Goal: Participate in discussion

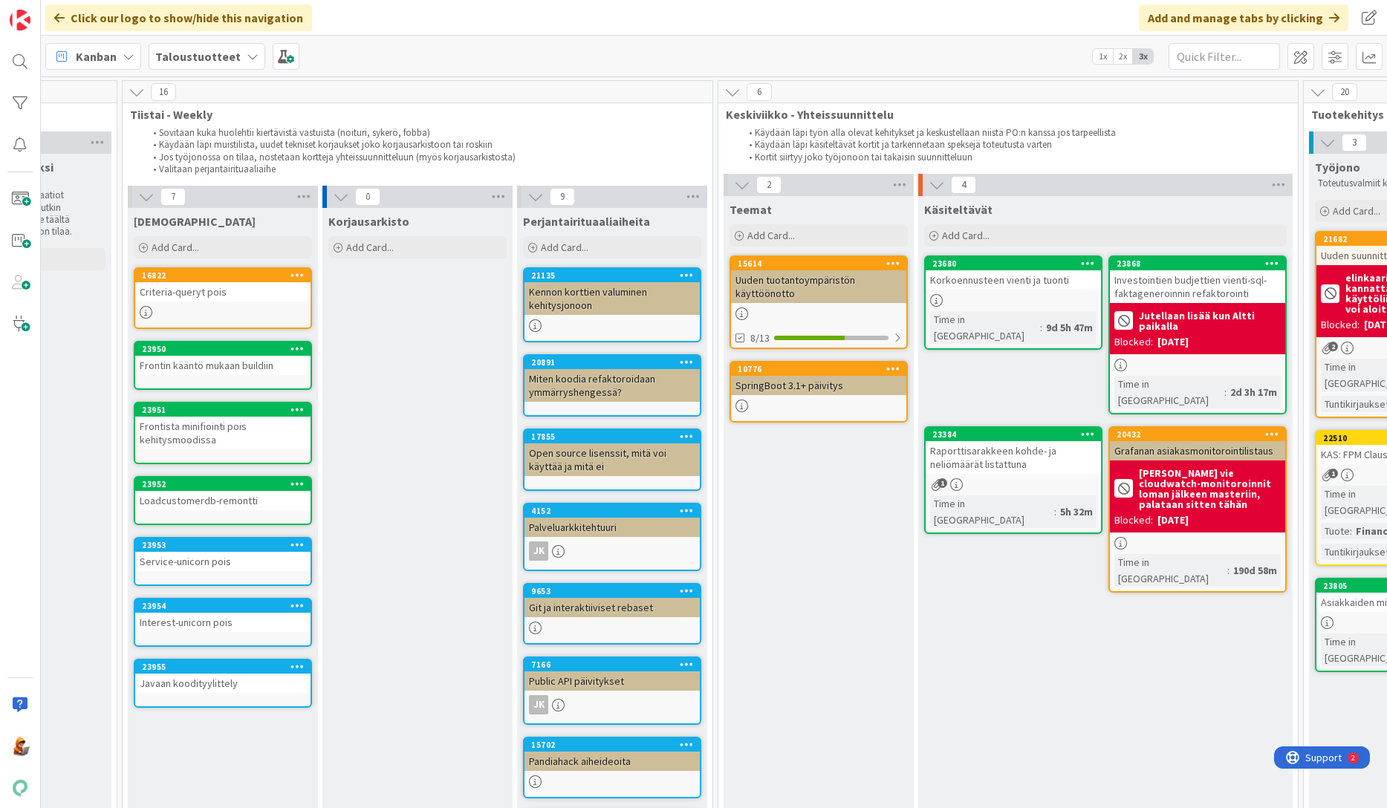
scroll to position [0, 607]
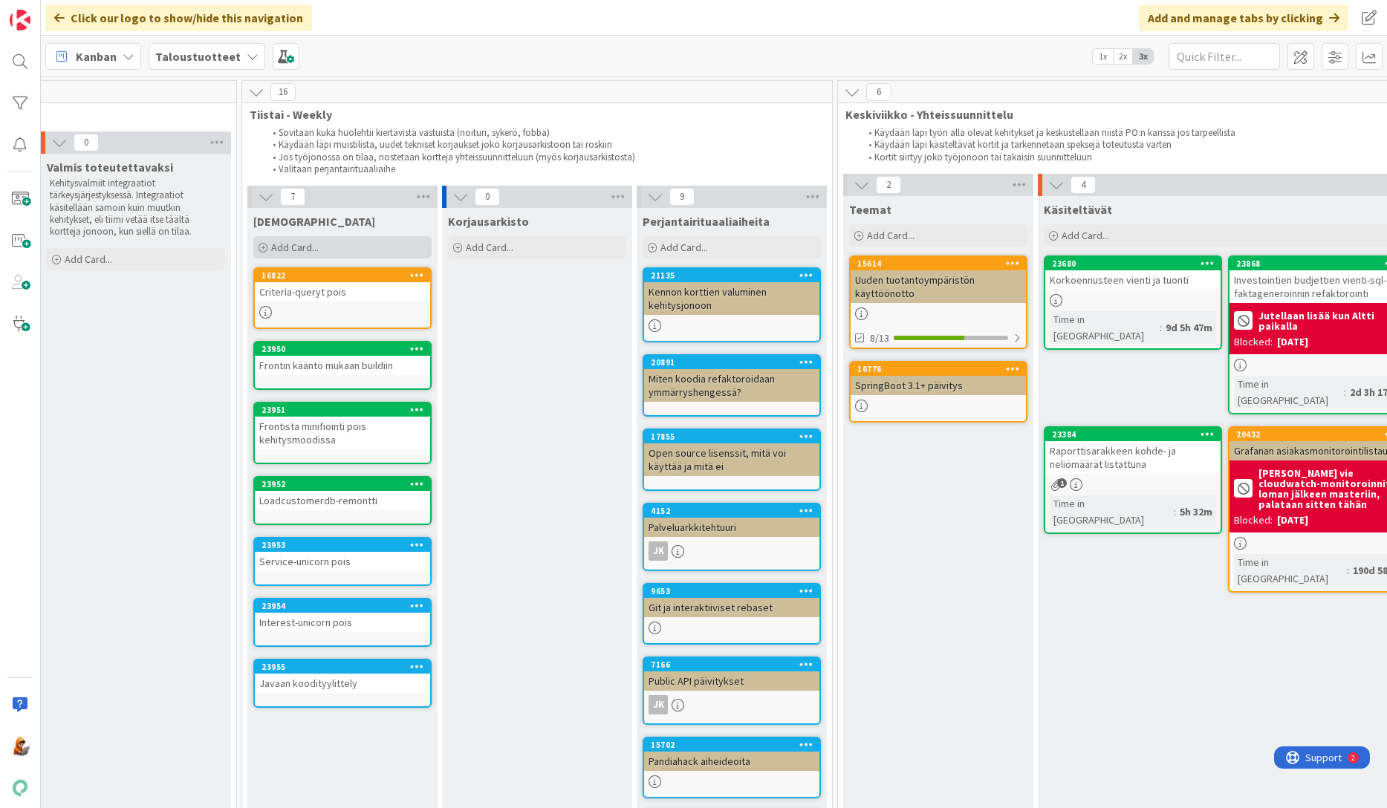
click at [301, 250] on span "Add Card..." at bounding box center [295, 247] width 48 height 13
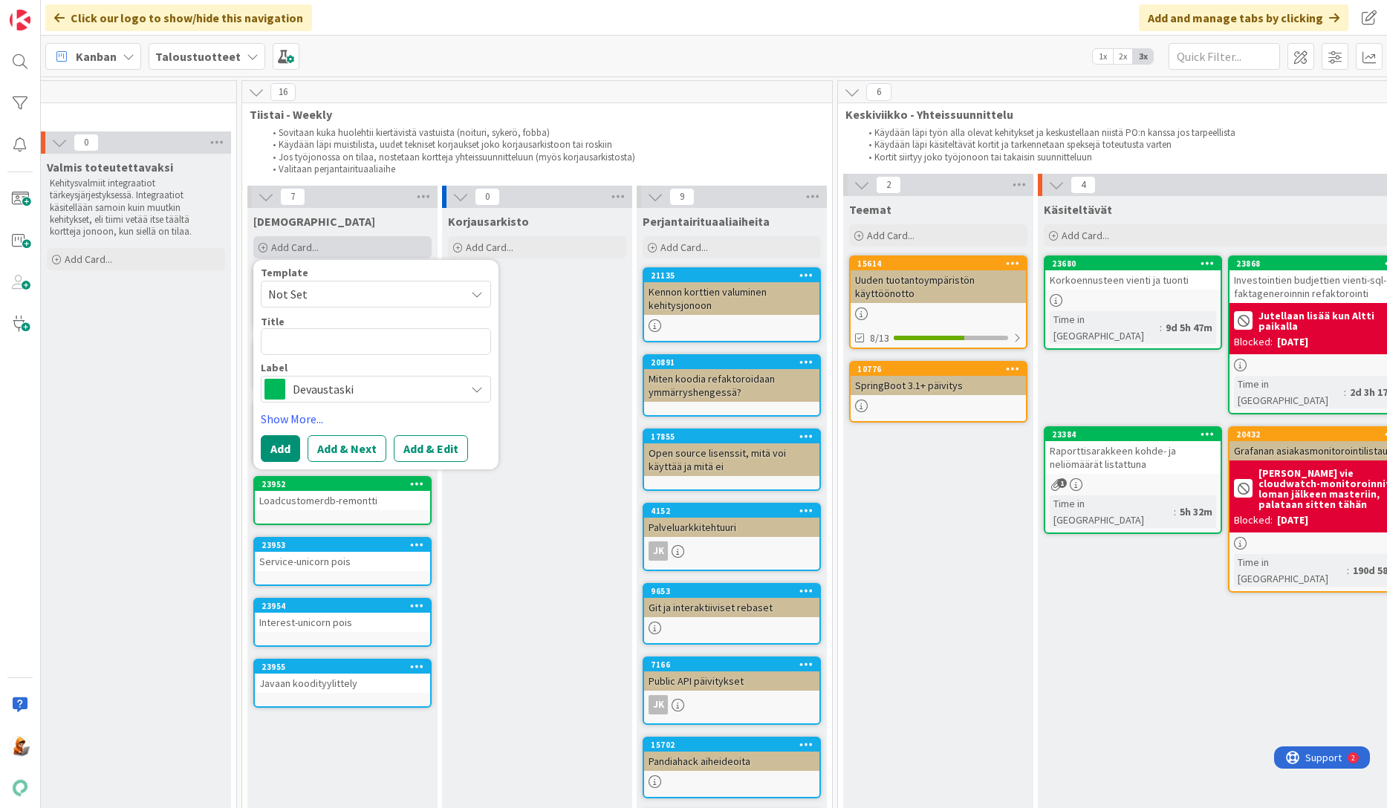
type textarea "x"
type textarea "B"
type textarea "x"
type textarea "Ba"
type textarea "x"
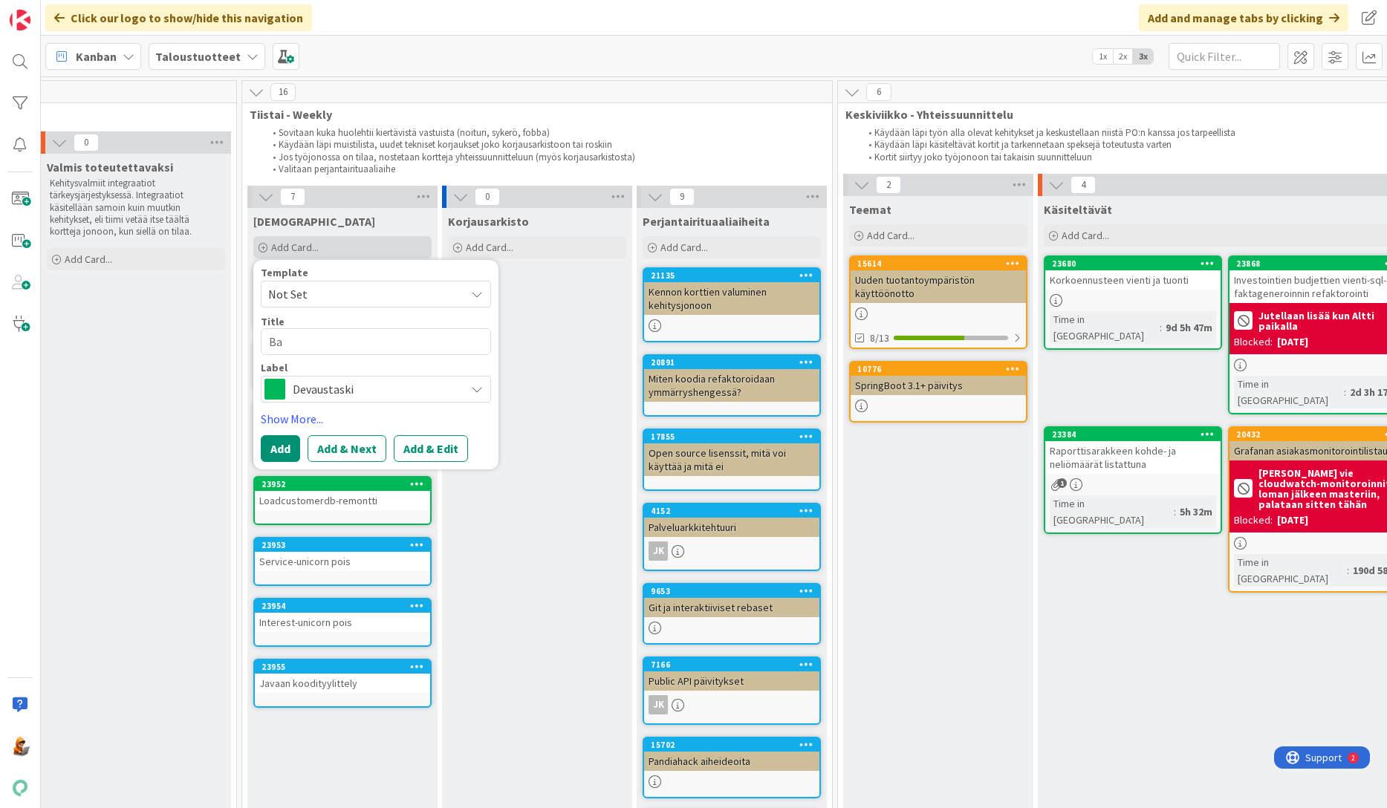
type textarea "Bas"
type textarea "x"
type textarea "BaseC"
type textarea "x"
type textarea "BaseC"
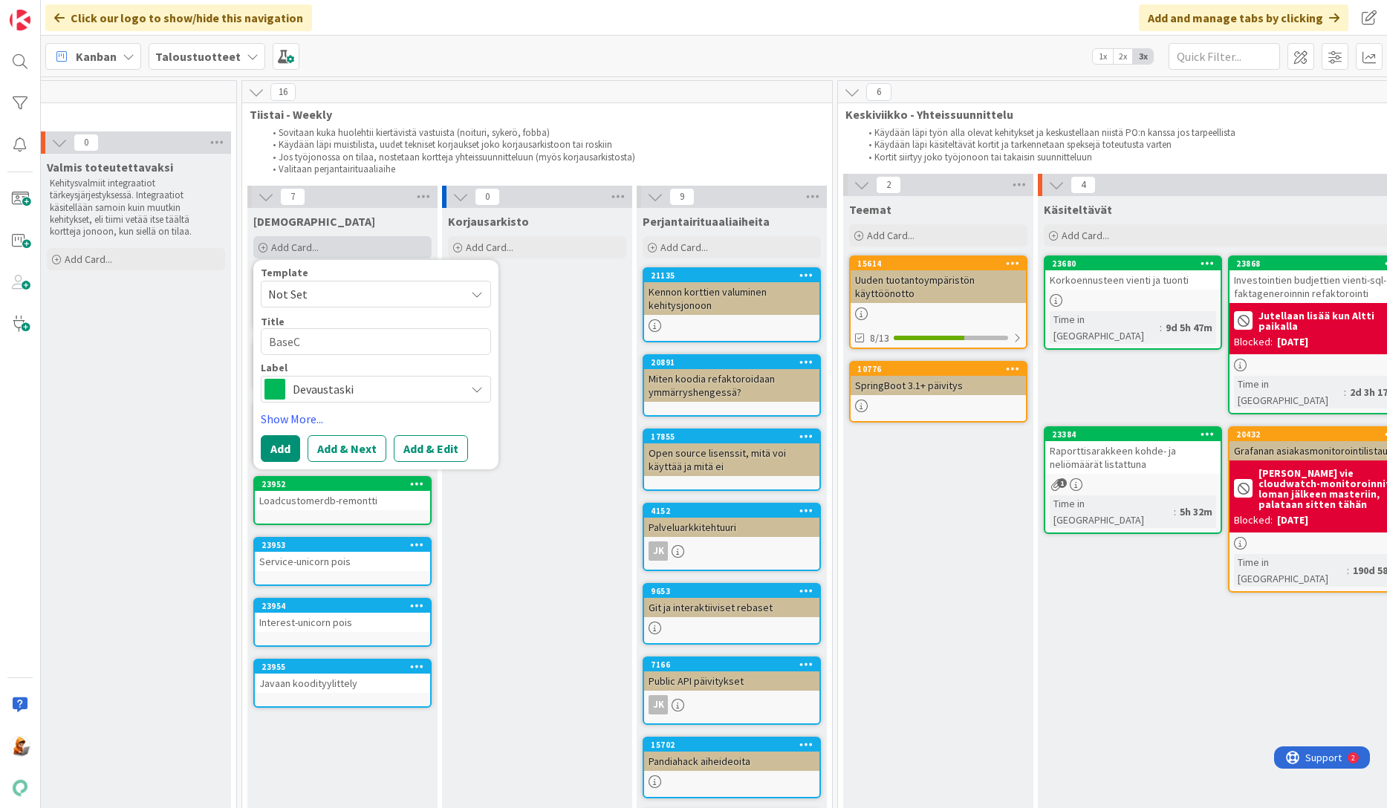
type textarea "x"
type textarea "BaseC o"
type textarea "x"
type textarea "BaseC"
type textarea "x"
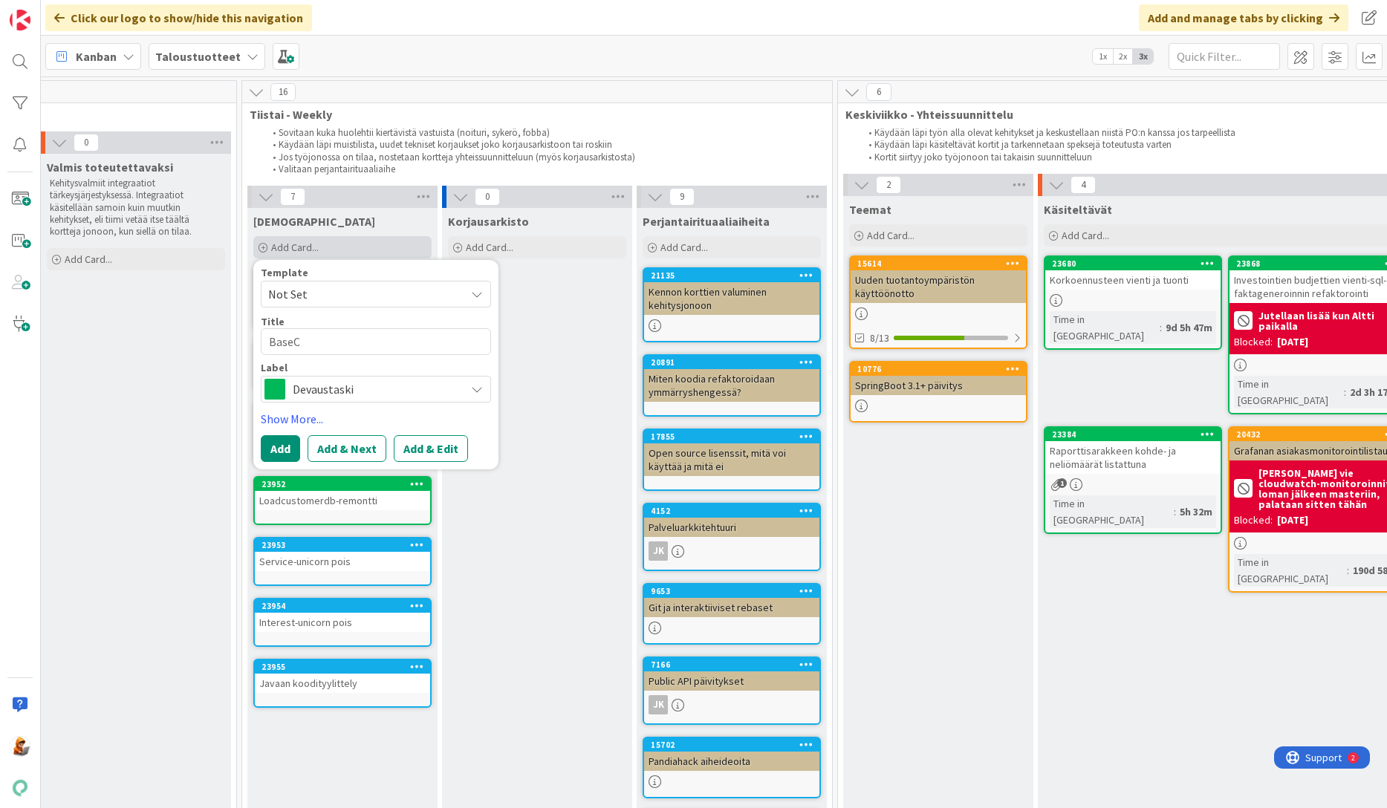
type textarea "BaseC"
type textarea "x"
type textarea "BaseCo"
type textarea "x"
type textarea "BaseCon"
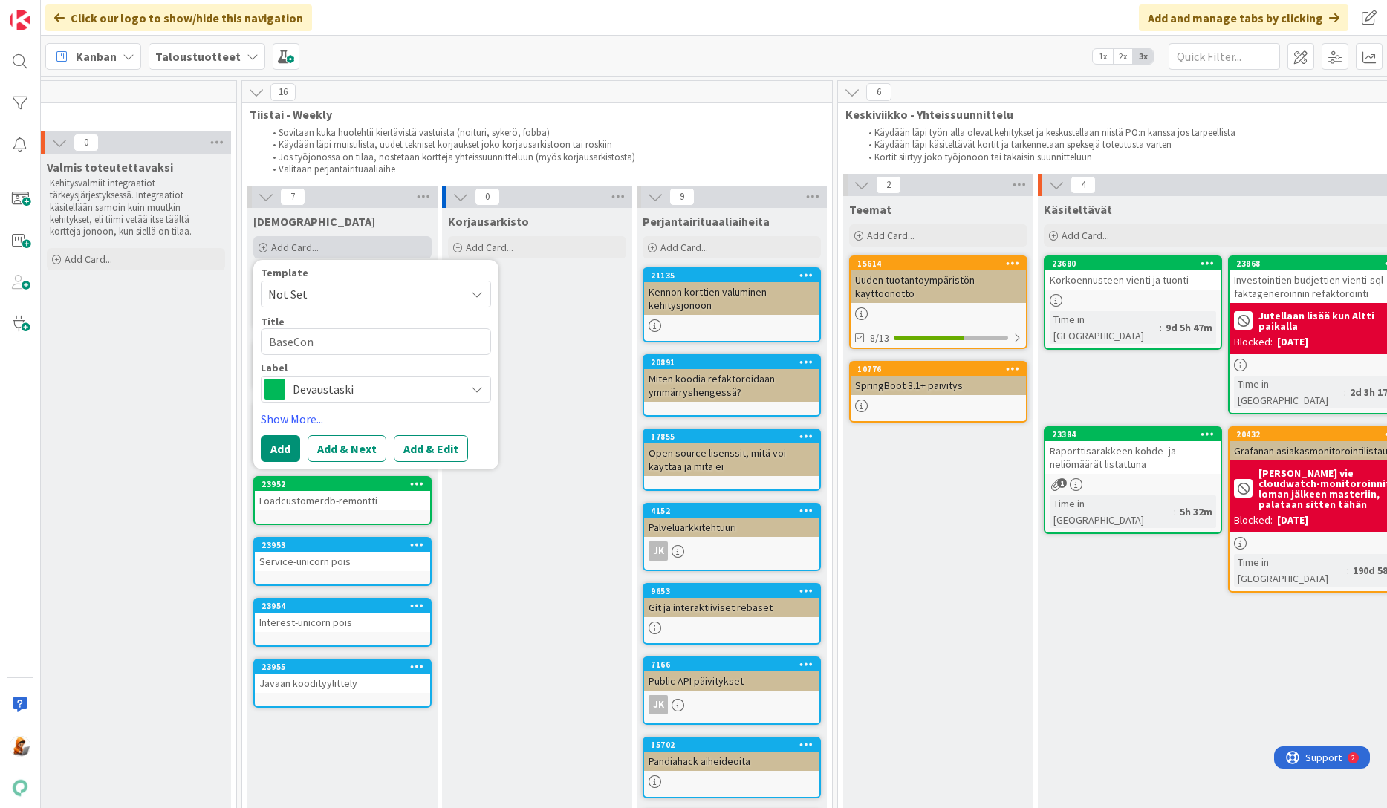
type textarea "x"
type textarea "BaseCont"
type textarea "x"
type textarea "BaseContr"
type textarea "x"
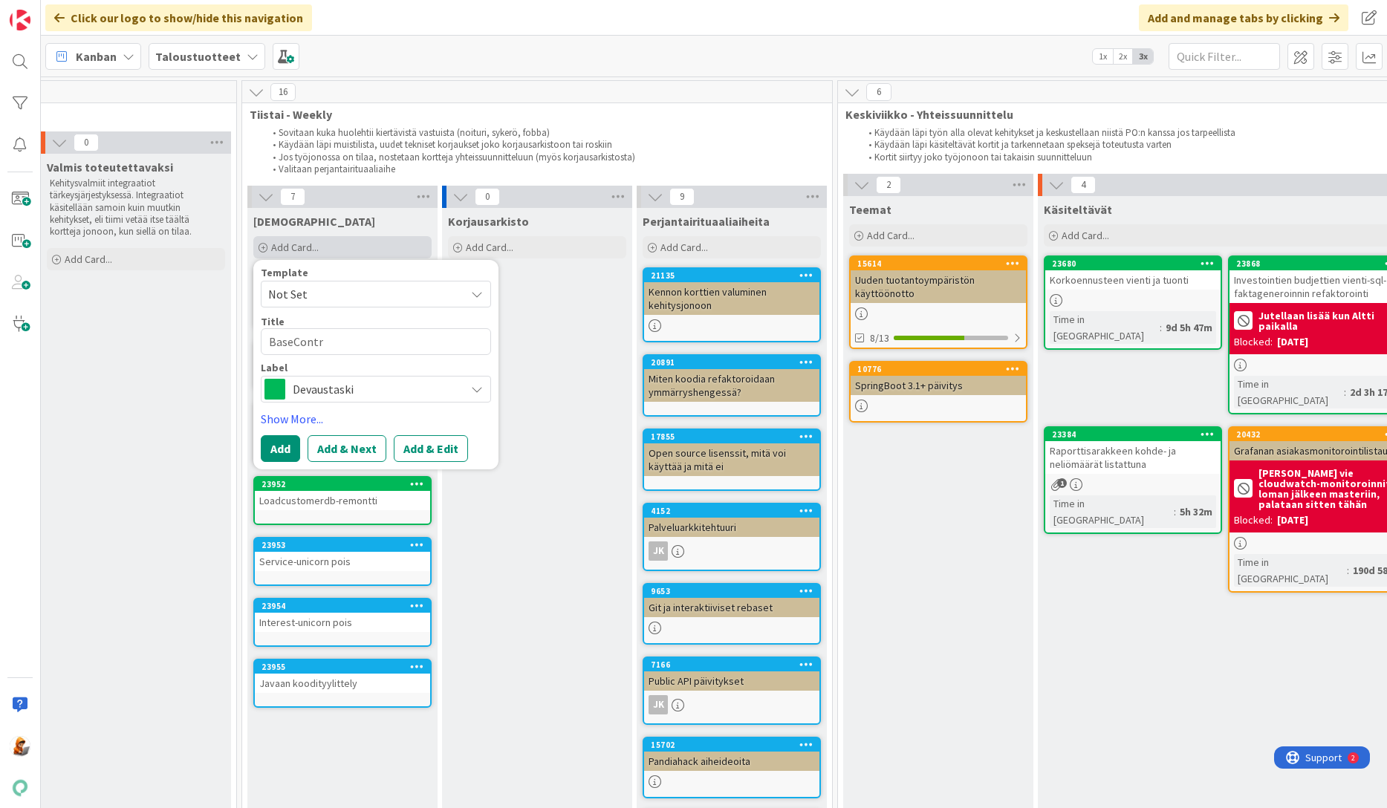
type textarea "BaseContro"
type textarea "x"
type textarea "BaseControl"
type textarea "x"
type textarea "BaseControll"
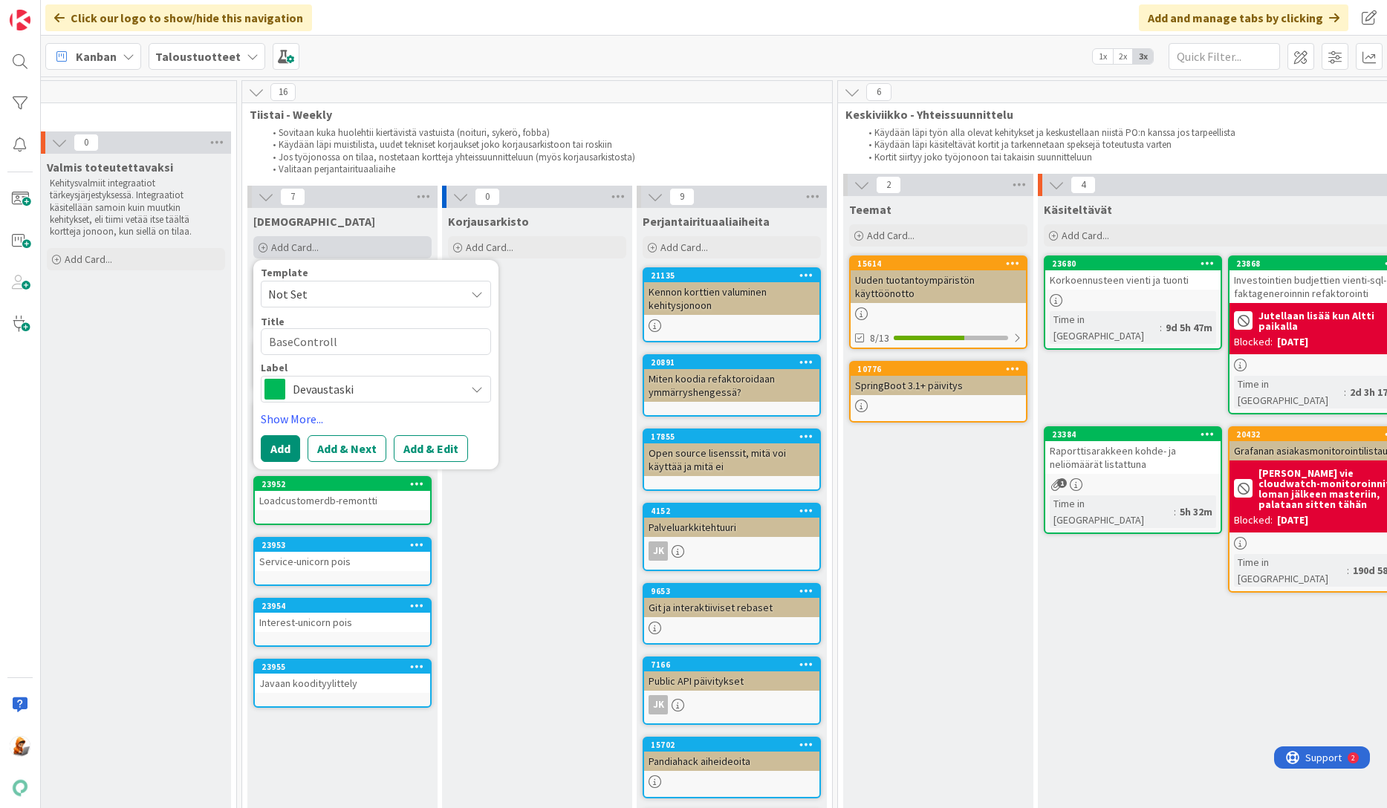
type textarea "x"
type textarea "BaseControlle"
type textarea "x"
type textarea "BaseController"
type textarea "x"
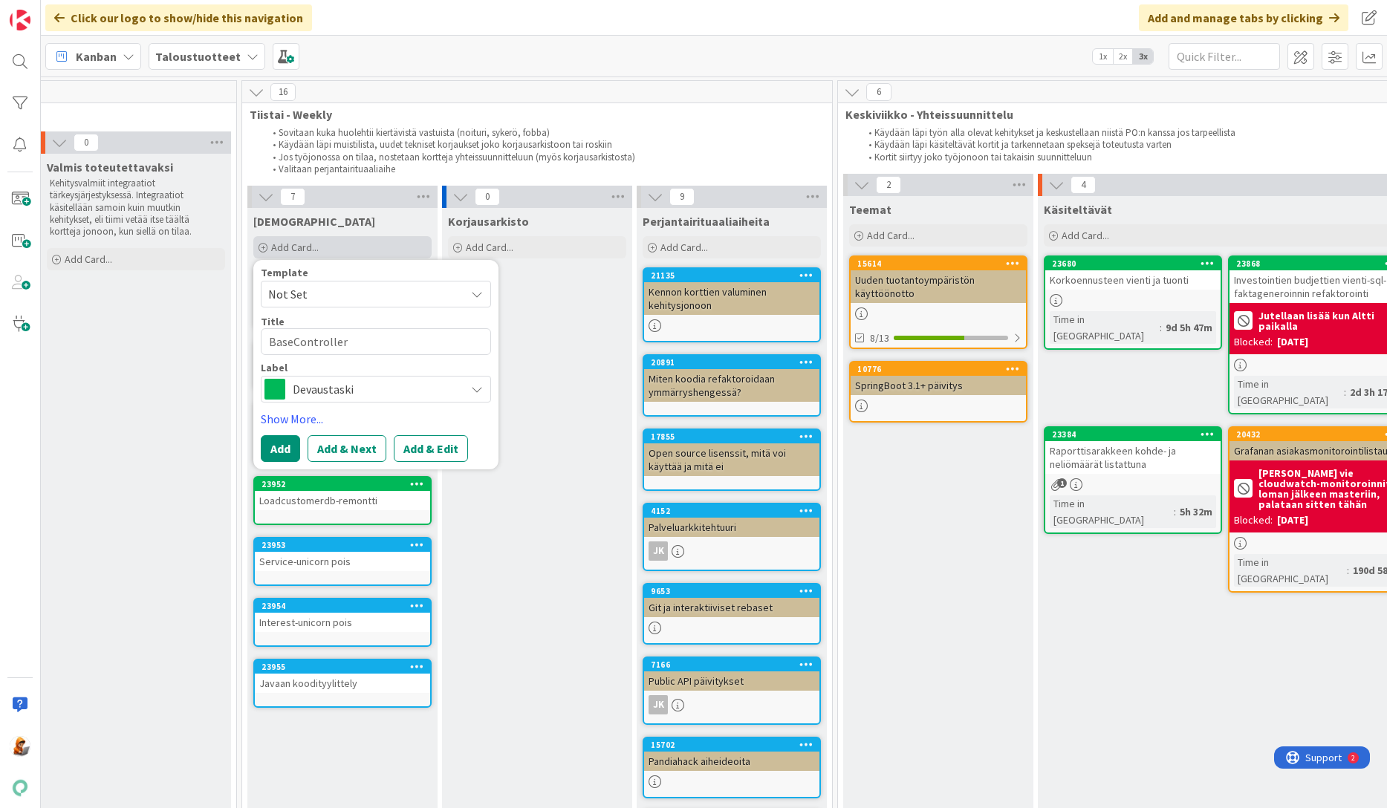
type textarea "BaseController"
type textarea "x"
type textarea "BaseController +"
type textarea "x"
type textarea "BaseController +"
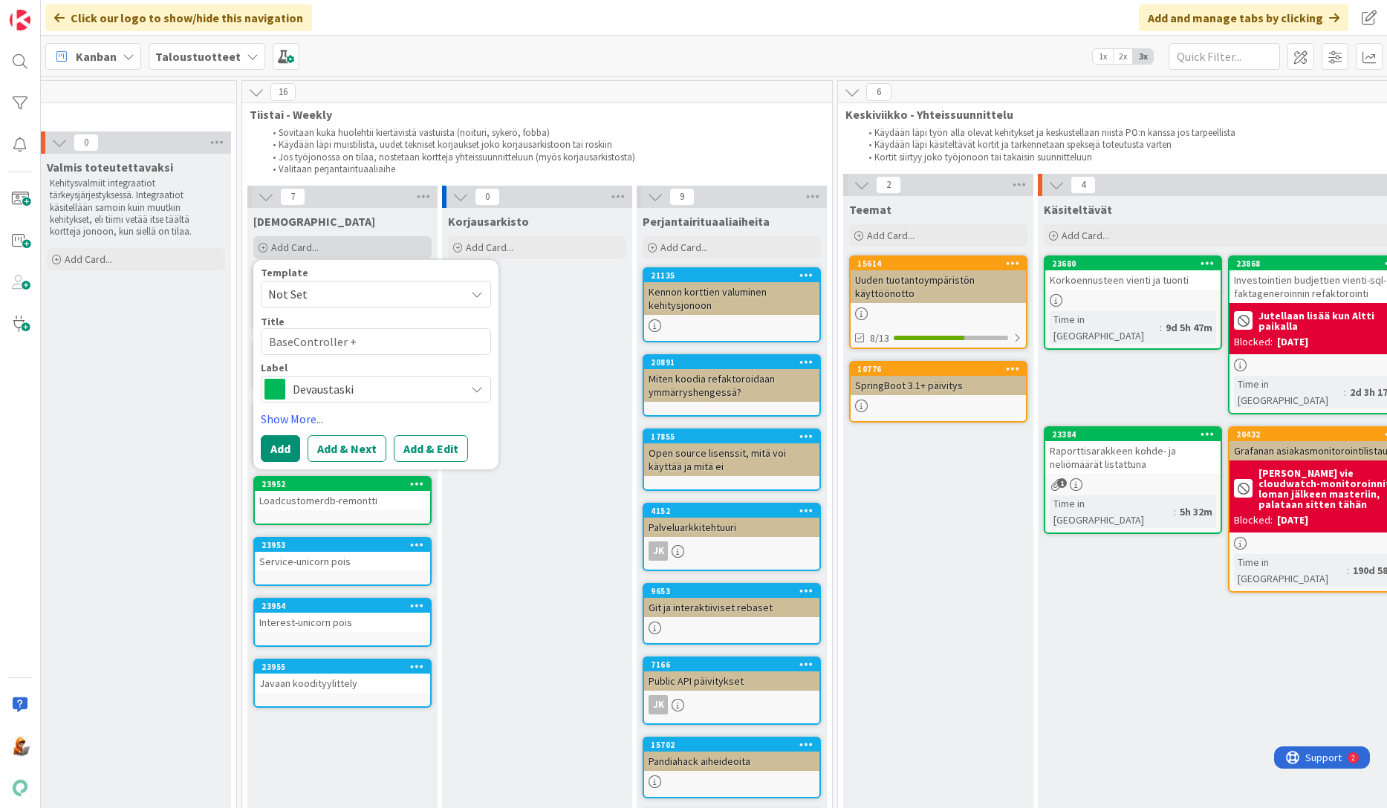
type textarea "x"
type textarea "BaseController + us"
type textarea "x"
type textarea "BaseController + [GEOGRAPHIC_DATA]"
type textarea "x"
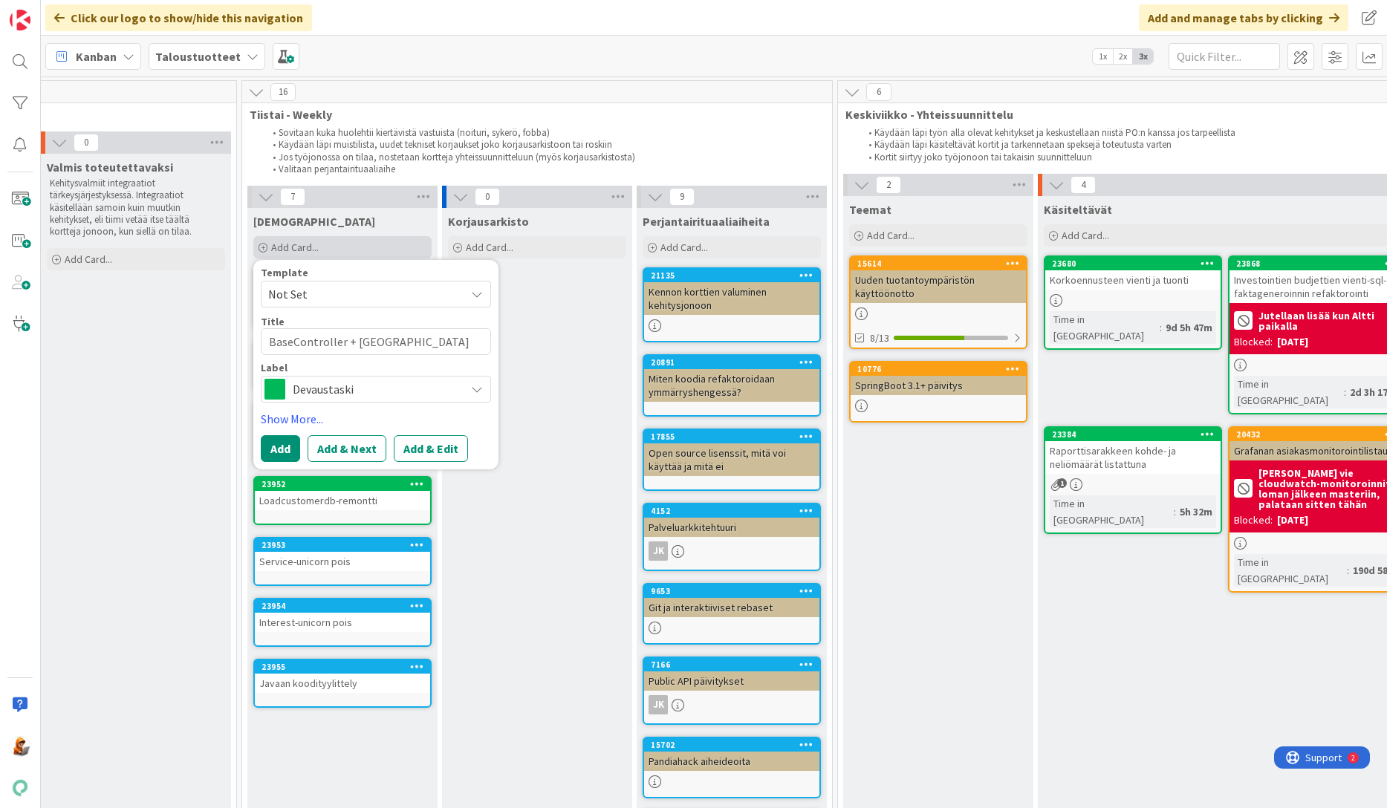
type textarea "BaseController + usag"
type textarea "x"
type textarea "BaseController + usage"
type textarea "x"
type textarea "BaseController + usage"
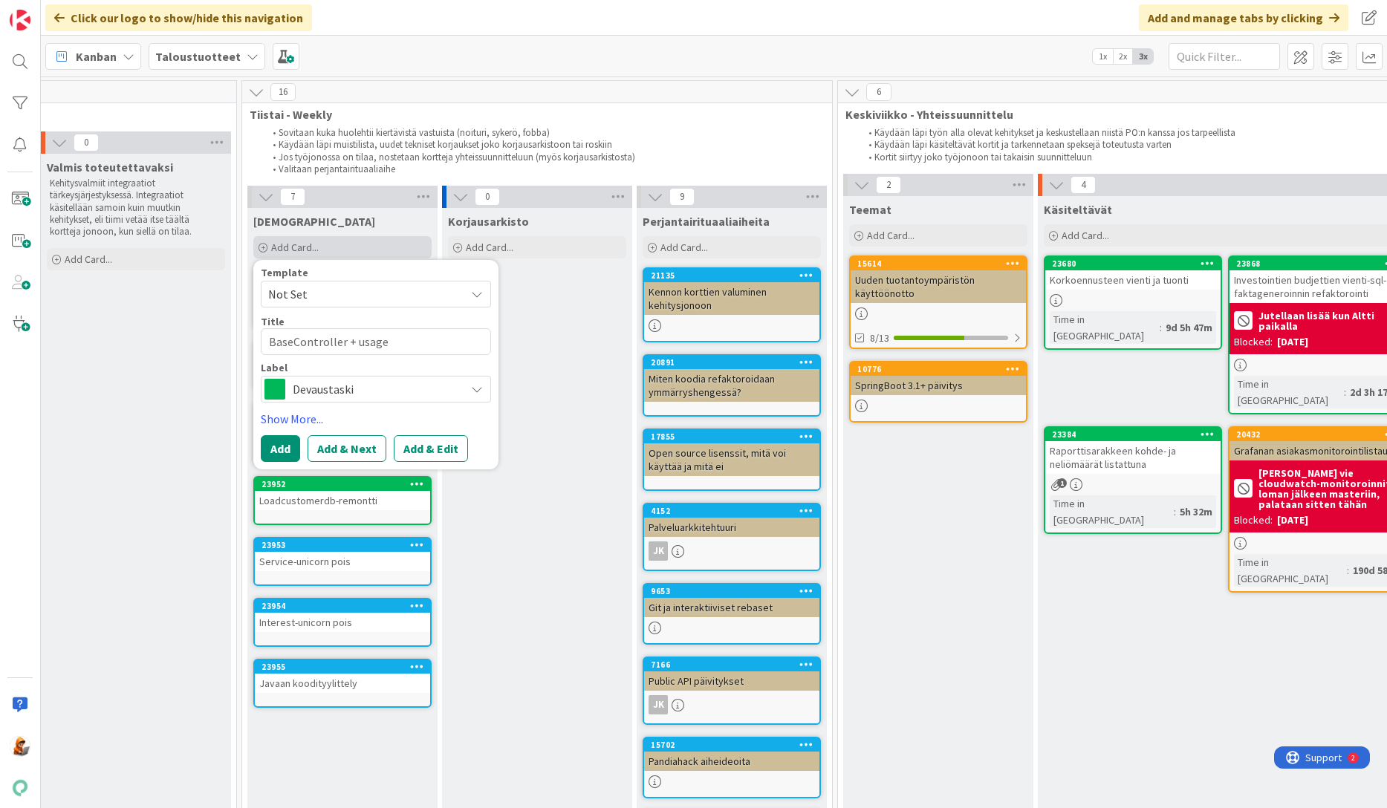
type textarea "x"
type textarea "BaseController + usage"
type textarea "x"
type textarea "BaseController + usag"
type textarea "x"
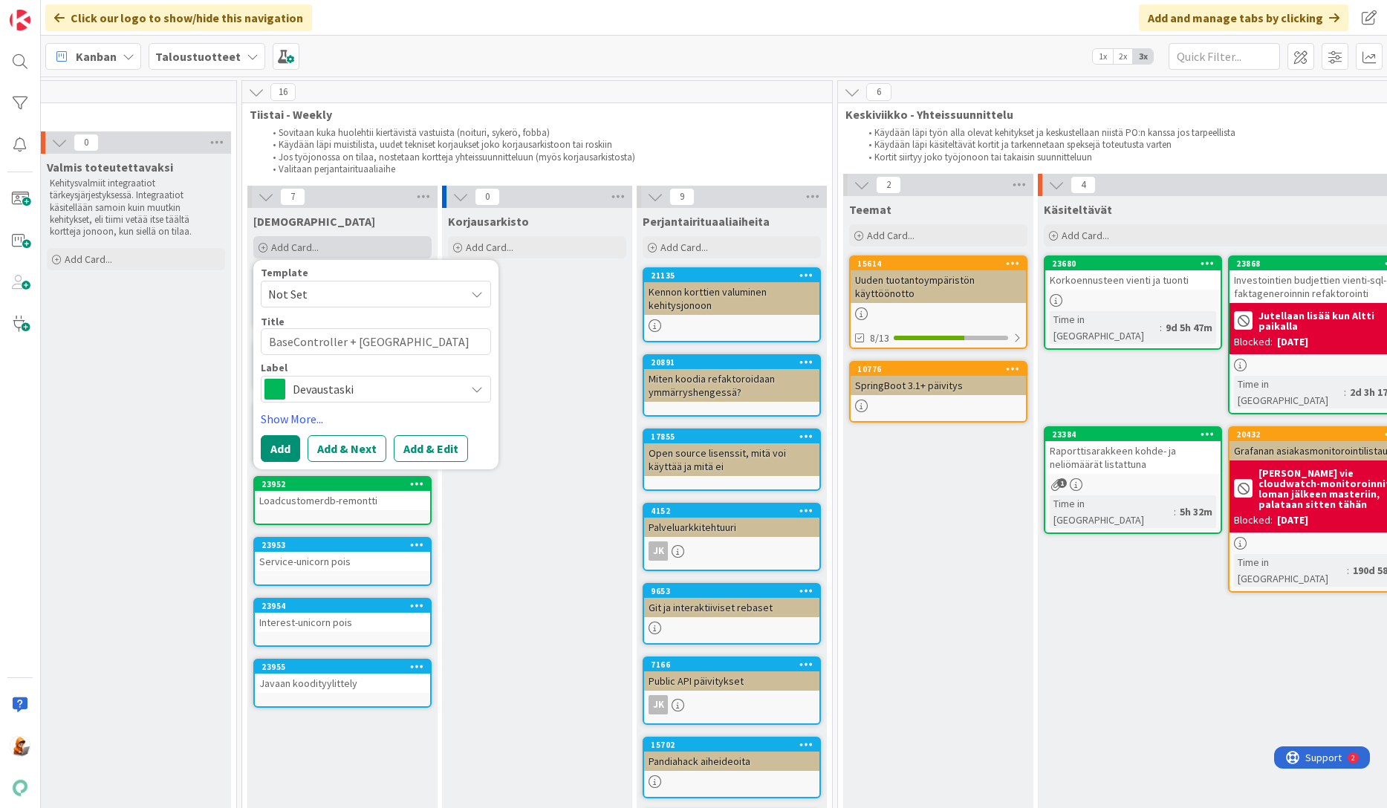
type textarea "BaseController + us"
type textarea "x"
type textarea "BaseController + u"
type textarea "x"
type textarea "BaseController +"
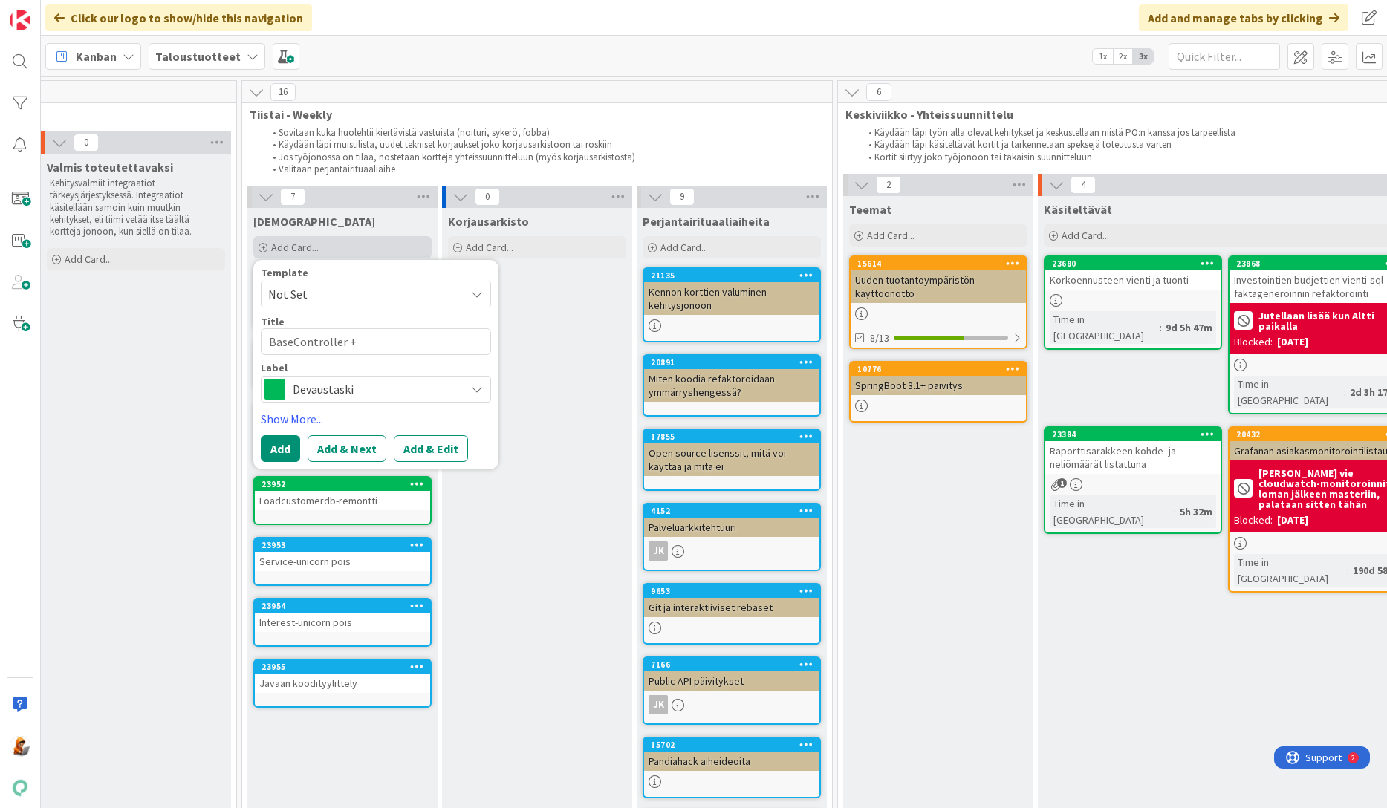
type textarea "x"
type textarea "BaseController + U"
type textarea "x"
type textarea "BaseController + Us"
type textarea "x"
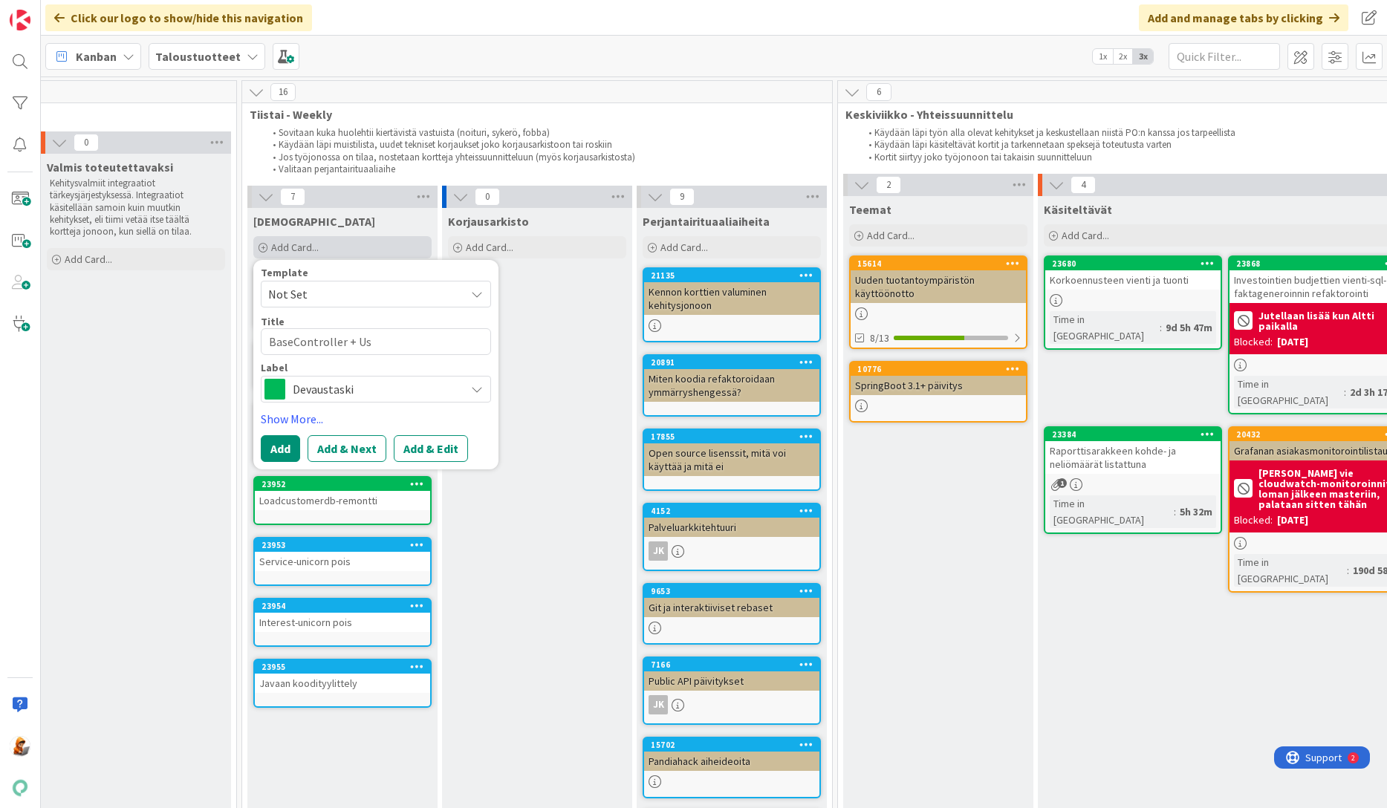
type textarea "BaseController + Usa"
type textarea "x"
type textarea "BaseController + Usag"
type textarea "x"
type textarea "BaseController + Usage"
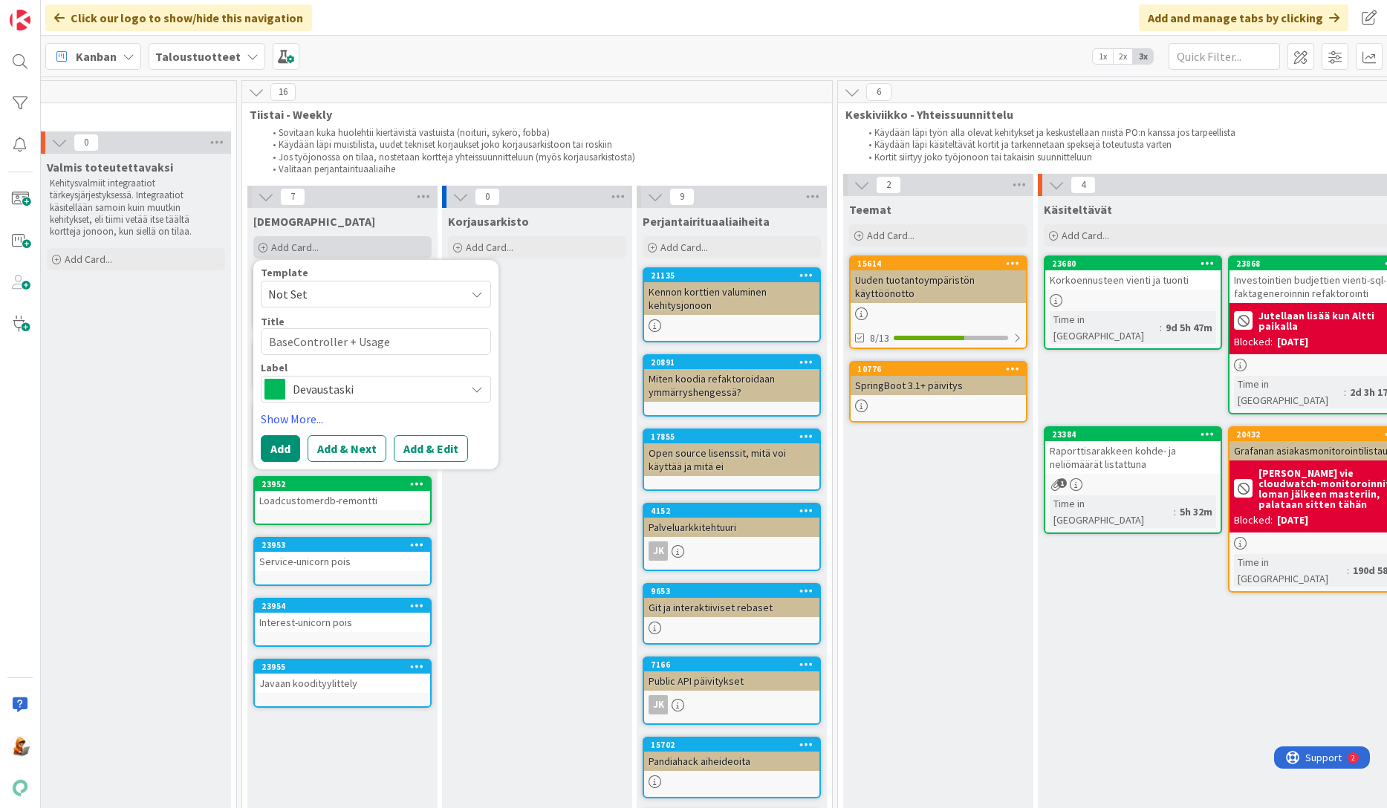
type textarea "x"
type textarea "BaseController + Usage"
type textarea "x"
type textarea "BaseController + Usage S"
type textarea "x"
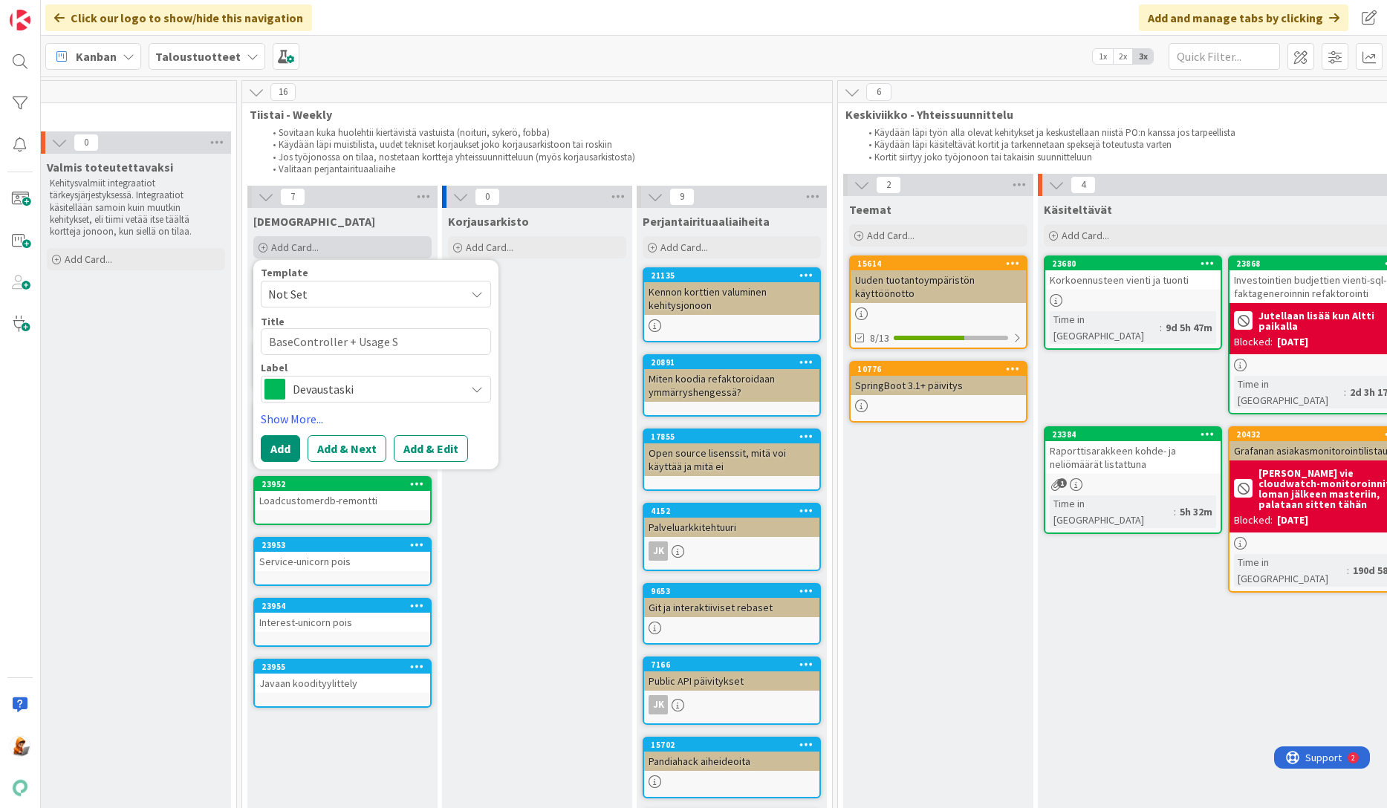
type textarea "BaseController + Usage"
type textarea "x"
type textarea "BaseController + Usage s"
type textarea "x"
type textarea "BaseController + Usage st"
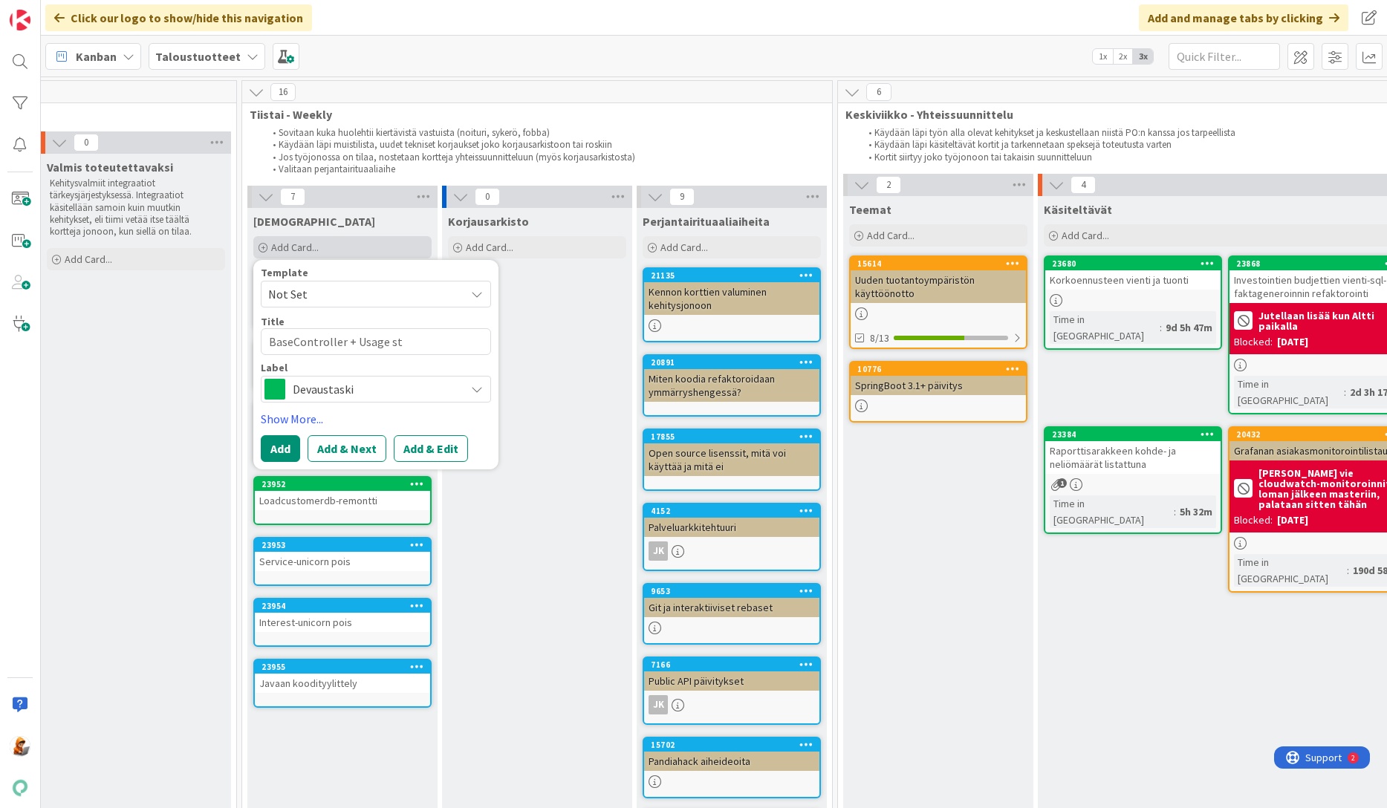
type textarea "x"
type textarea "BaseController + Usage sta"
type textarea "x"
type textarea "BaseController + Usage stat"
type textarea "x"
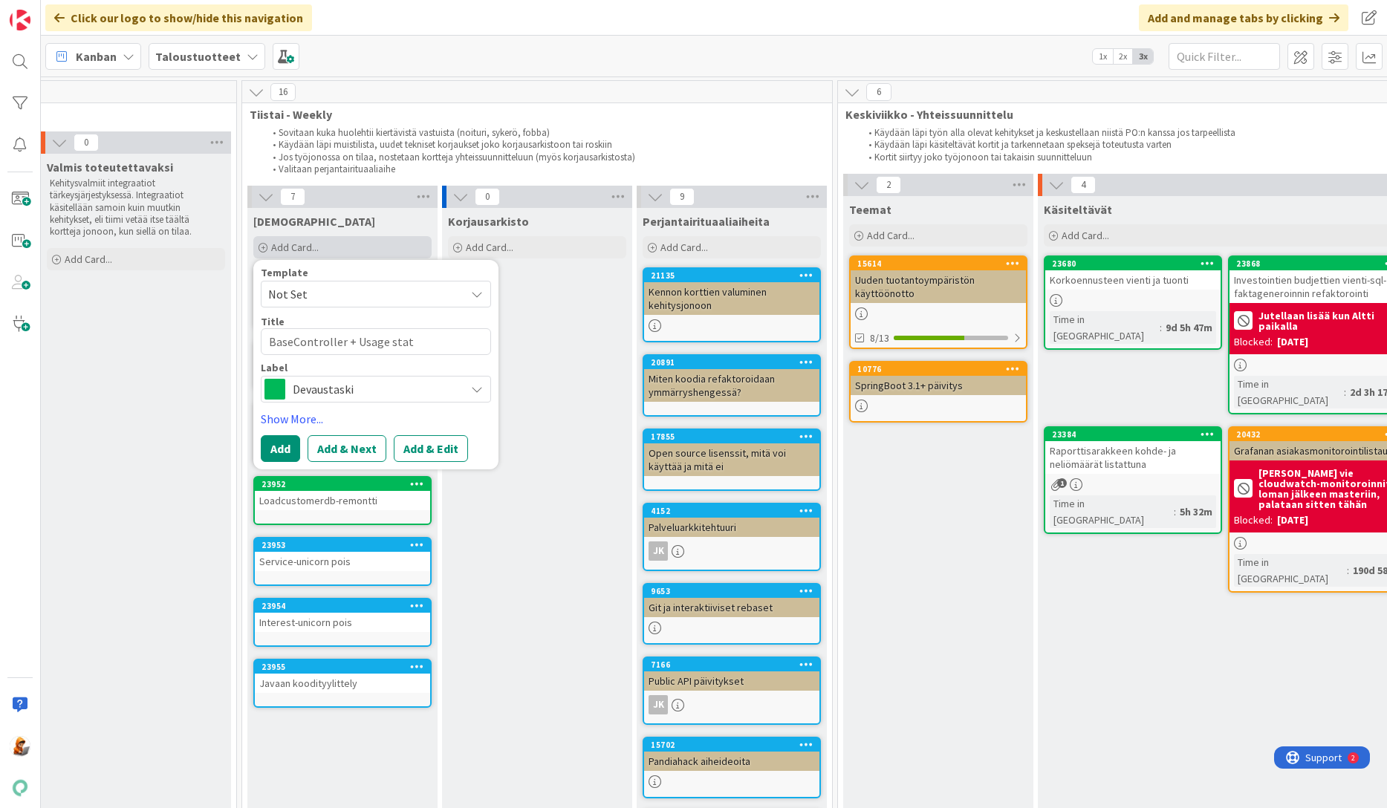
type textarea "BaseController + Usage stati"
type textarea "x"
type textarea "BaseController + Usage statis"
type textarea "x"
type textarea "BaseController + Usage statist"
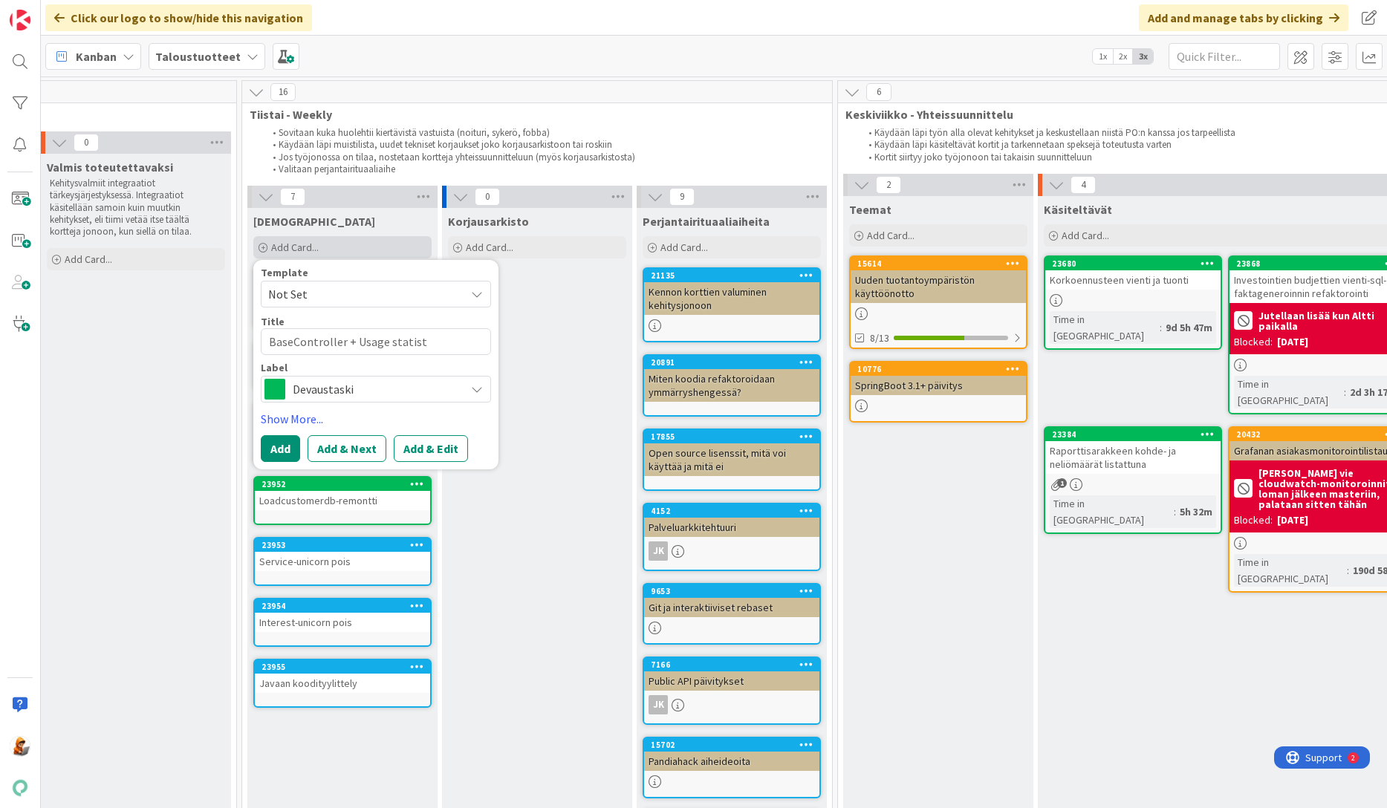
type textarea "x"
type textarea "BaseController + Usage statisti"
type textarea "x"
type textarea "BaseController + Usage statistic"
type textarea "x"
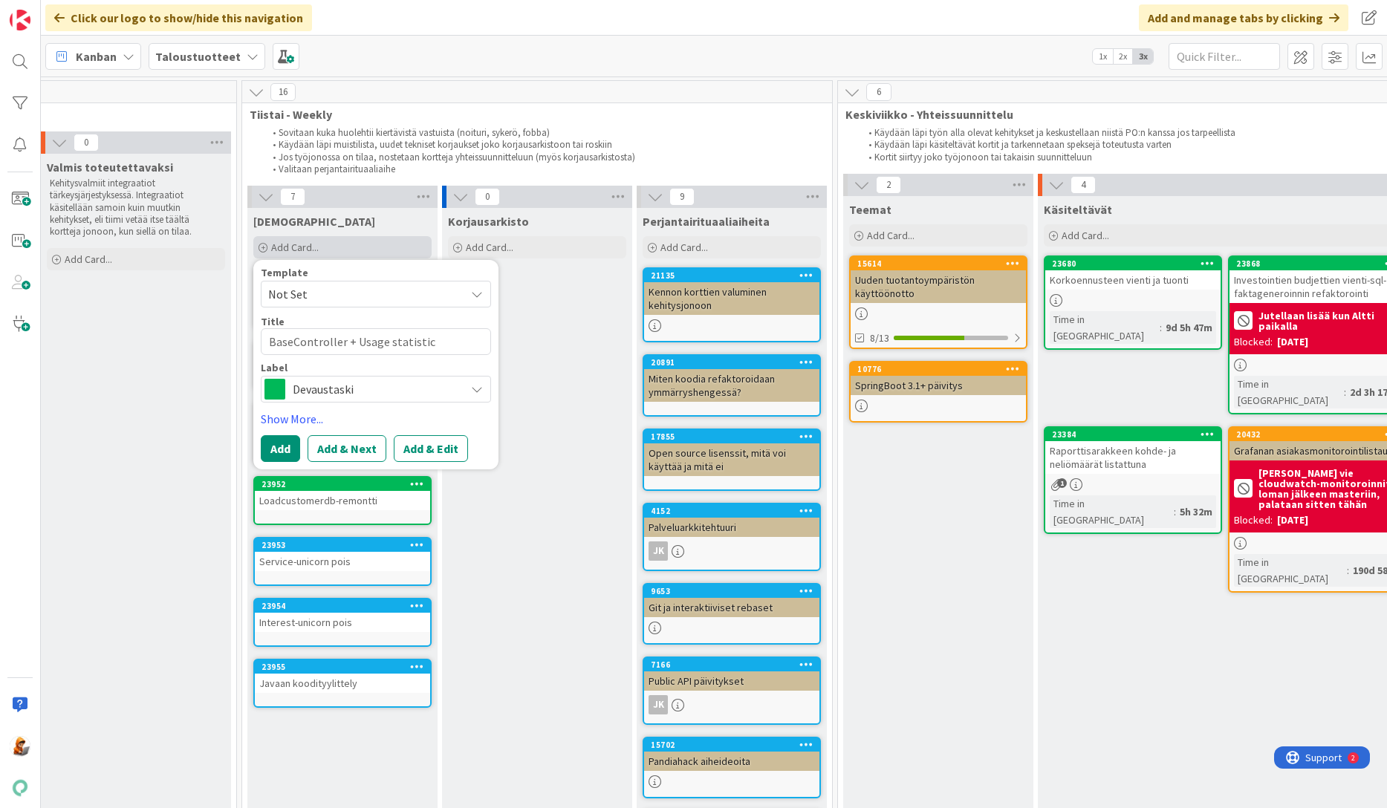
type textarea "BaseController + Usage statistics"
type textarea "x"
type textarea "BaseController + Usage statistics"
drag, startPoint x: 355, startPoint y: 343, endPoint x: 438, endPoint y: 344, distance: 82.5
click at [438, 344] on textarea "BaseController + Usage statistics" at bounding box center [376, 341] width 230 height 27
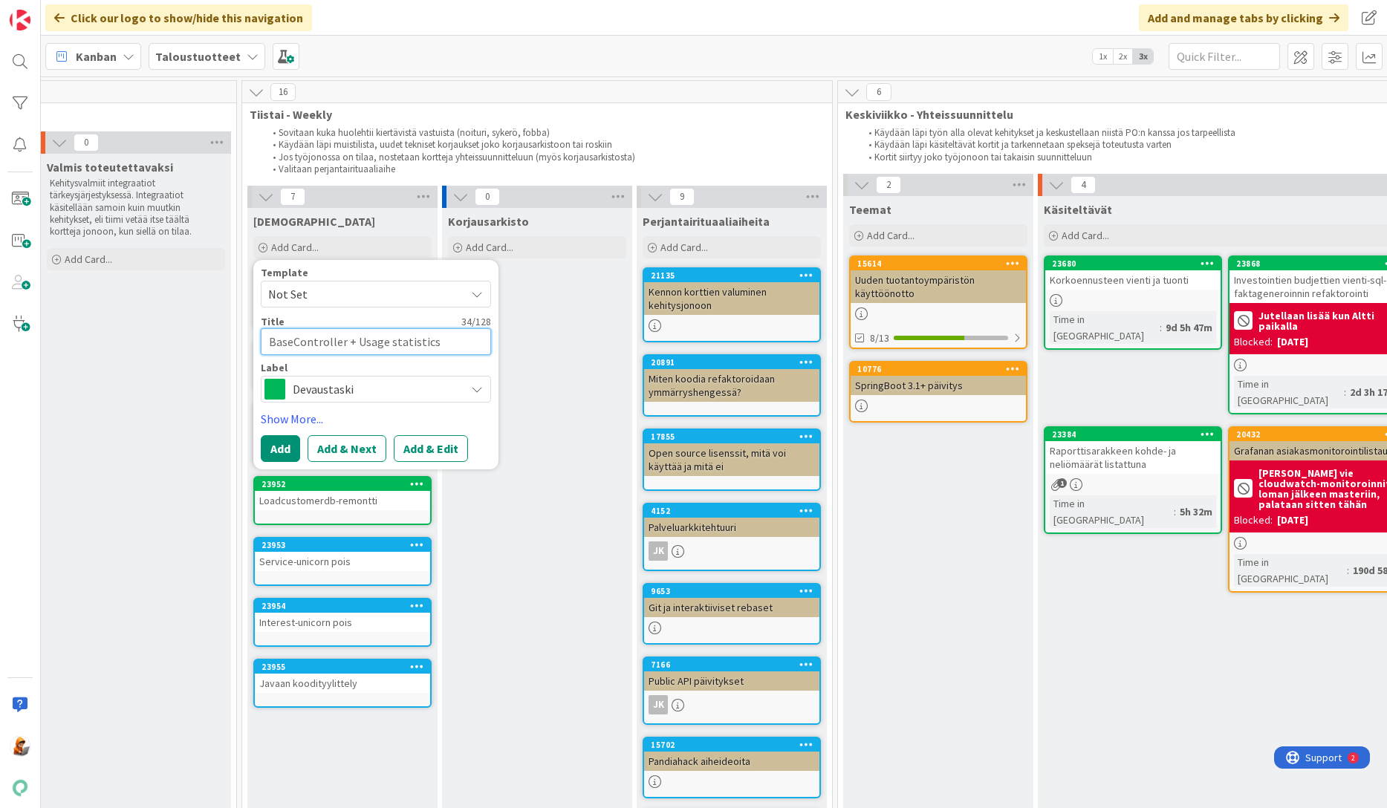
paste textarea "usageStatisticsService"
type textarea "x"
type textarea "BaseController + usageStatisticsService"
click at [490, 345] on textarea "BaseController + usageStatisticsService" at bounding box center [376, 341] width 230 height 27
type textarea "x"
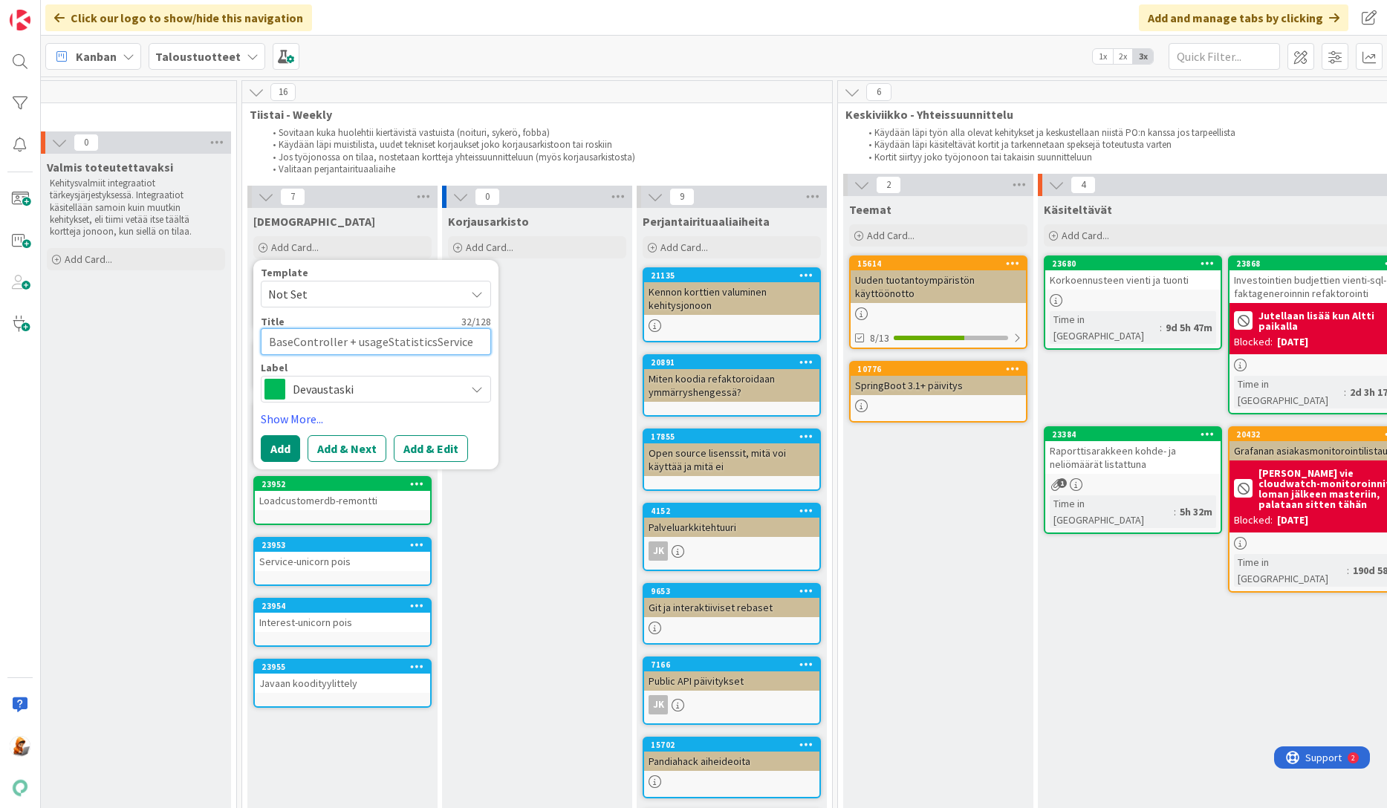
type textarea "BaseController + usageStatistics"
type textarea "x"
type textarea "BaseController + usageStatistics,"
type textarea "x"
type textarea "BaseController + usageStatistics,"
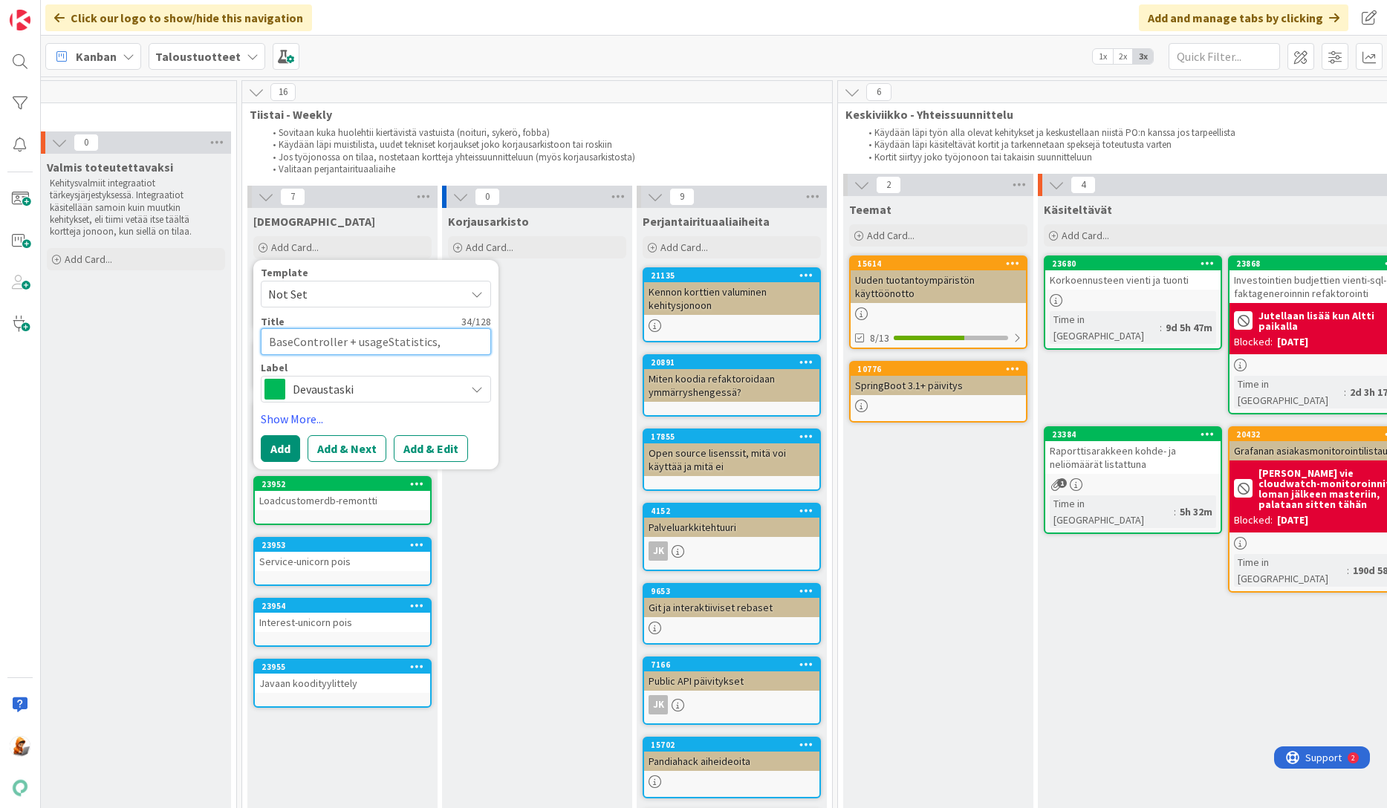
type textarea "x"
type textarea "BaseController + usageStatistics, m"
type textarea "x"
type textarea "BaseController + usageStatistics, mi"
type textarea "x"
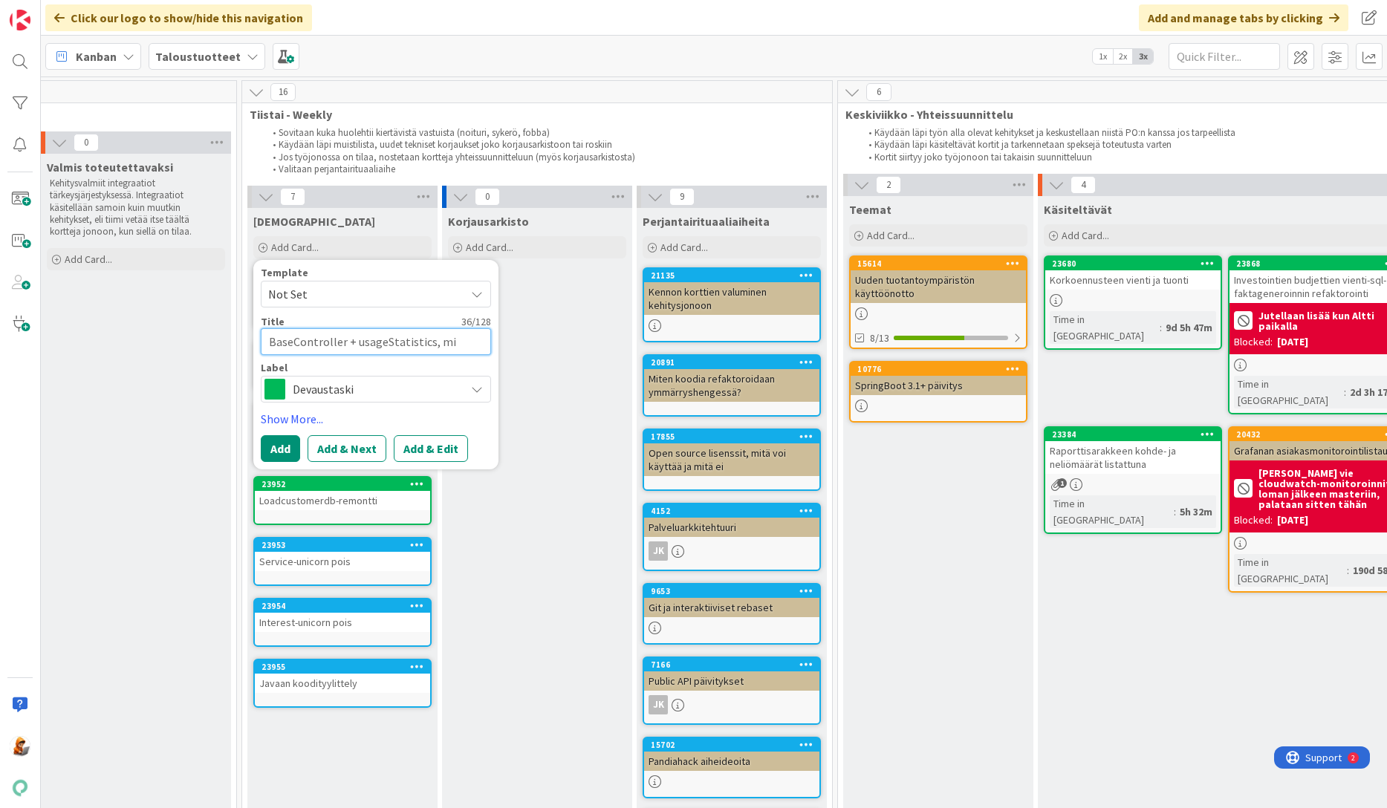
type textarea "BaseController + usageStatistics, mik"
type textarea "x"
type textarea "BaseController + usageStatistics, mikä"
type textarea "x"
type textarea "BaseController + usageStatistics, mikä"
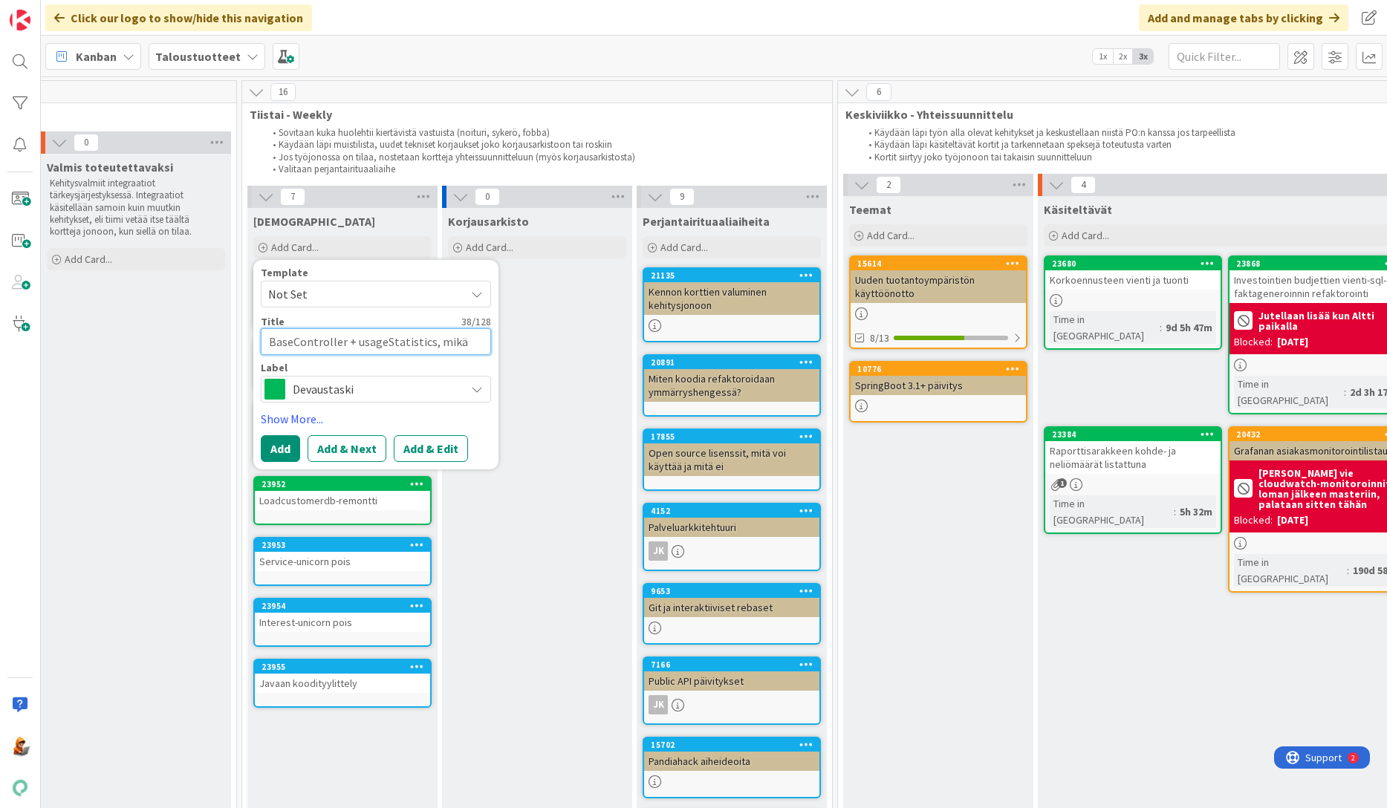
type textarea "x"
type textarea "BaseController + usageStatistics, mikä t"
type textarea "x"
type textarea "BaseController + usageStatistics, mikä tu"
type textarea "x"
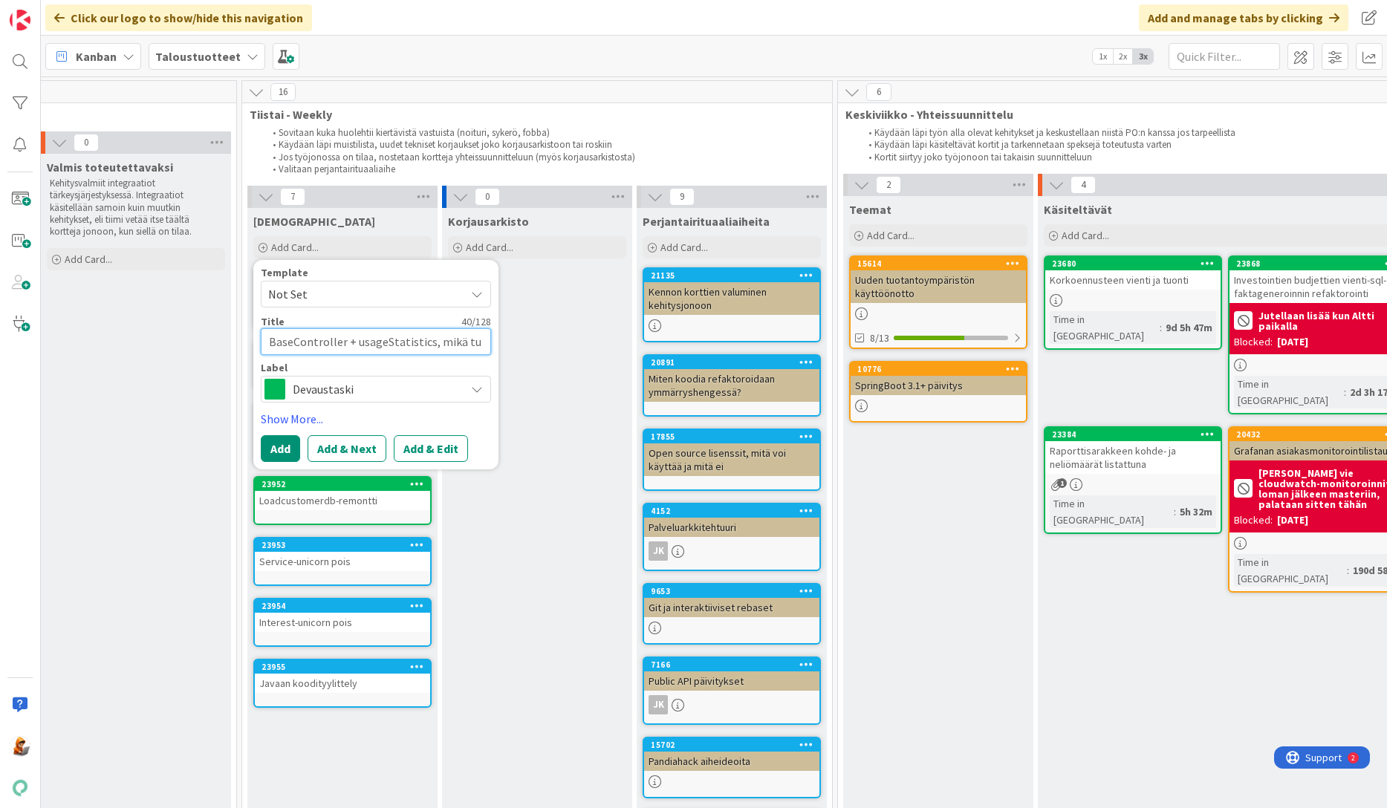
type textarea "BaseController + usageStatistics, mikä tul"
type textarea "x"
type textarea "BaseController + usageStatistics, mikä tule"
type textarea "x"
type textarea "BaseController + usageStatistics, mikä tulev"
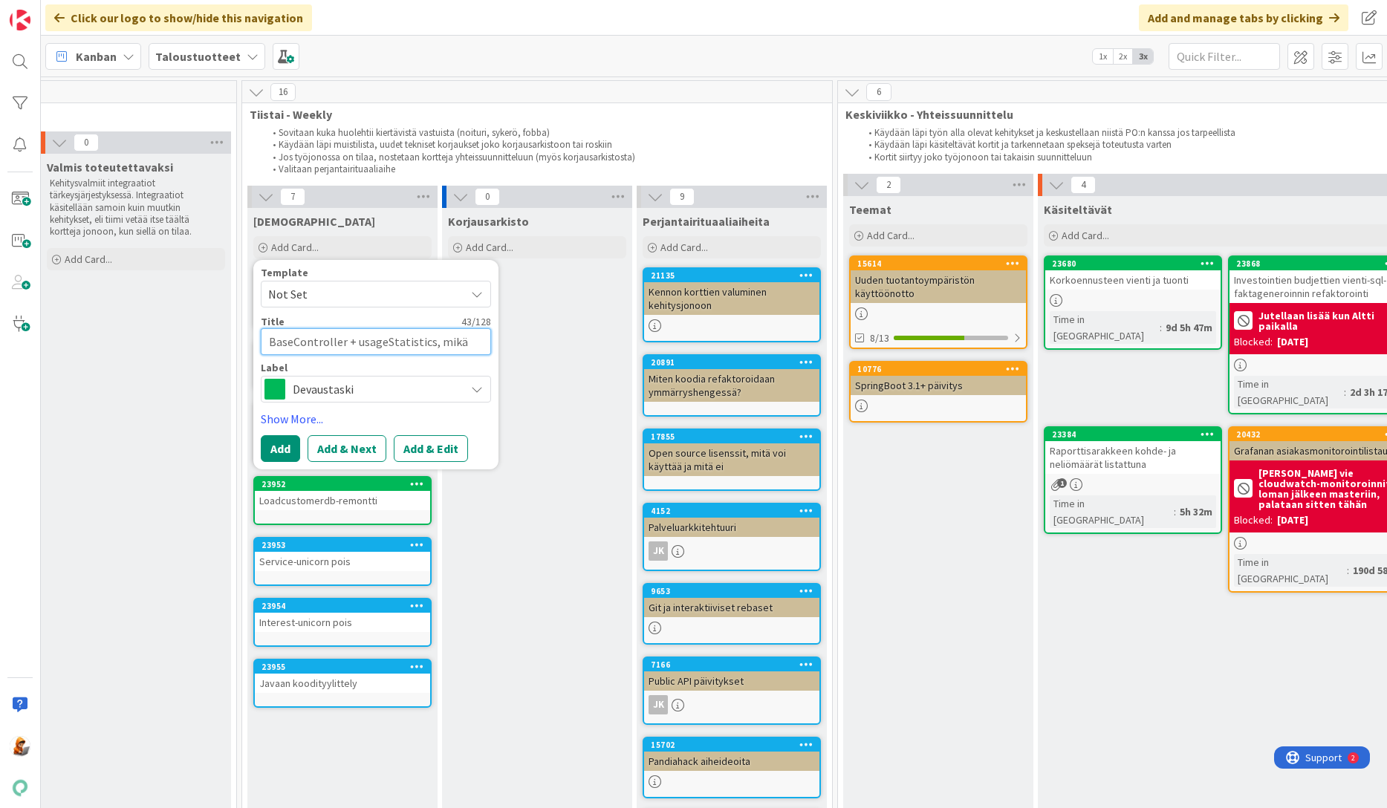
type textarea "x"
type textarea "BaseController + usageStatistics, mikä tuleva"
type textarea "x"
type textarea "BaseController + usageStatistics, mikä tulevai"
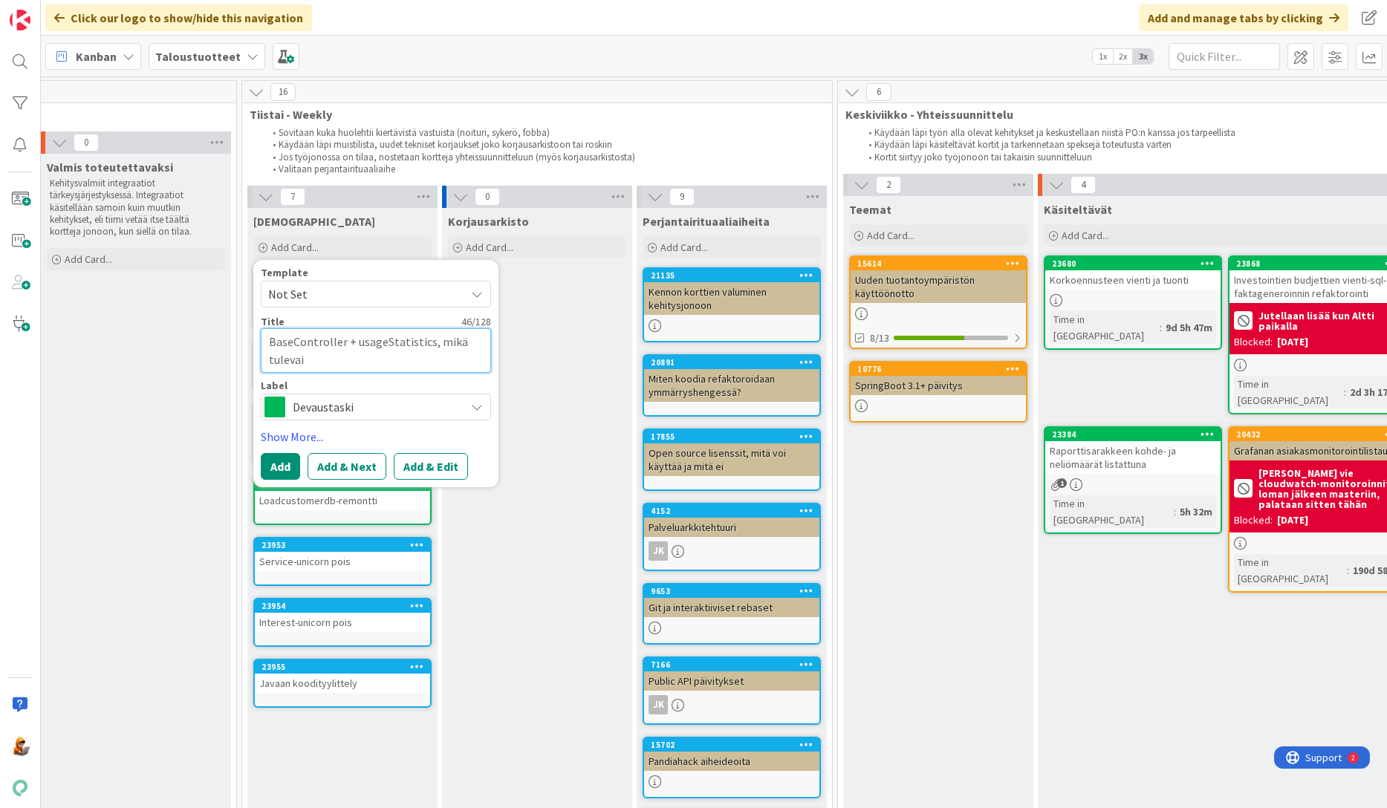
type textarea "x"
type textarea "BaseController + usageStatistics, mikä tulevais"
type textarea "x"
type textarea "BaseController + usageStatistics, mikä tulevaisu"
type textarea "x"
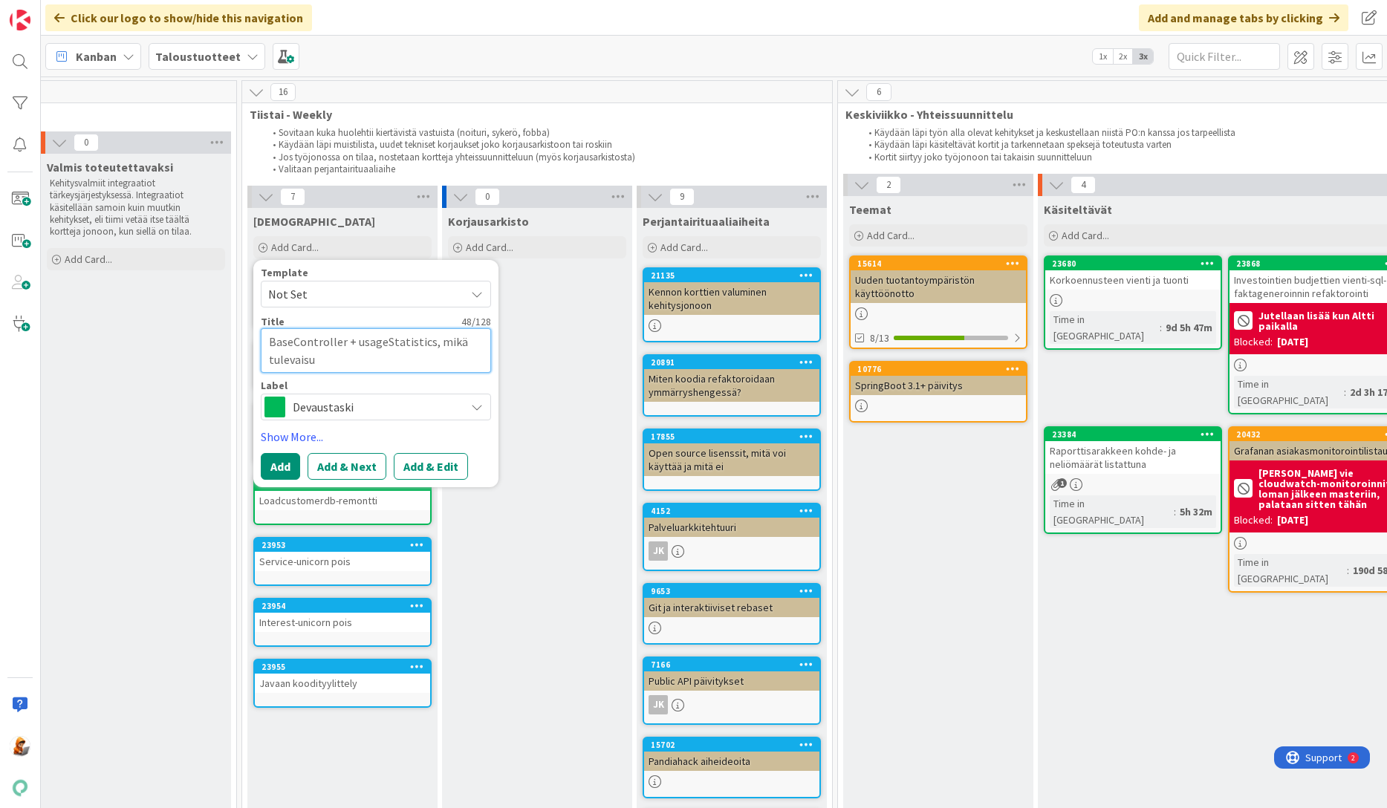
type textarea "BaseController + usageStatistics, mikä tulevaisuu"
type textarea "x"
type textarea "BaseController + usageStatistics, mikä tulevaisuus"
type textarea "x"
type textarea "BaseController + usageStatistics, mikä tulevaisuus"
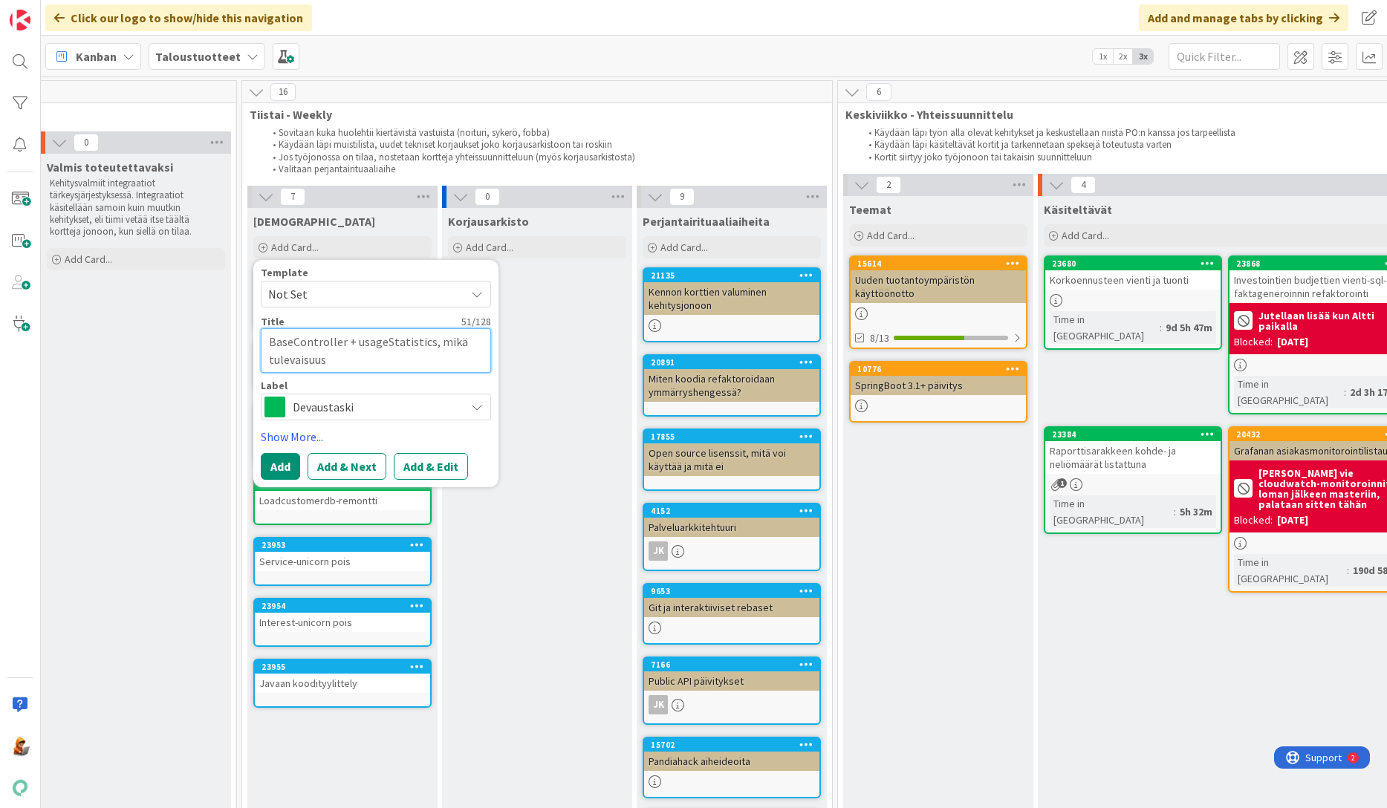
type textarea "x"
type textarea "BaseController + usageStatistics, mikä tulevaisuus t"
type textarea "x"
type textarea "BaseController + usageStatistics, mikä tulevaisuus tä"
type textarea "x"
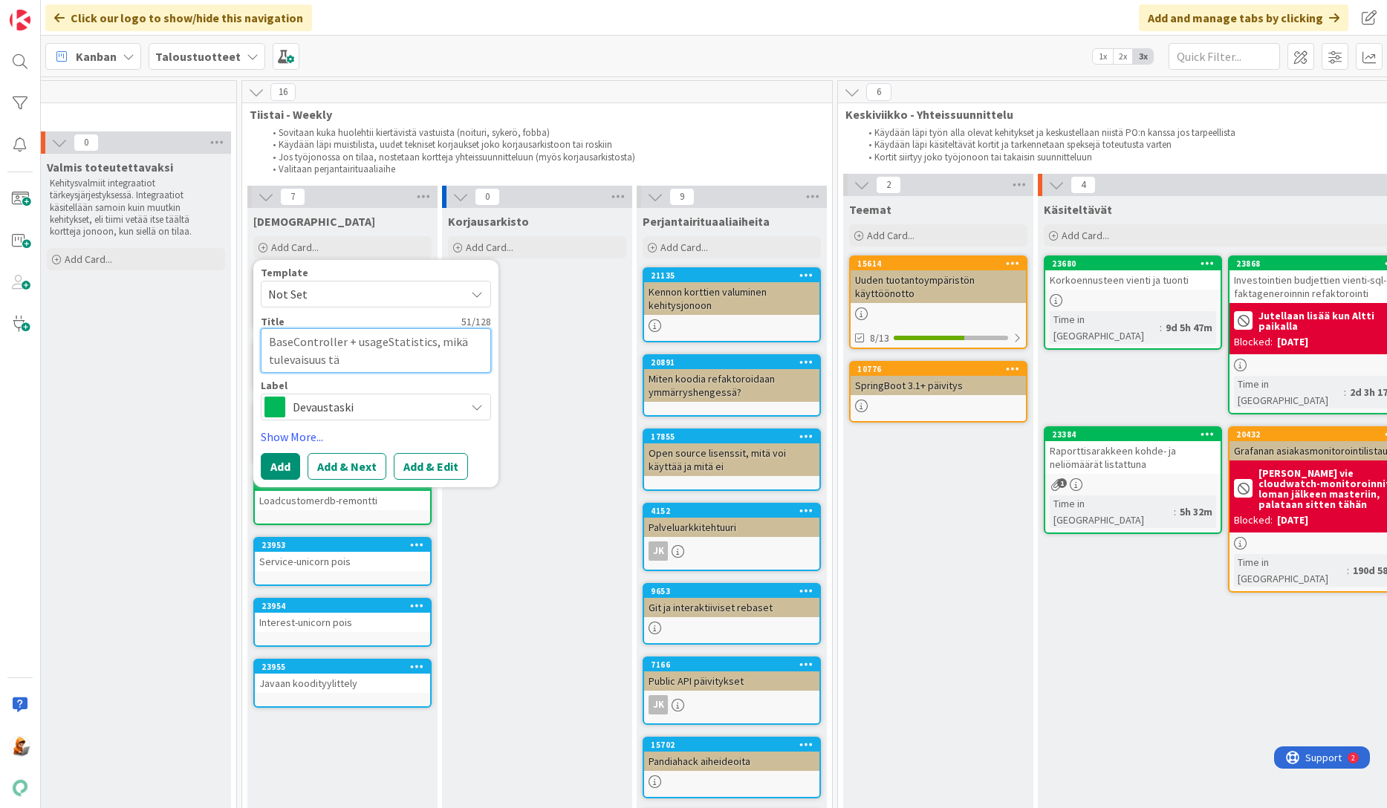
type textarea "BaseController + usageStatistics, mikä tulevaisuus täl"
type textarea "x"
type textarea "BaseController + usageStatistics, mikä tulevaisuus täll"
type textarea "x"
type textarea "BaseController + usageStatistics, mikä tulevaisuus tällä"
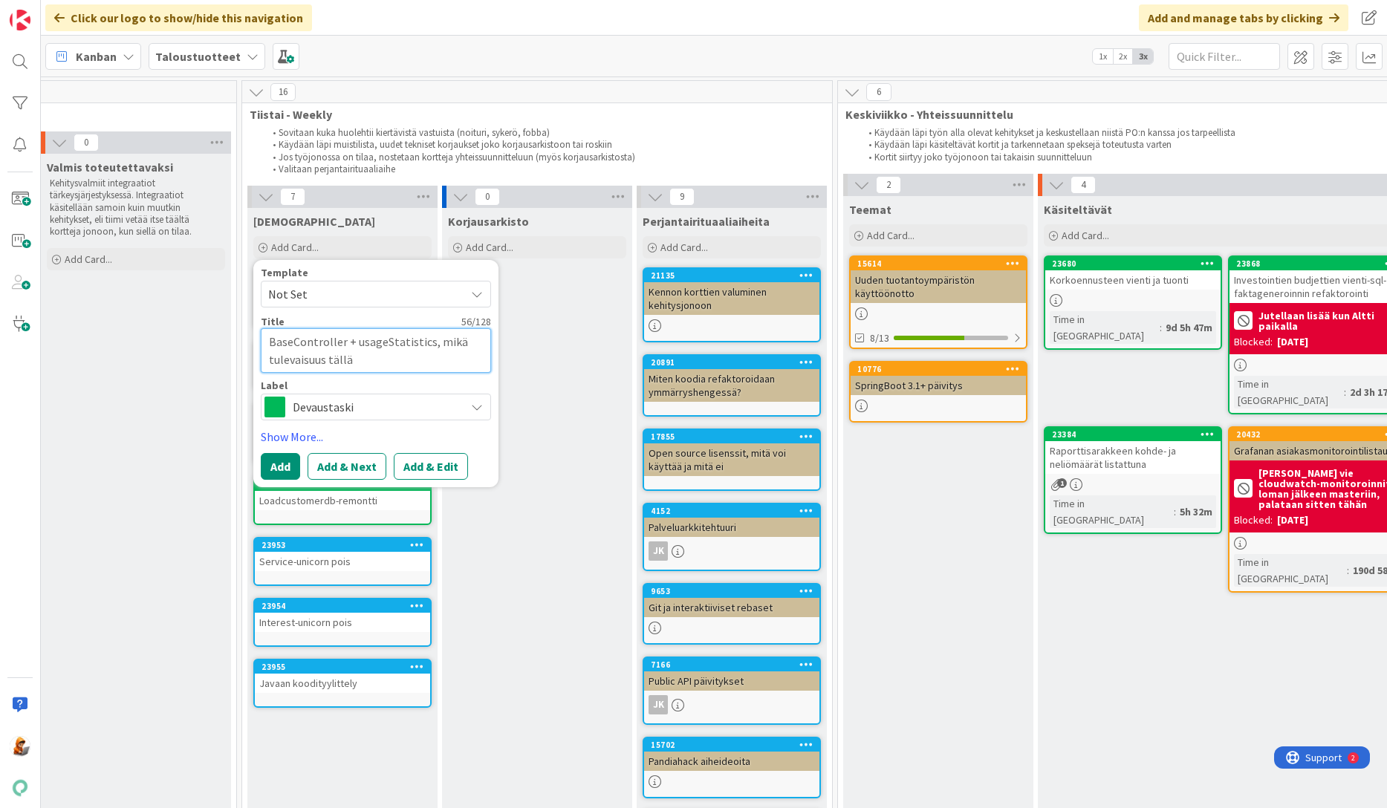
type textarea "x"
type textarea "BaseController + usageStatistics, mikä tulevaisuus täll"
type textarea "x"
type textarea "BaseController + usageStatistics, mikä tulevaisuus täl"
type textarea "x"
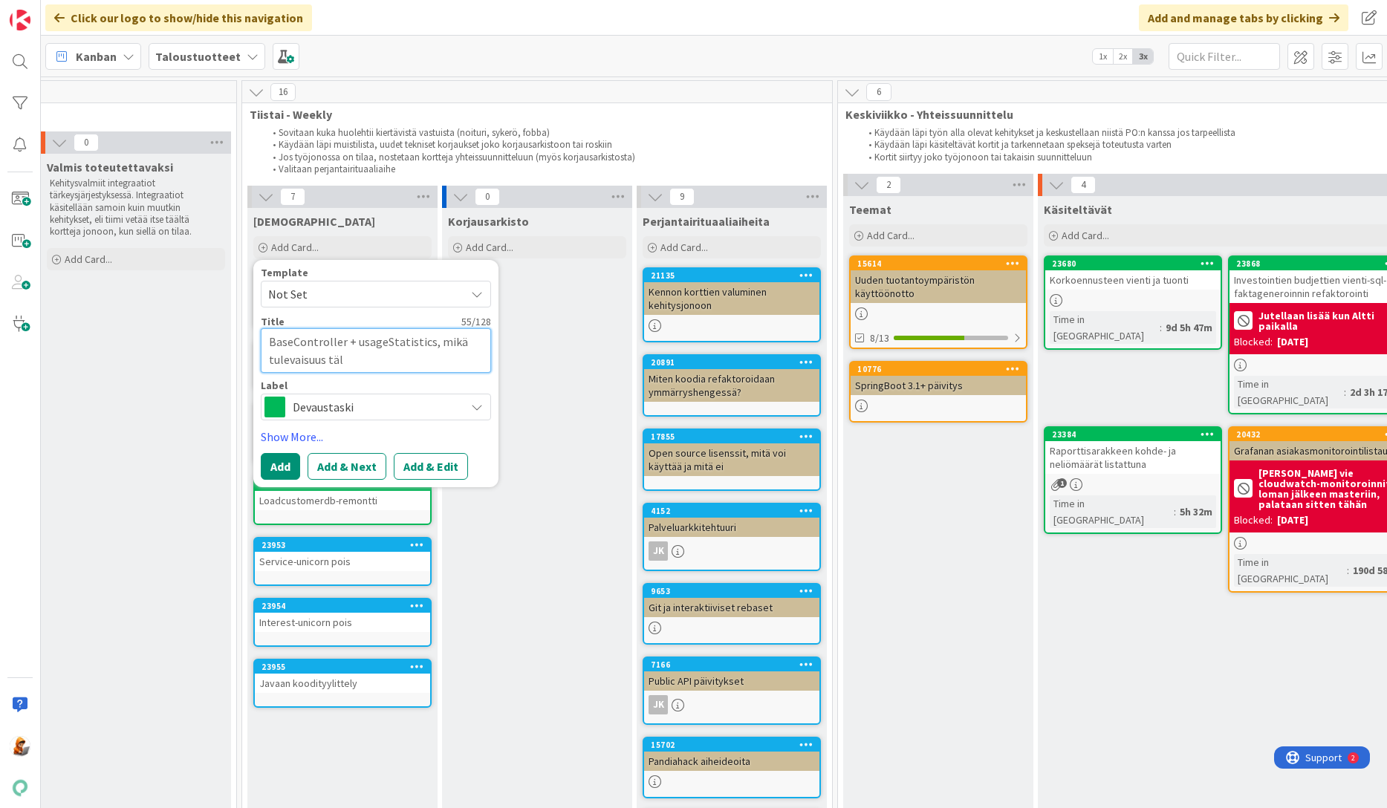
type textarea "BaseController + usageStatistics, mikä tulevaisuus tä"
type textarea "x"
type textarea "BaseController + usageStatistics, mikä tulevaisuus t"
type textarea "x"
type textarea "BaseController + usageStatistics, mikä tulevaisuus"
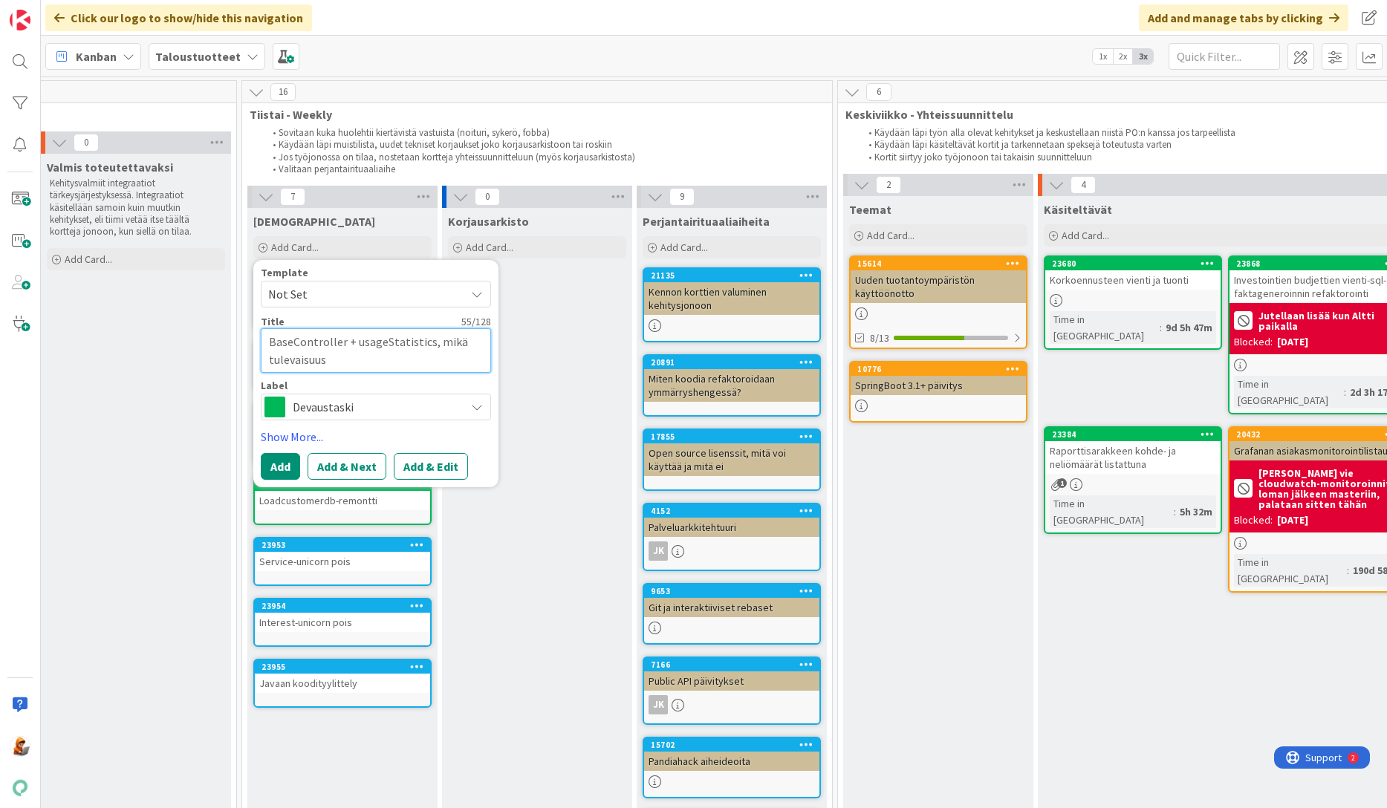
type textarea "x"
type textarea "BaseController + usageStatistics, mikä tulevaisuus"
type textarea "x"
type textarea "BaseController + usageStatistics, mikä tulevaisuu"
type textarea "x"
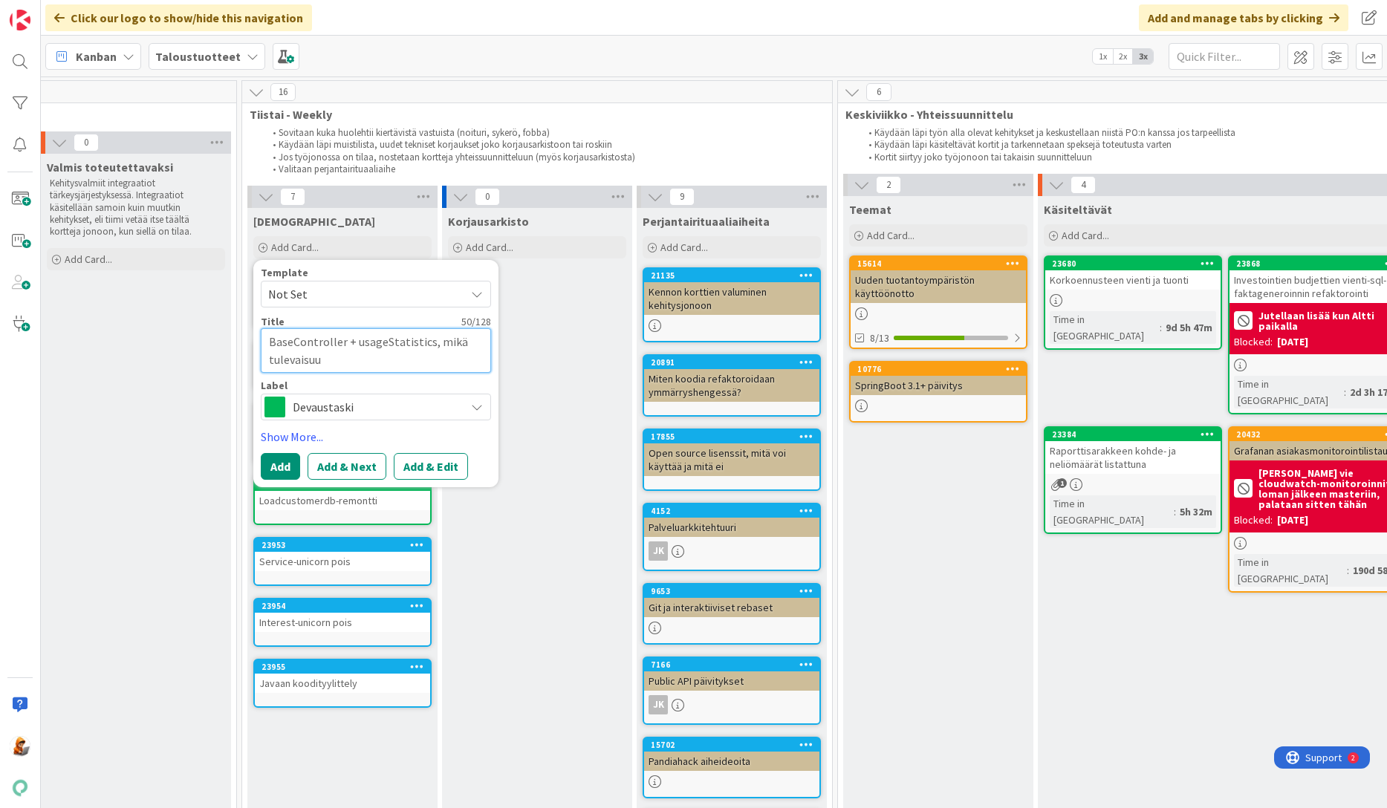
type textarea "BaseController + usageStatistics, mikä tulevaisu"
type textarea "x"
type textarea "BaseController + usageStatistics, mikä tulevais"
type textarea "x"
type textarea "BaseController + usageStatistics, mikä tulevai"
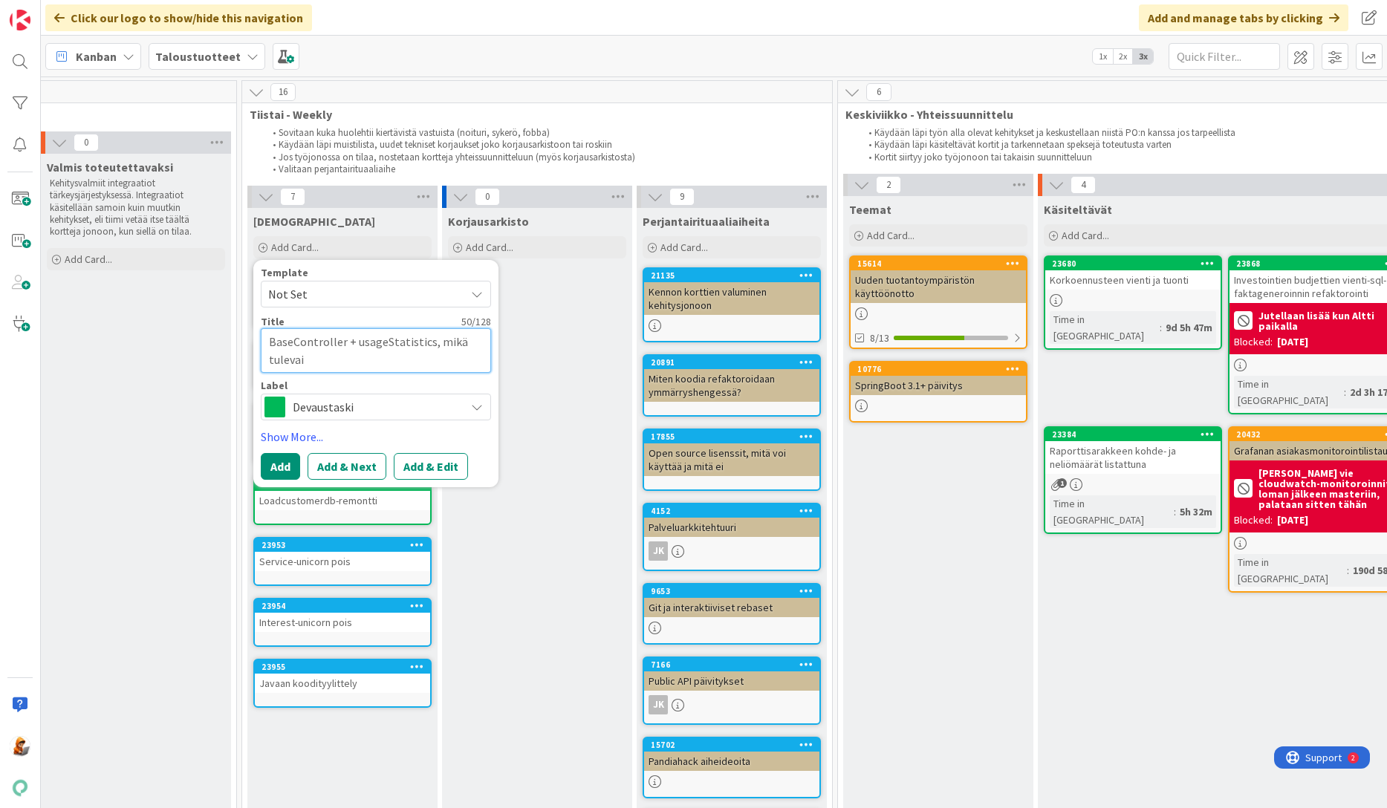
type textarea "x"
type textarea "BaseController + usageStatistics, mikä tuleva"
type textarea "x"
type textarea "BaseController + usageStatistics, mikä tulev"
type textarea "x"
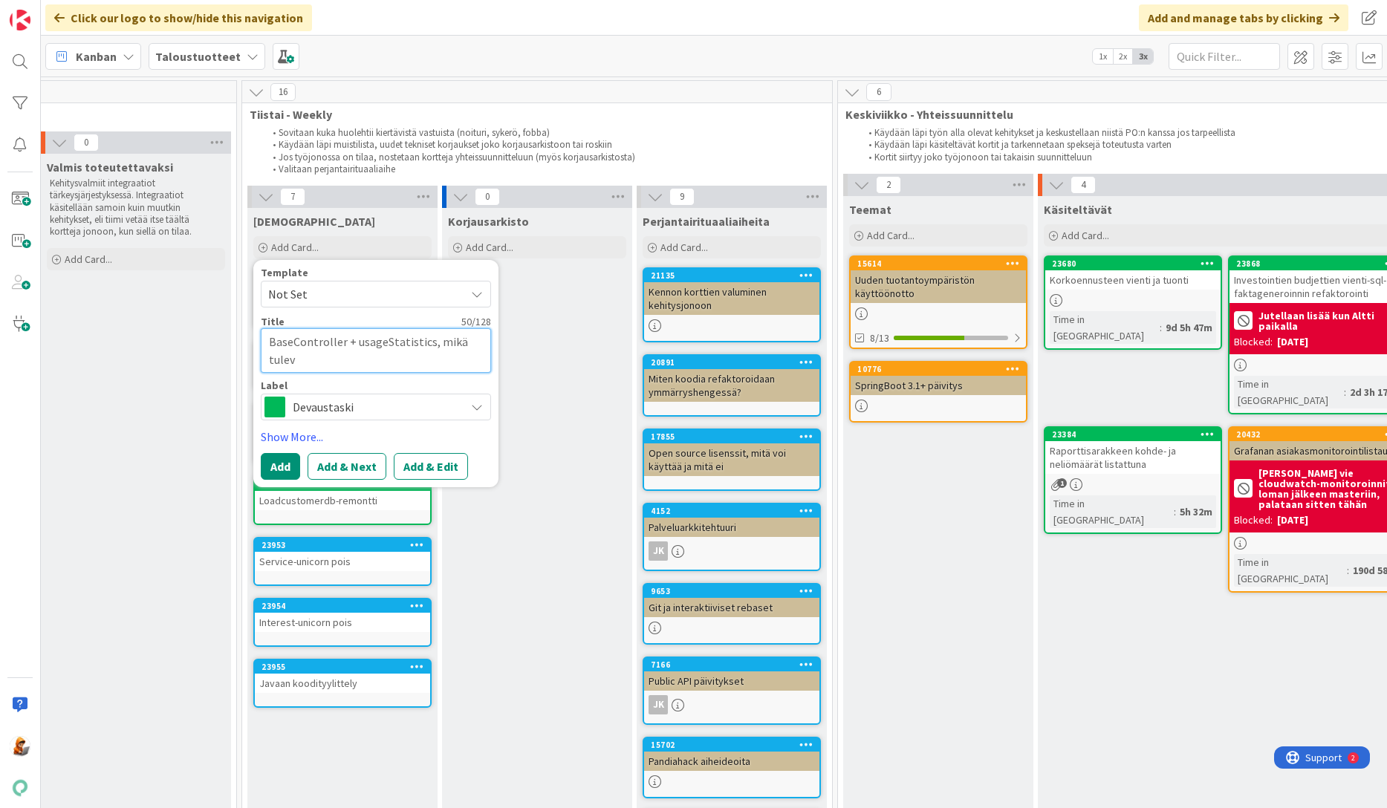
type textarea "BaseController + usageStatistics, mikä tule"
type textarea "x"
type textarea "BaseController + usageStatistics, mikä tul"
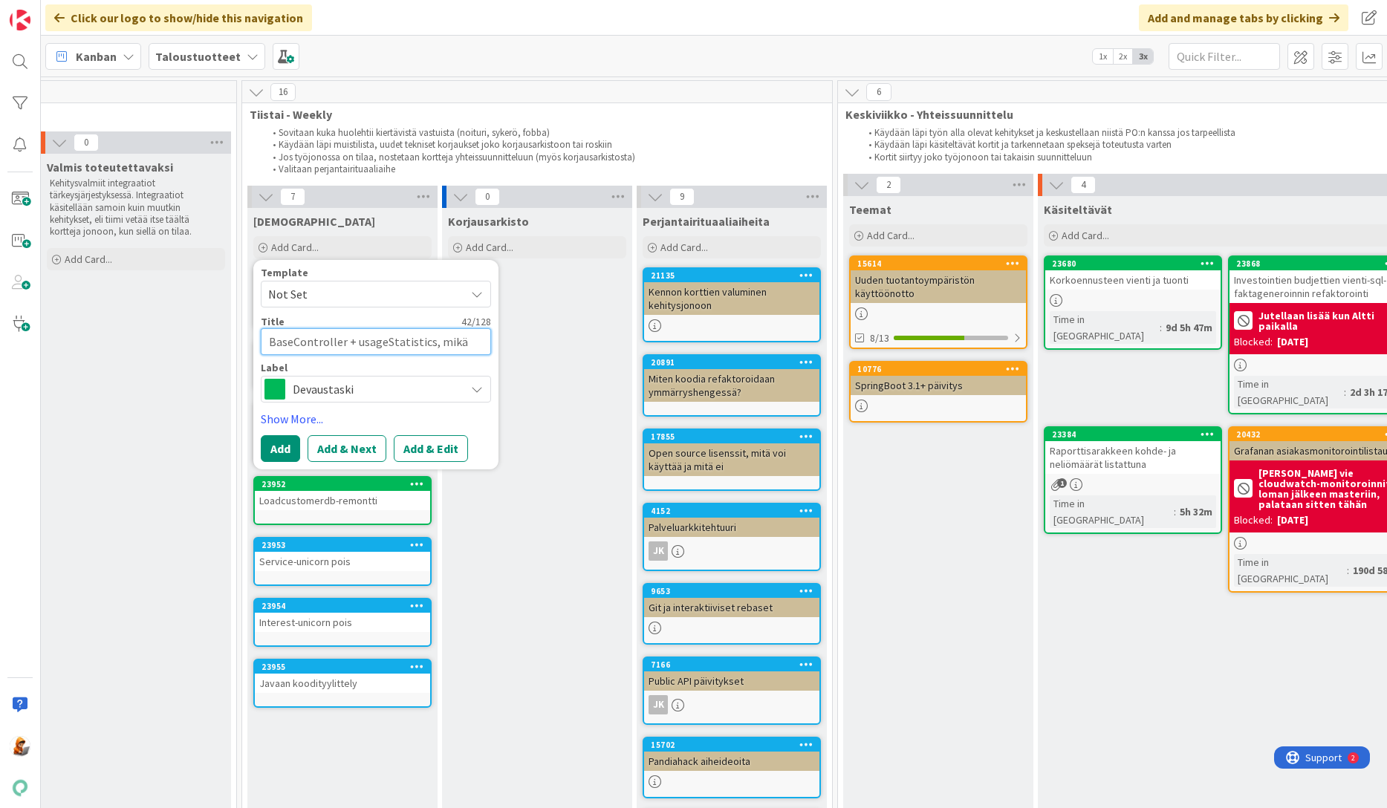
type textarea "x"
type textarea "BaseController + usageStatistics, mikä tu"
type textarea "x"
type textarea "BaseController + usageStatistics, mikä t"
type textarea "x"
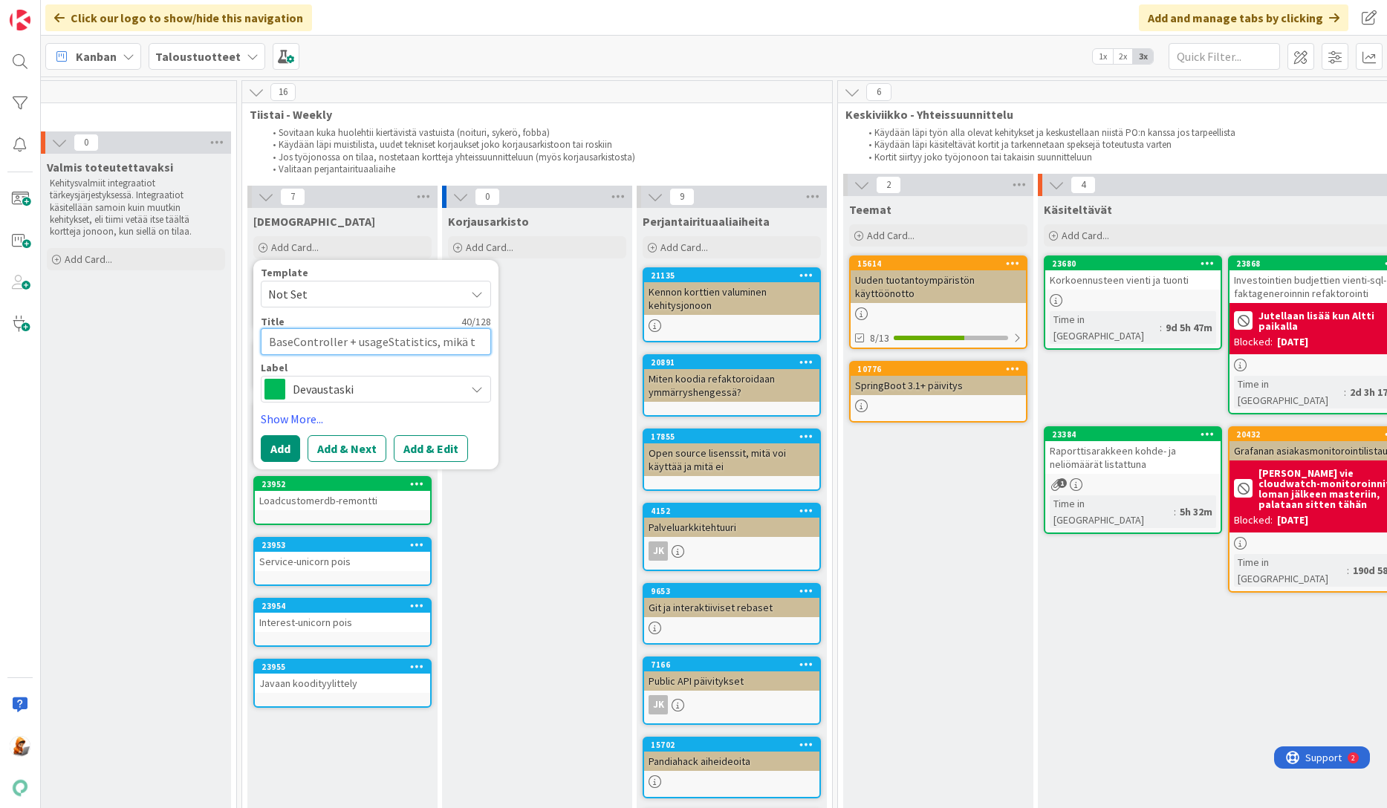
type textarea "BaseController + usageStatistics, mikä"
type textarea "x"
type textarea "BaseController + usageStatistics, mikä"
type textarea "x"
type textarea "BaseController + usageStatistics, mik"
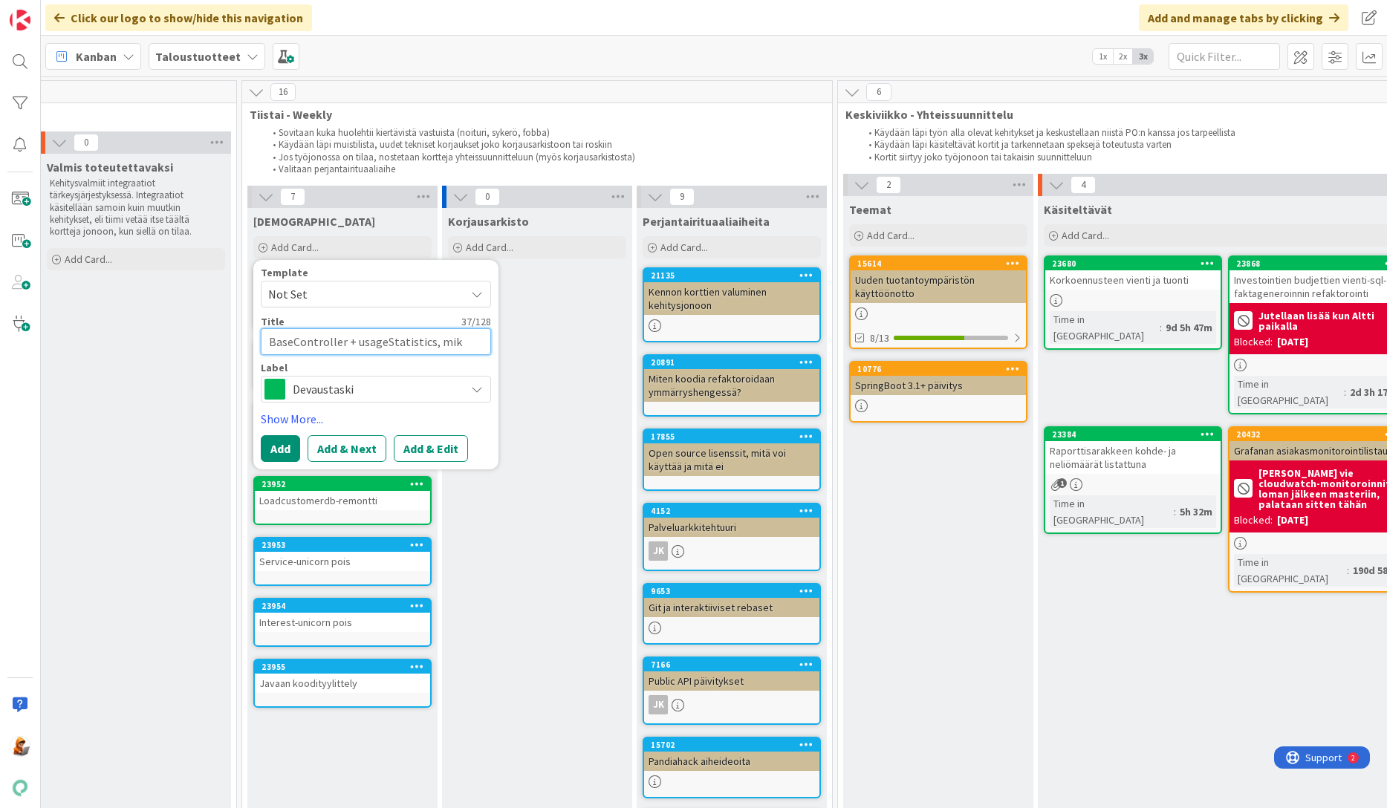
type textarea "x"
type textarea "BaseController + usageStatistics, mi"
type textarea "x"
type textarea "BaseController + usageStatistics, m"
type textarea "x"
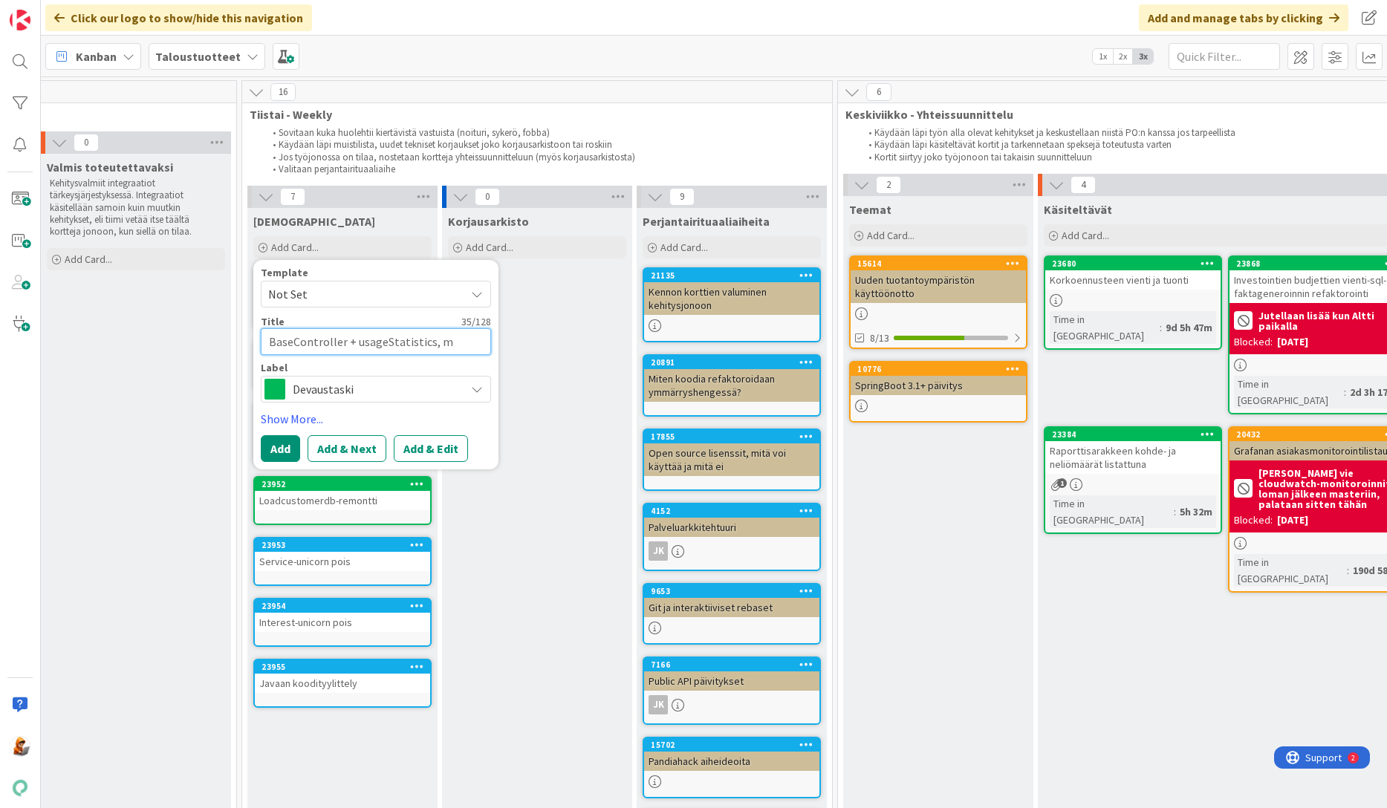
type textarea "BaseController + usageStatistics,"
type textarea "x"
type textarea "BaseController + usageStatistics,"
type textarea "x"
type textarea "BaseController + usageStatistics,t"
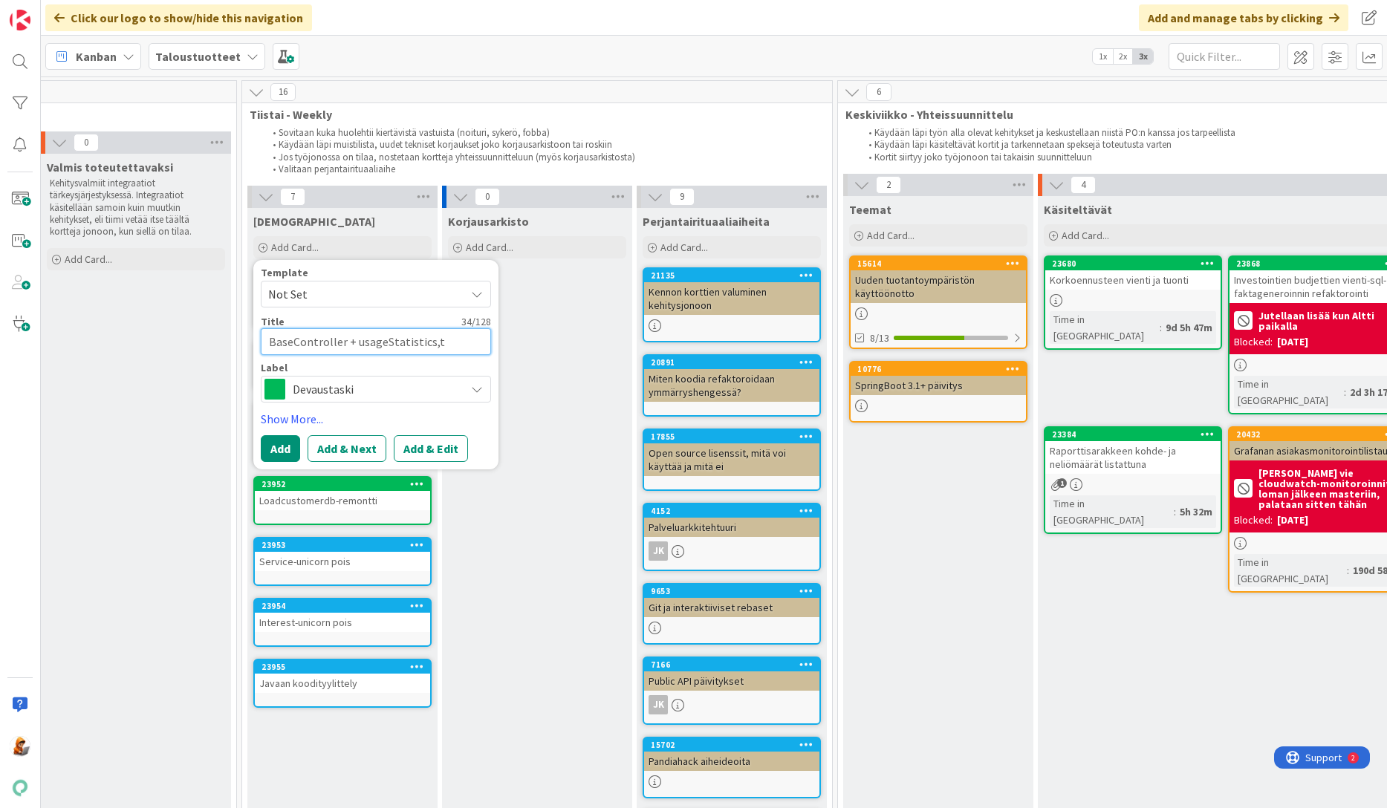
type textarea "x"
type textarea "BaseController + usageStatistics,"
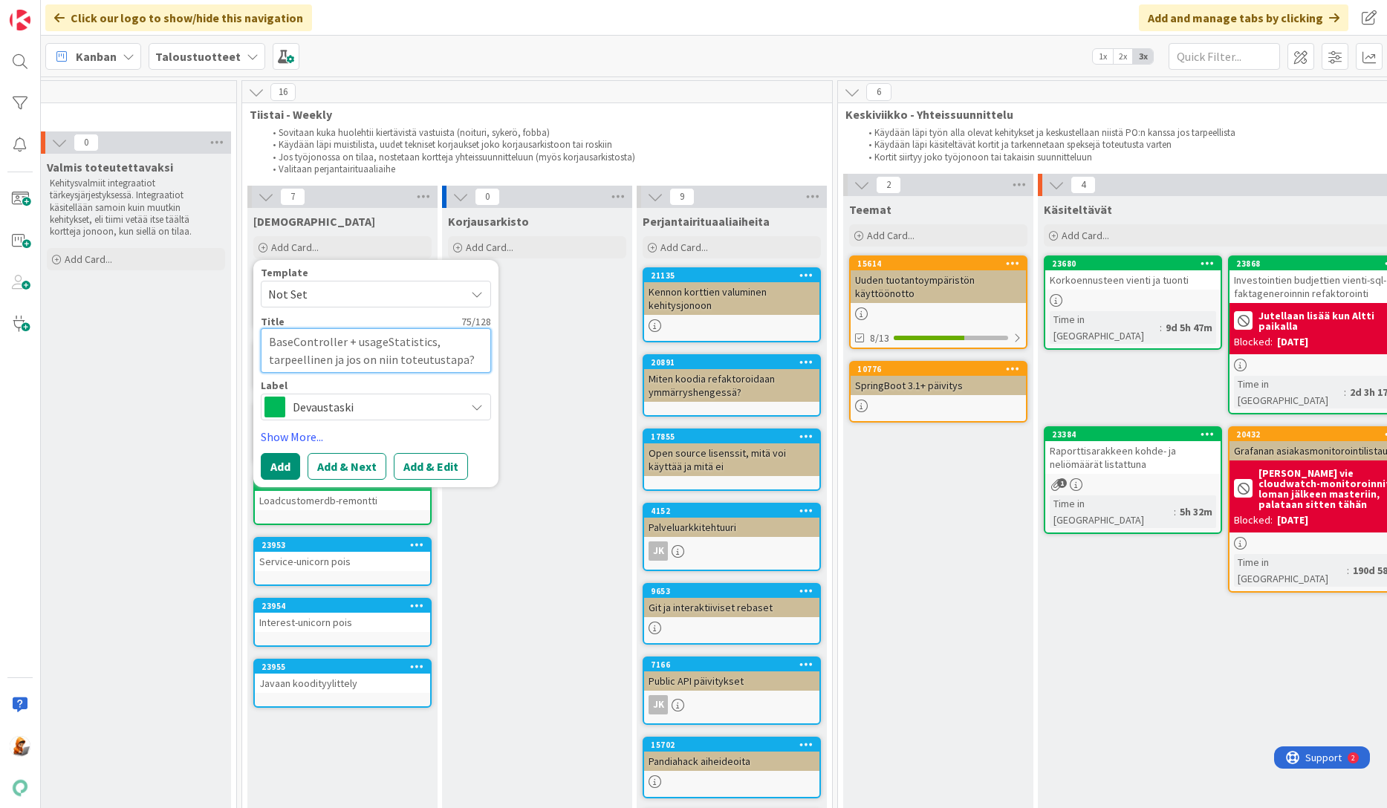
click at [269, 361] on textarea "BaseController + usageStatistics, tarpeellinen ja jos on niin toteutustapa?" at bounding box center [376, 350] width 230 height 45
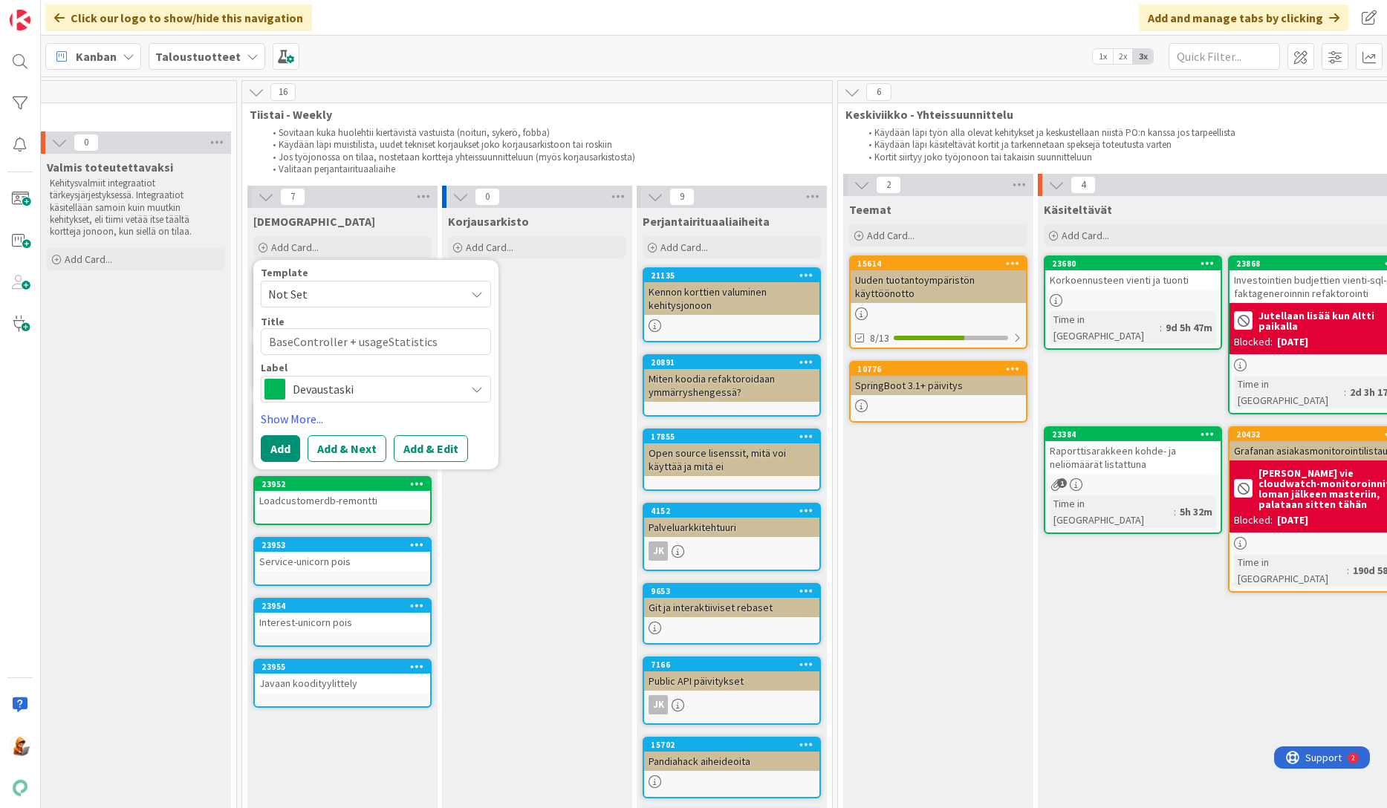
click at [321, 393] on span "Devaustaski" at bounding box center [375, 389] width 165 height 21
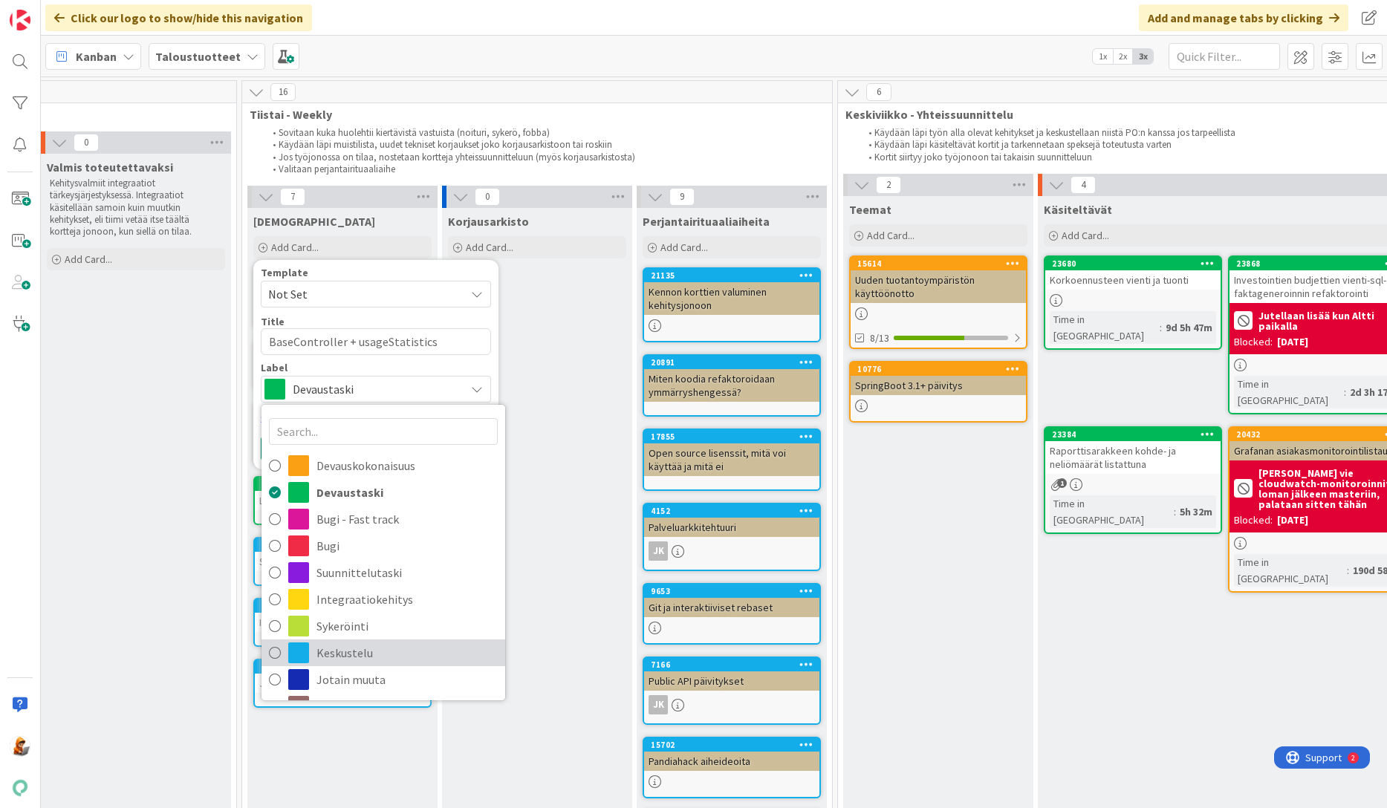
click at [338, 647] on span "Keskustelu" at bounding box center [406, 653] width 181 height 22
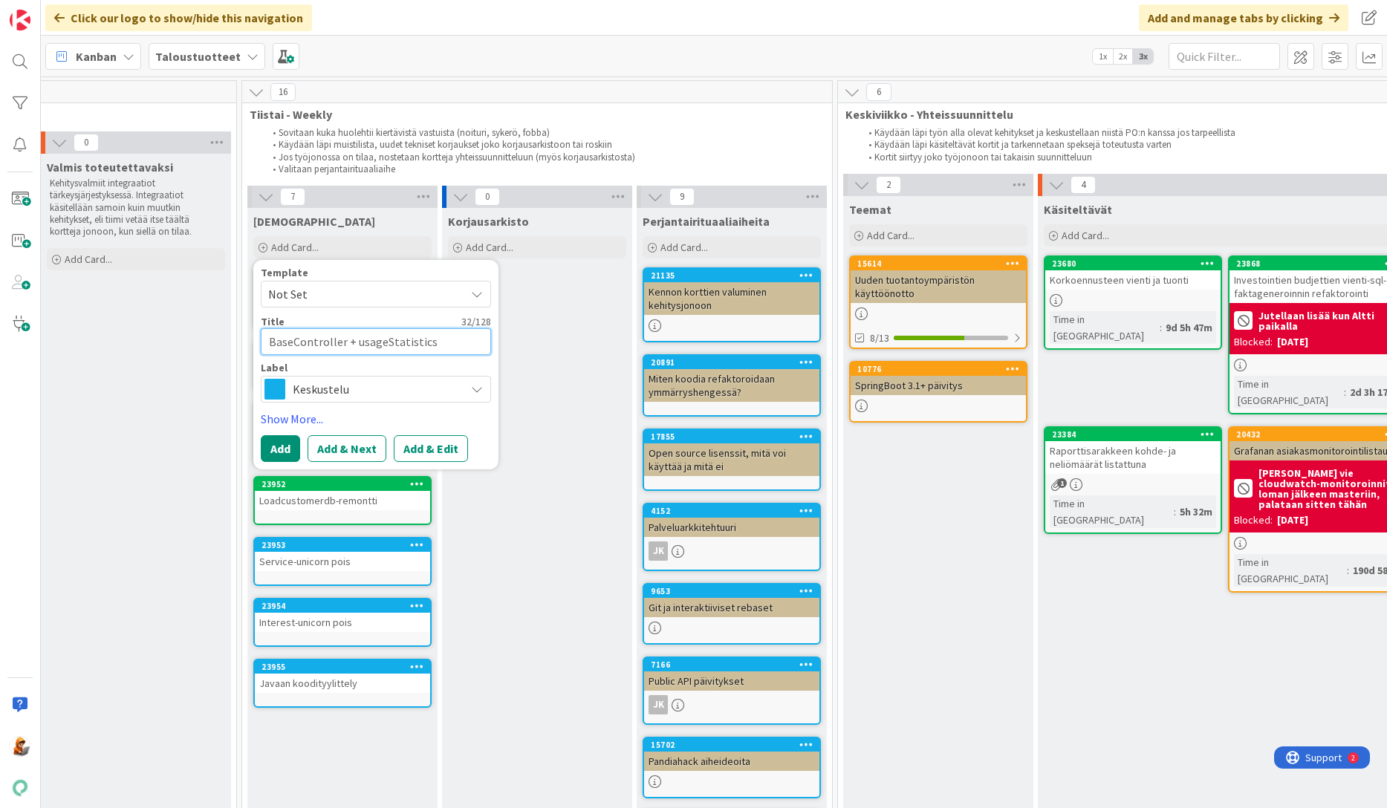
click at [429, 342] on textarea "BaseController + usageStatistics" at bounding box center [376, 341] width 230 height 27
click at [294, 447] on button "Add" at bounding box center [280, 448] width 39 height 27
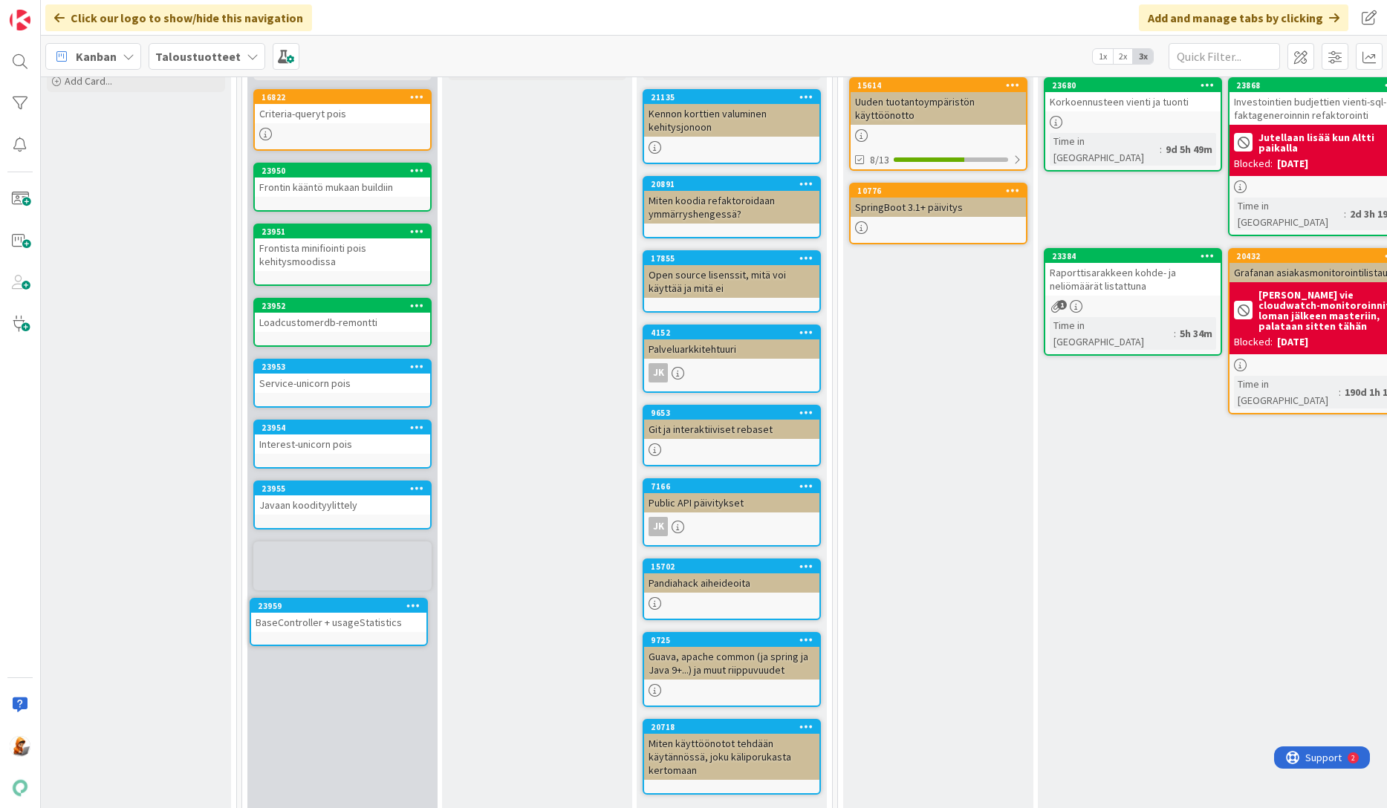
scroll to position [189, 607]
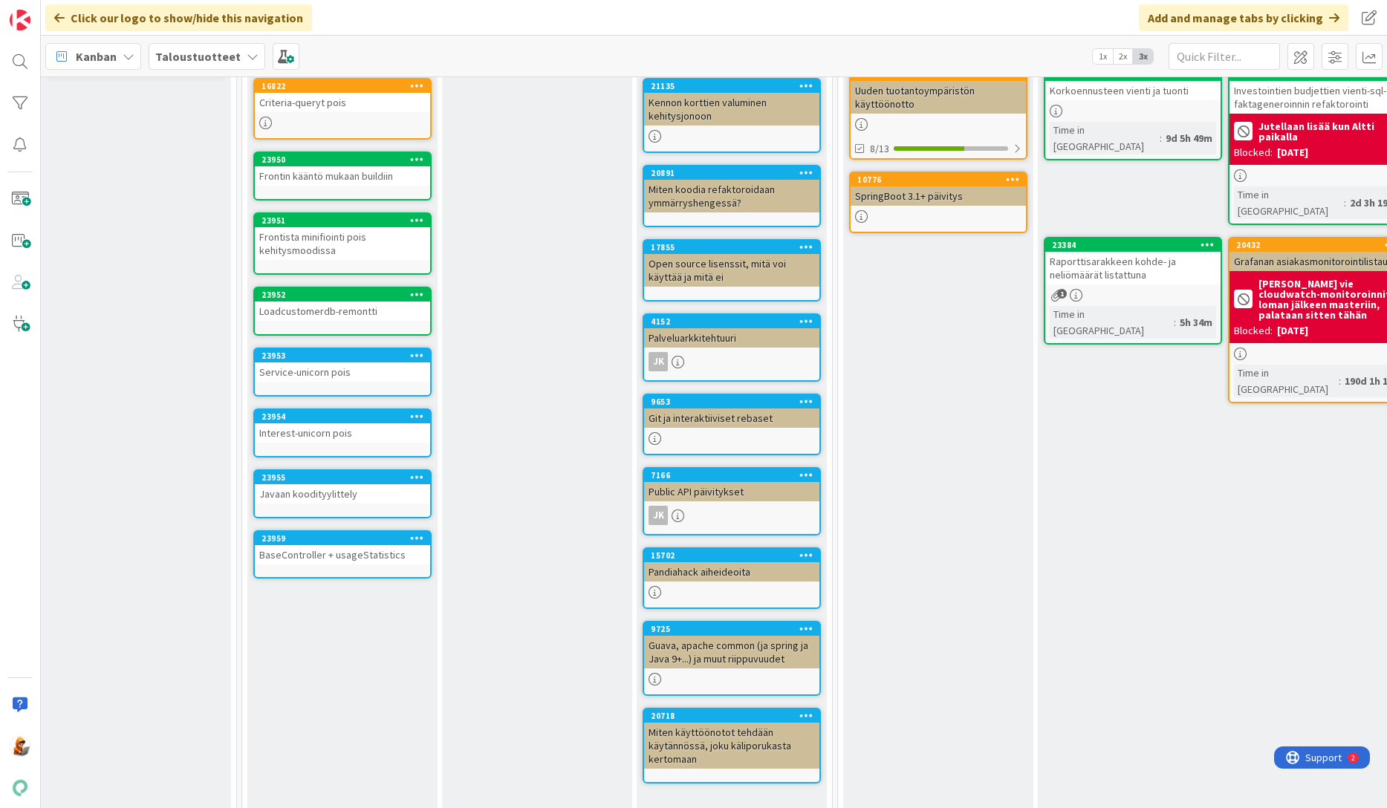
click at [309, 488] on div "Javaan koodityylittely" at bounding box center [342, 493] width 175 height 19
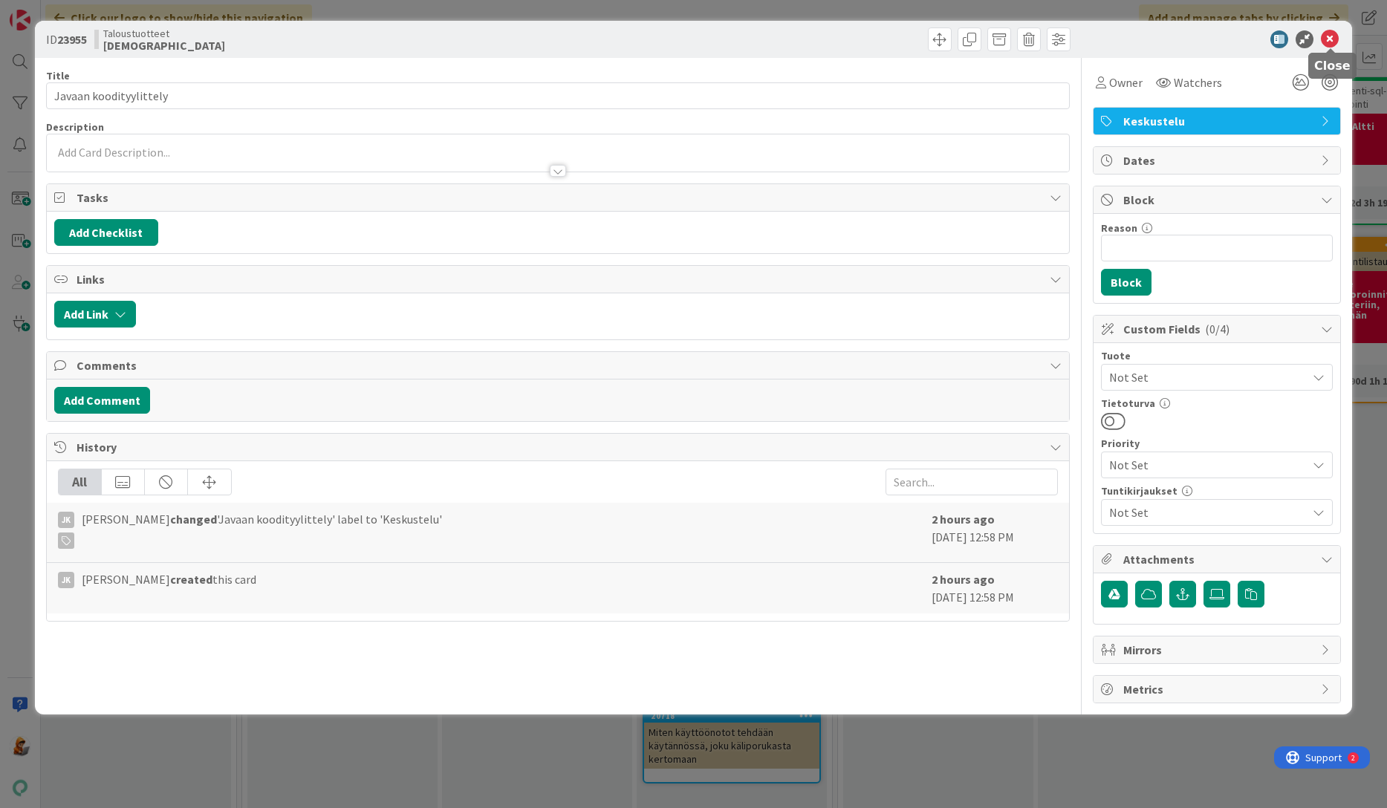
click at [1326, 36] on icon at bounding box center [1330, 39] width 18 height 18
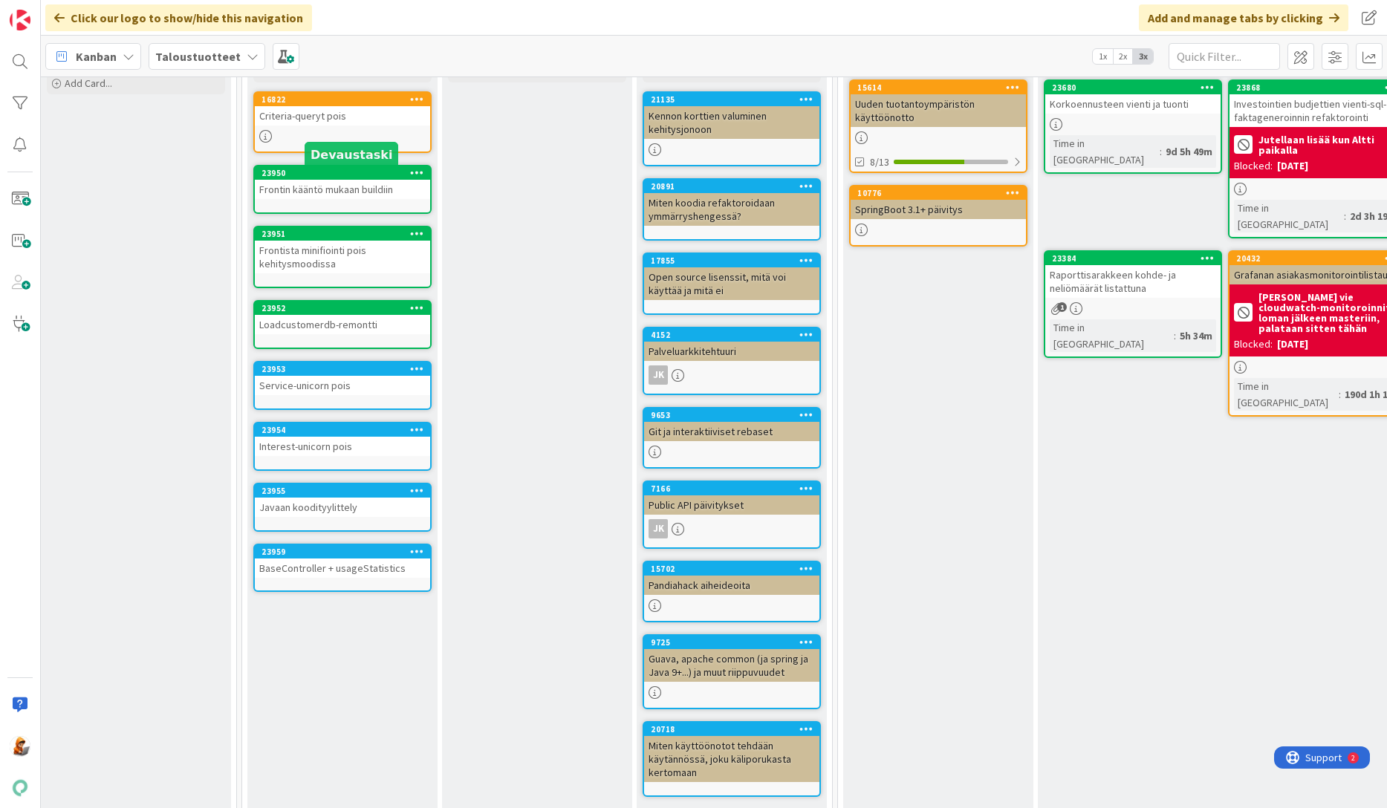
scroll to position [160, 607]
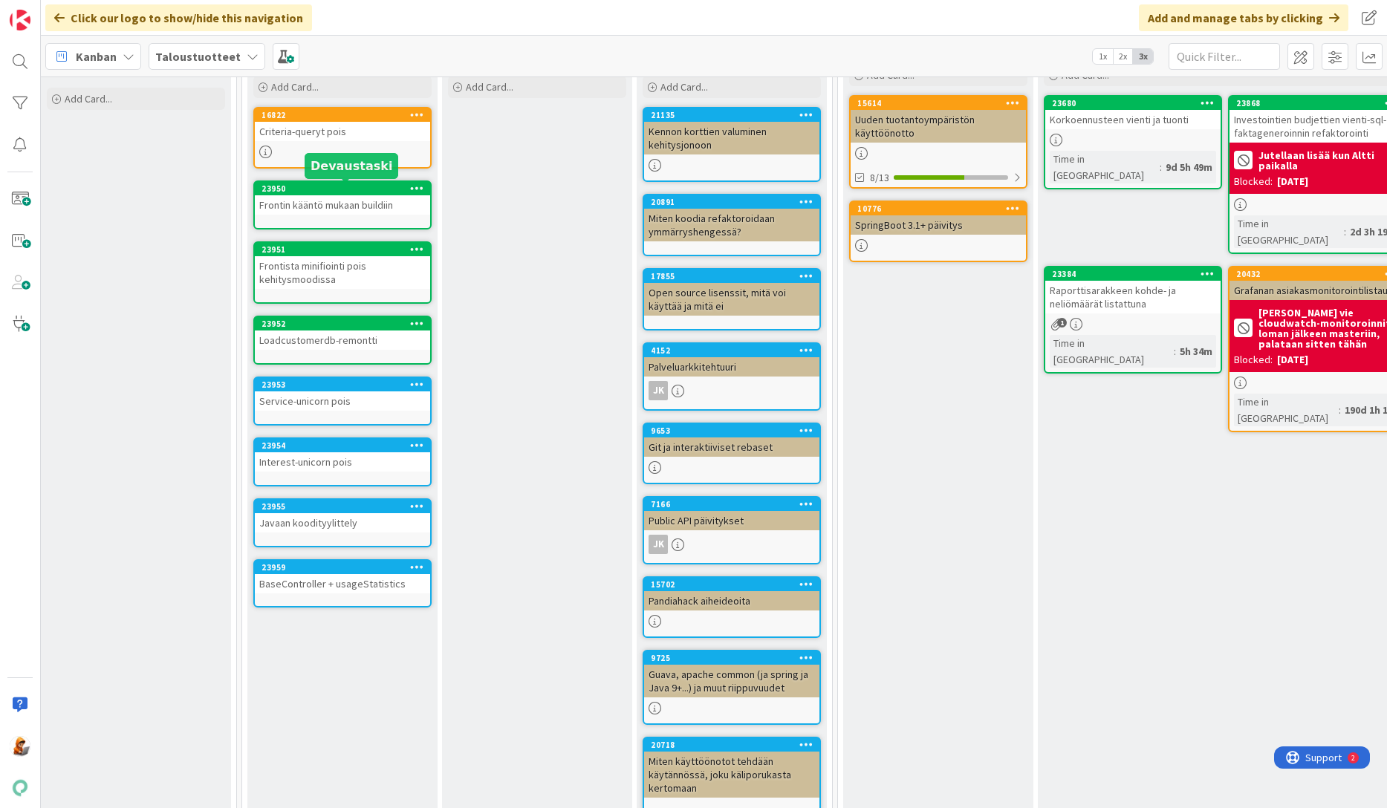
click at [338, 192] on div "23950" at bounding box center [346, 189] width 169 height 10
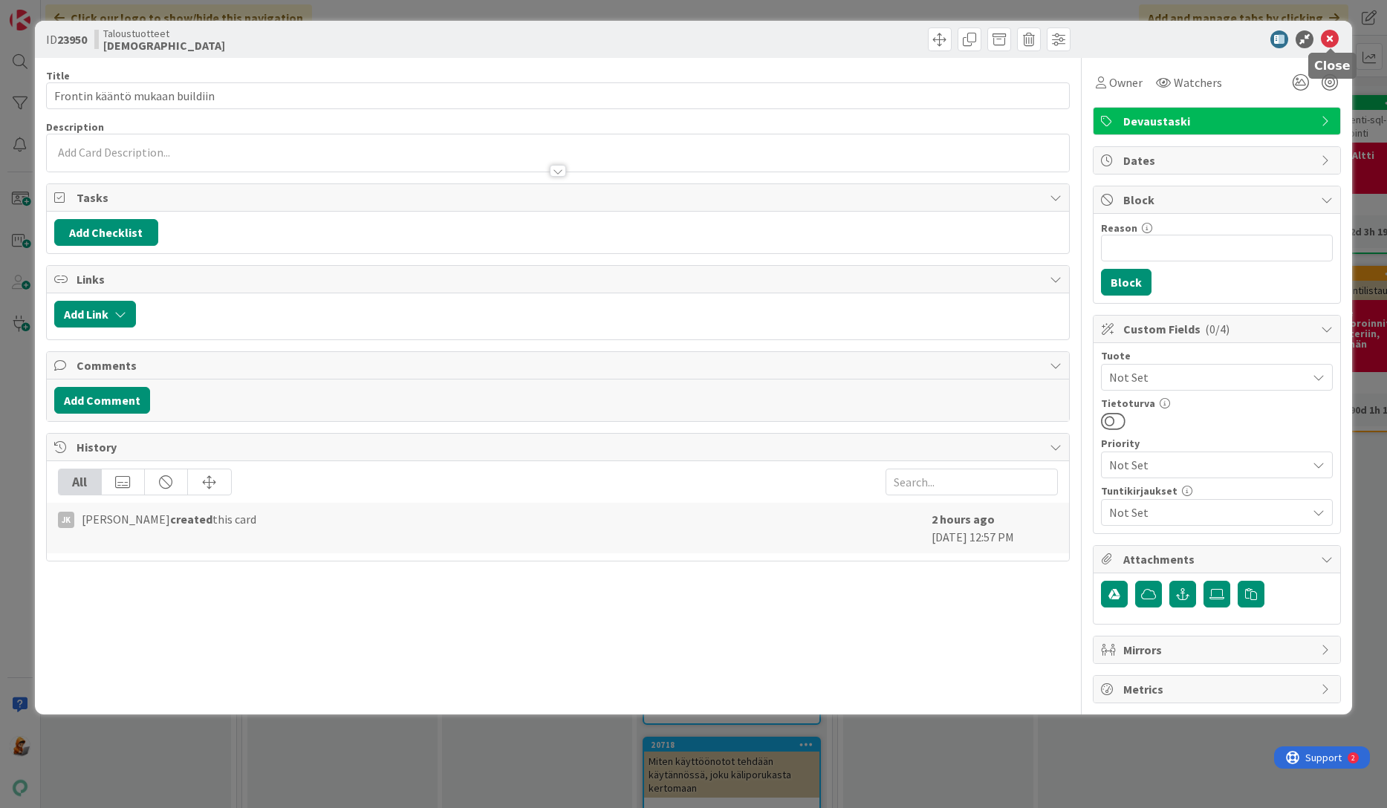
click at [1325, 34] on icon at bounding box center [1330, 39] width 18 height 18
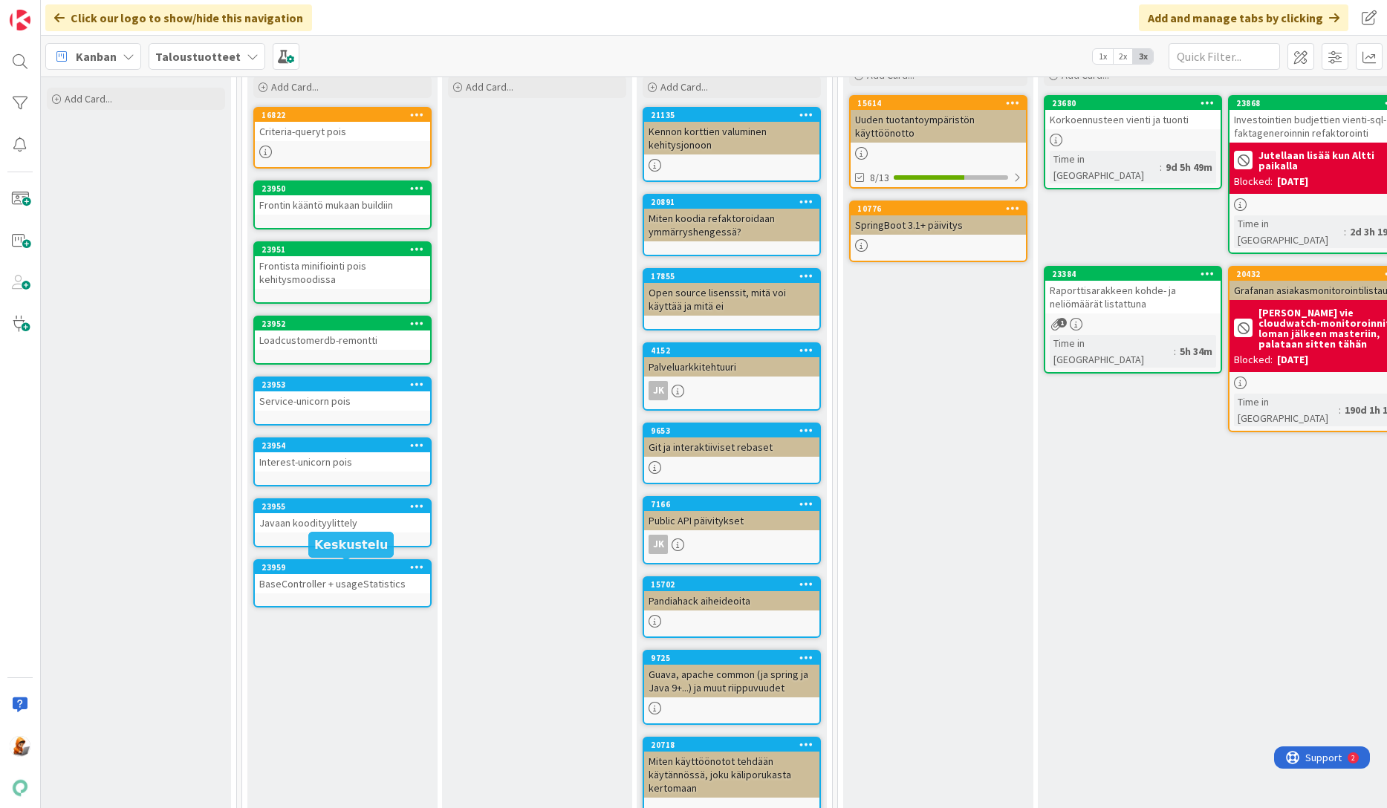
click at [308, 570] on div "23959" at bounding box center [346, 567] width 169 height 10
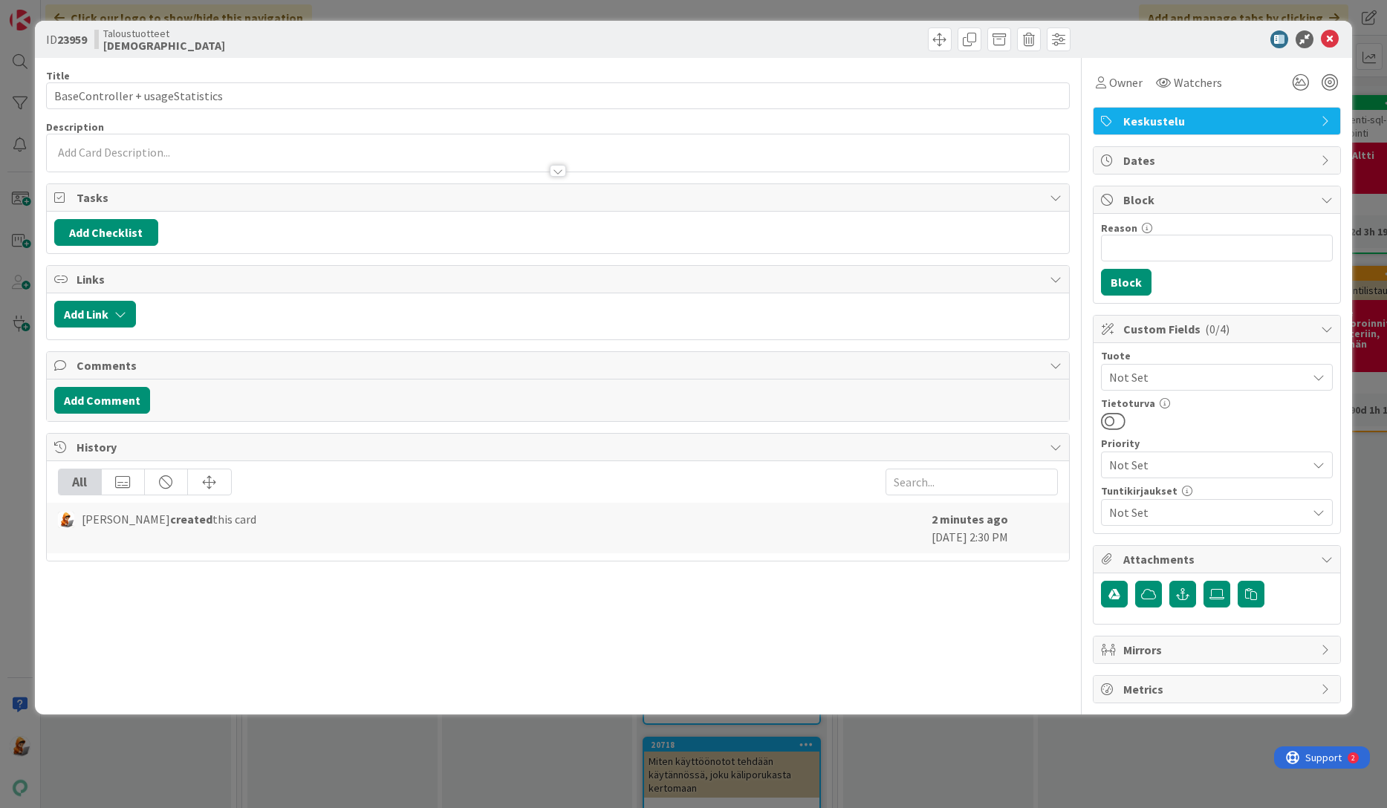
click at [331, 159] on div at bounding box center [558, 164] width 1023 height 16
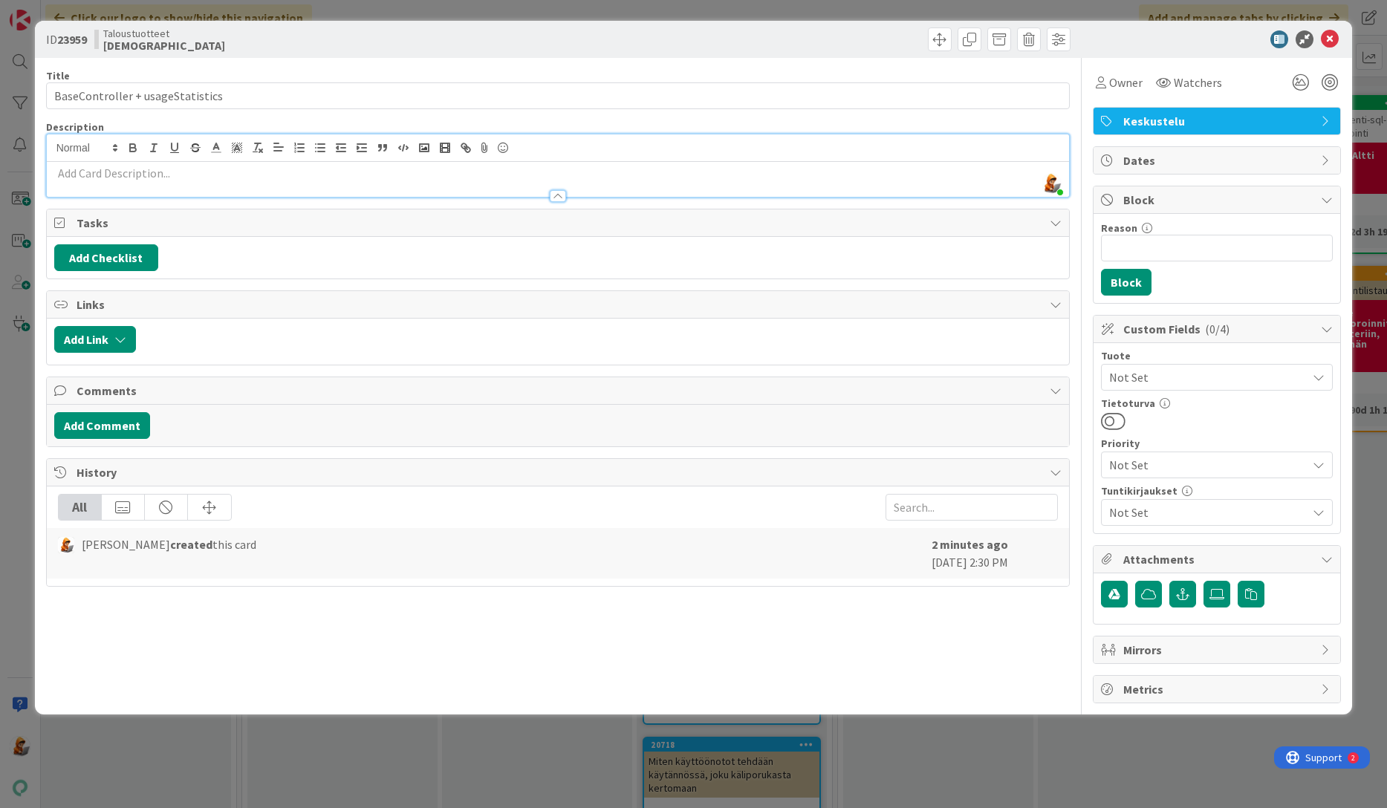
click at [324, 166] on p at bounding box center [558, 173] width 1008 height 17
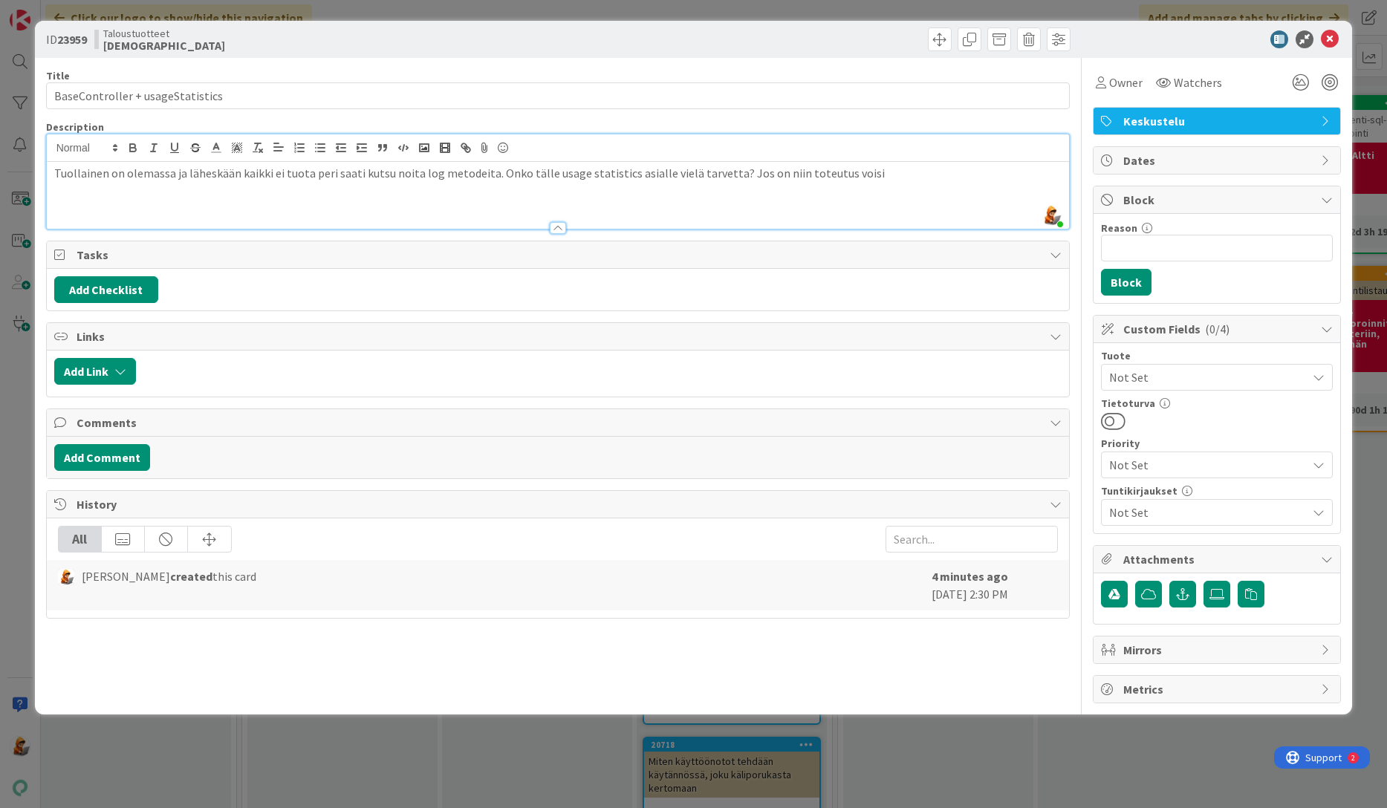
drag, startPoint x: 726, startPoint y: 175, endPoint x: 900, endPoint y: 183, distance: 174.0
click at [900, 183] on div "Tuollainen on olemassa ja läheskään kaikki ei tuota peri saati kutsu noita log …" at bounding box center [558, 195] width 1023 height 67
drag, startPoint x: 727, startPoint y: 172, endPoint x: 736, endPoint y: 195, distance: 24.7
click at [736, 195] on p "Tuollainen on olemassa ja läheskään kaikki ei tuota peri saati kutsu noita log …" at bounding box center [558, 181] width 1008 height 33
click at [1331, 43] on icon at bounding box center [1330, 39] width 18 height 18
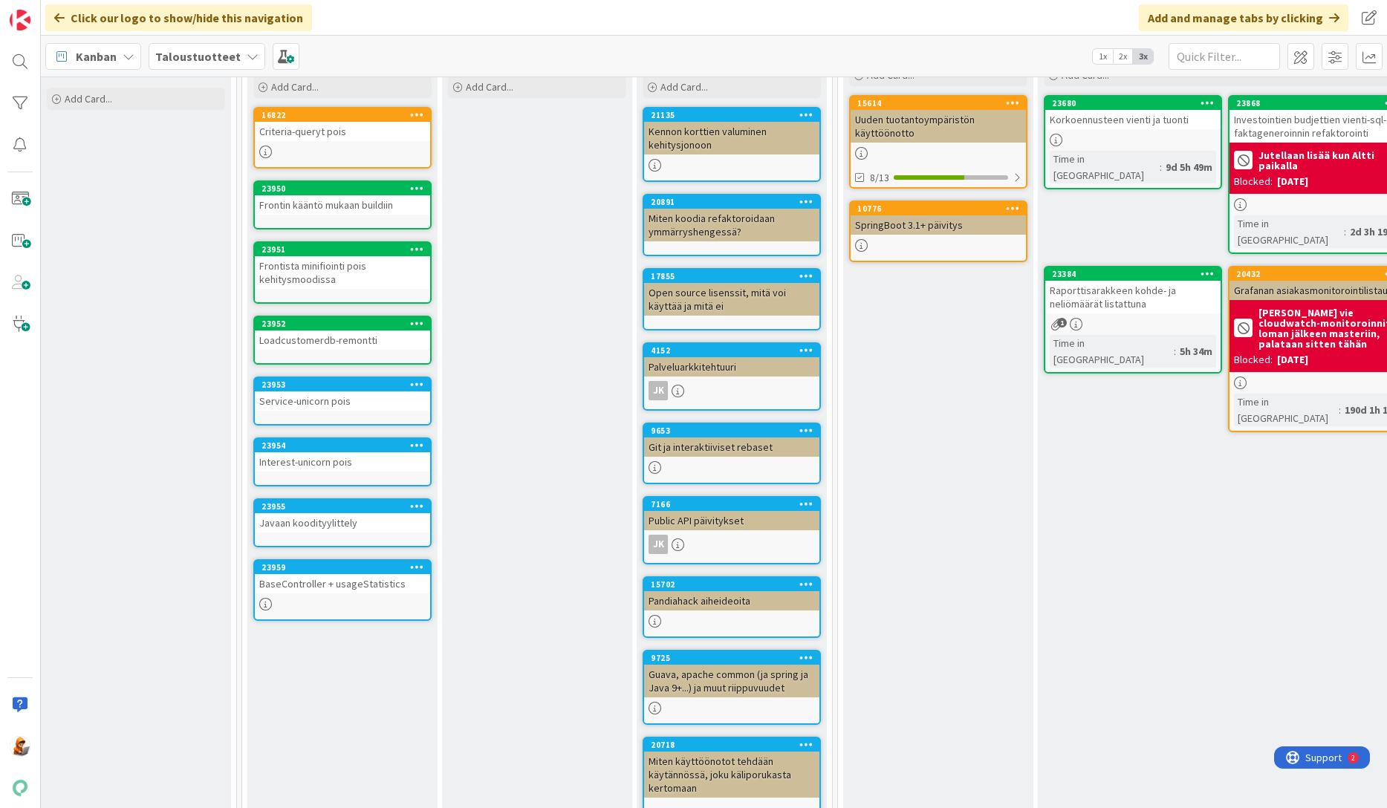
click at [341, 585] on div "BaseController + usageStatistics" at bounding box center [342, 583] width 175 height 19
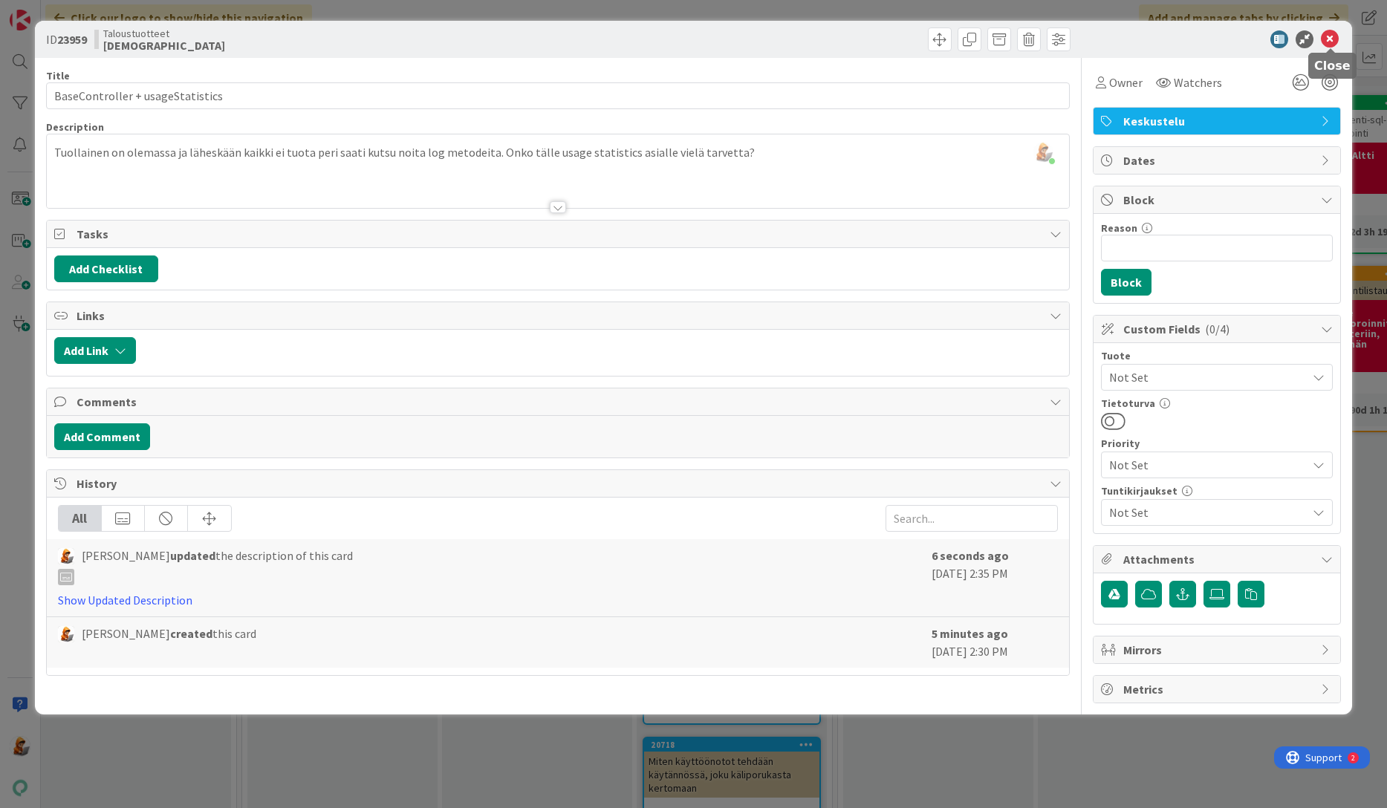
click at [1328, 37] on icon at bounding box center [1330, 39] width 18 height 18
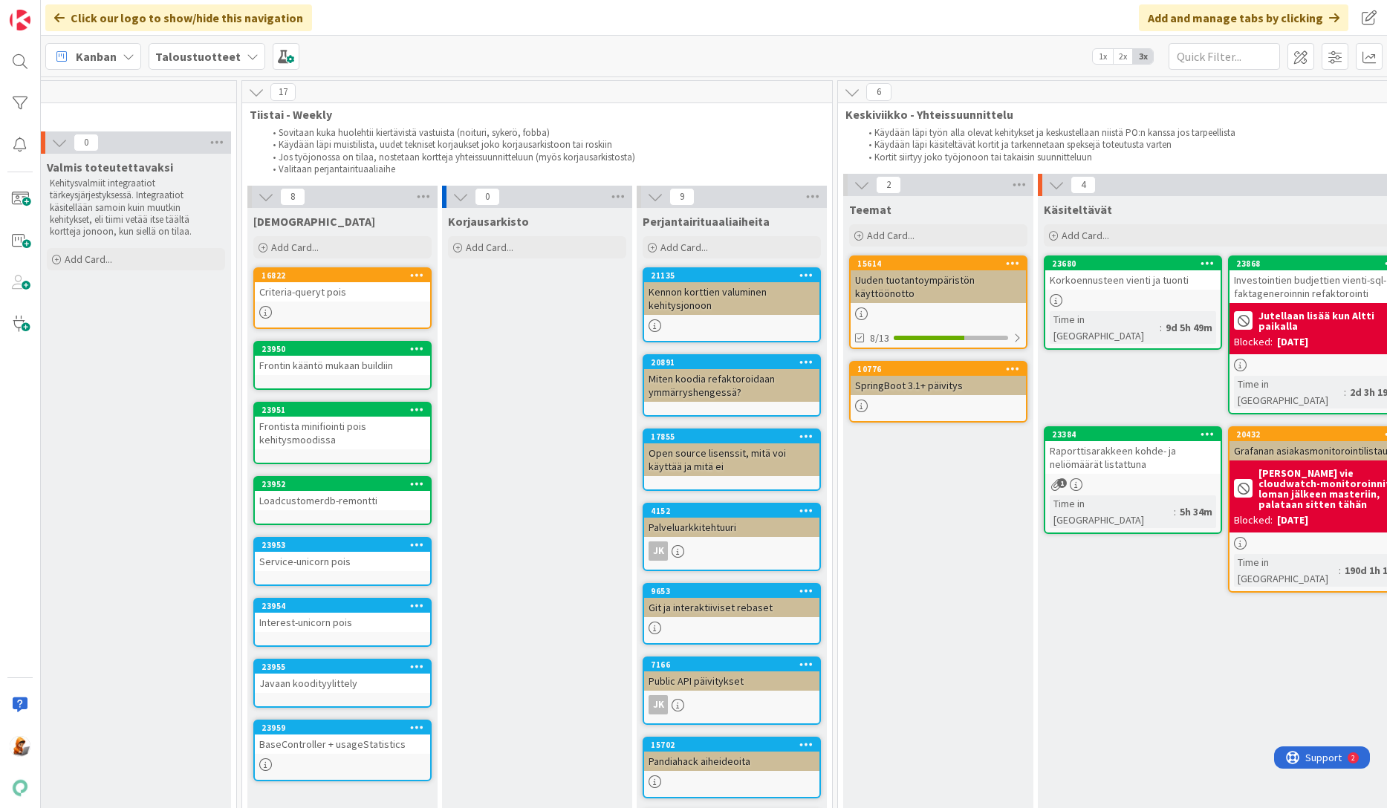
click at [267, 766] on icon at bounding box center [265, 765] width 13 height 13
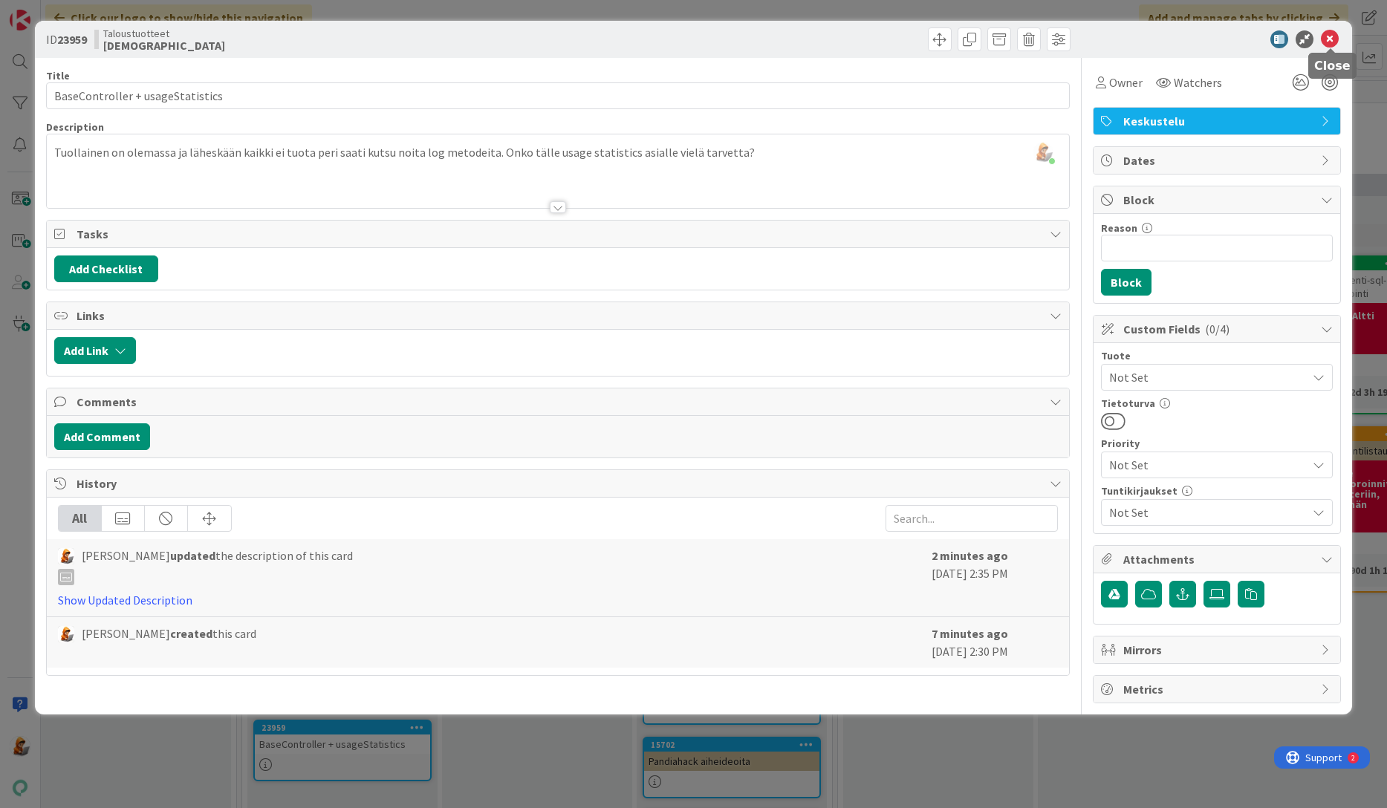
click at [1331, 39] on icon at bounding box center [1330, 39] width 18 height 18
